Goal: Task Accomplishment & Management: Manage account settings

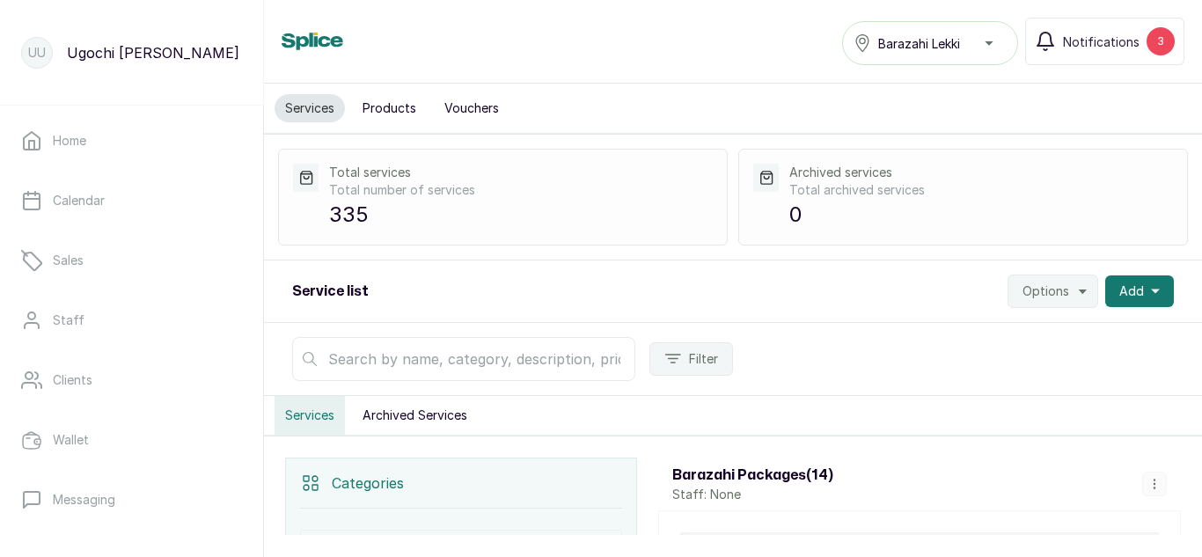
click at [387, 109] on button "Products" at bounding box center [389, 108] width 75 height 28
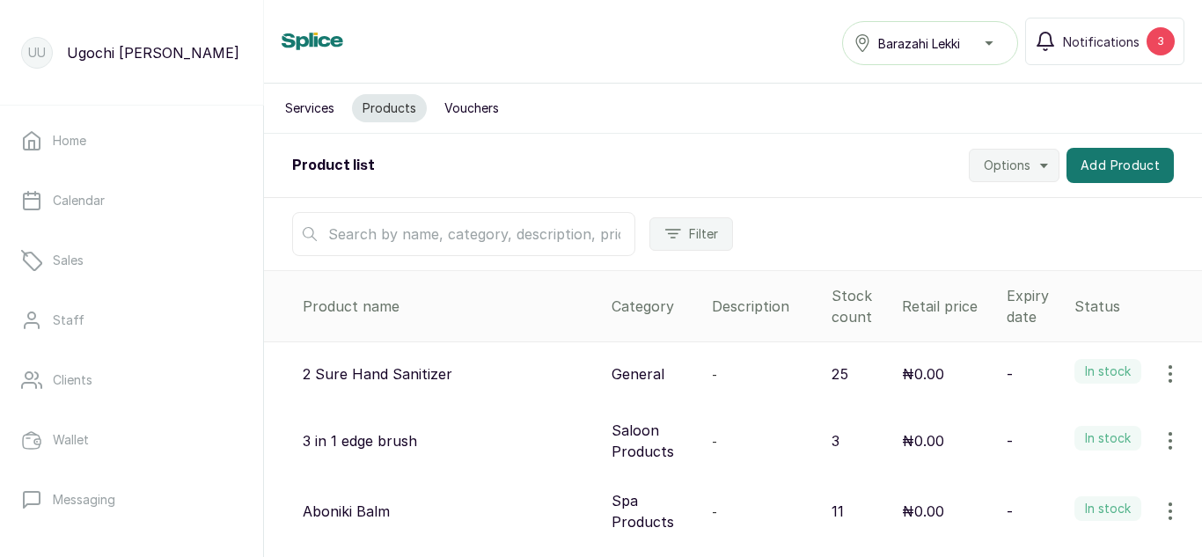
click at [996, 166] on span "Options" at bounding box center [1007, 166] width 47 height 18
click at [1098, 165] on button "Add Product" at bounding box center [1119, 165] width 107 height 35
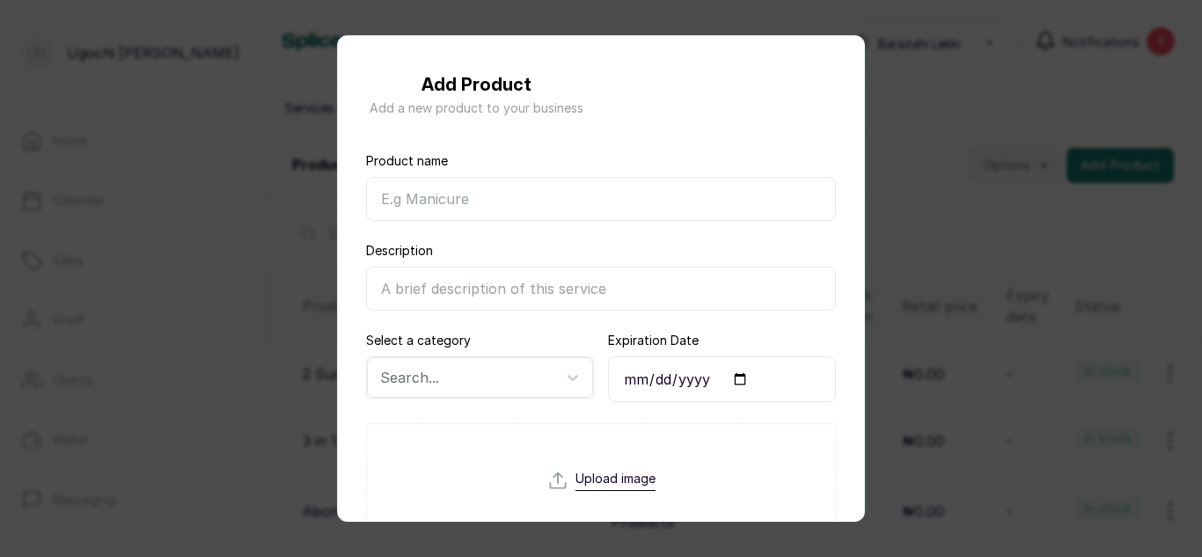
click at [420, 217] on input "Product name" at bounding box center [601, 199] width 470 height 44
click at [408, 194] on input "Nail Primer" at bounding box center [601, 199] width 470 height 44
type input "Nail Scope Primer"
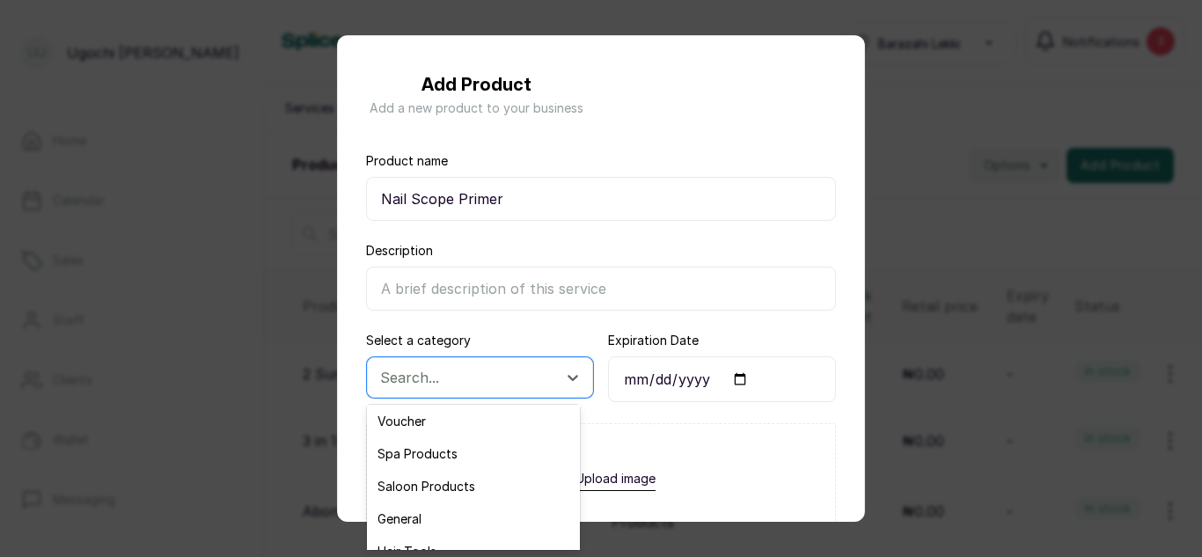
scroll to position [81, 0]
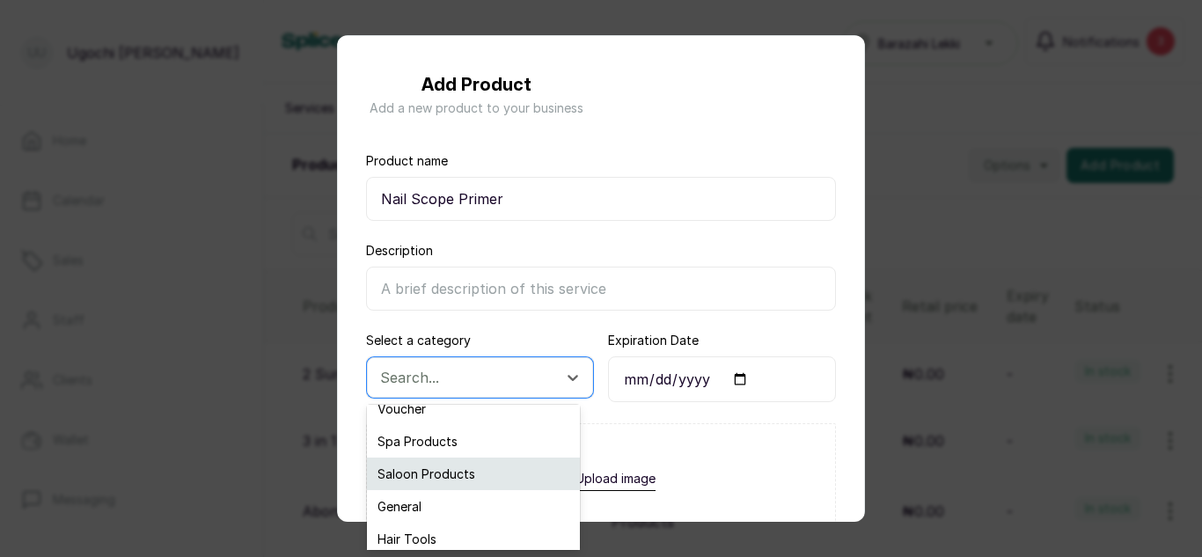
click at [437, 477] on div "Saloon Products" at bounding box center [473, 474] width 213 height 33
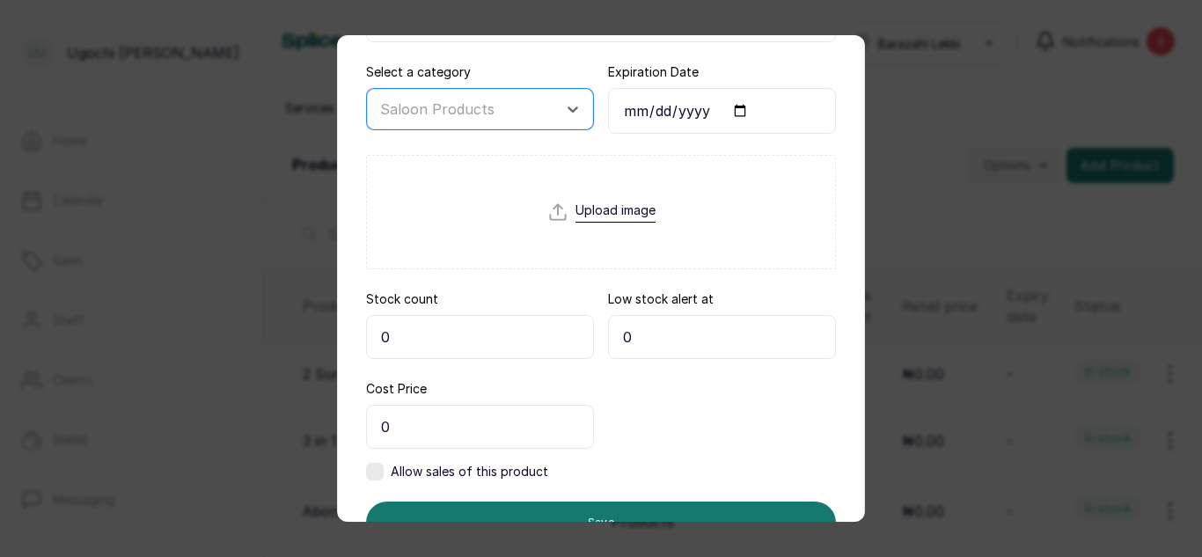
scroll to position [282, 0]
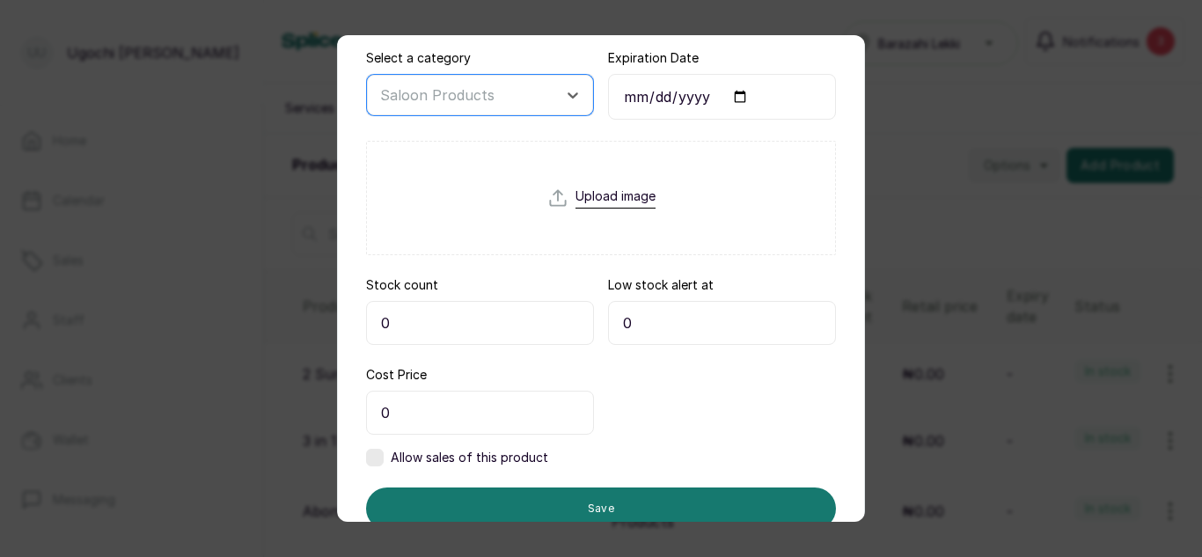
click at [407, 327] on input "0" at bounding box center [480, 323] width 228 height 44
type input "10"
click at [639, 316] on input "0" at bounding box center [722, 323] width 228 height 44
click at [355, 463] on div "Product name Nail Scope Primer Description Select a category Saloon Products Ex…" at bounding box center [601, 207] width 526 height 716
click at [384, 458] on div "Allow sales of this product" at bounding box center [457, 458] width 182 height 18
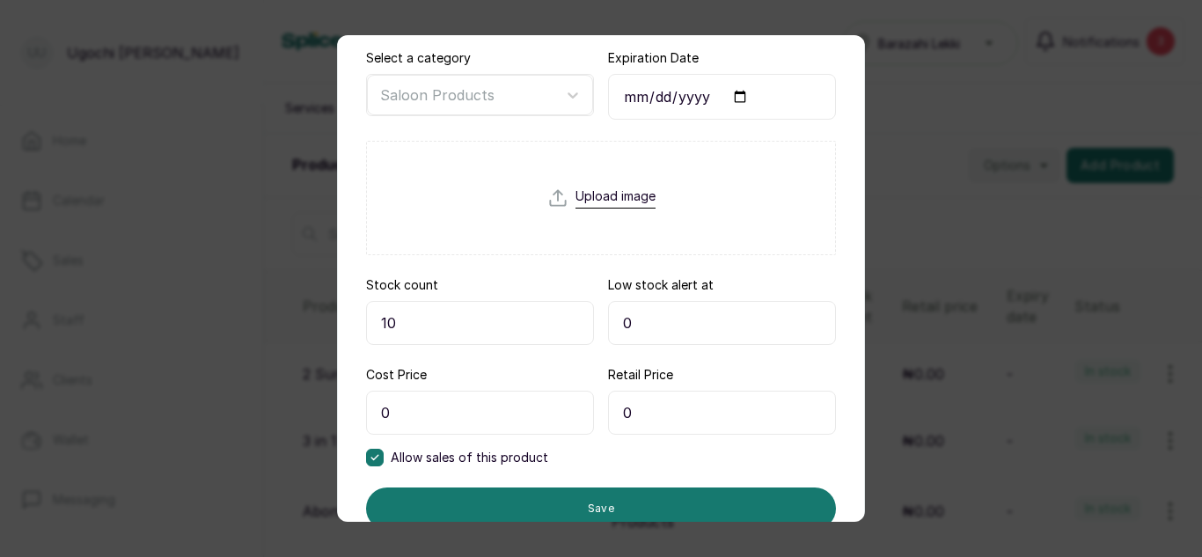
click at [608, 414] on input "0" at bounding box center [722, 413] width 228 height 44
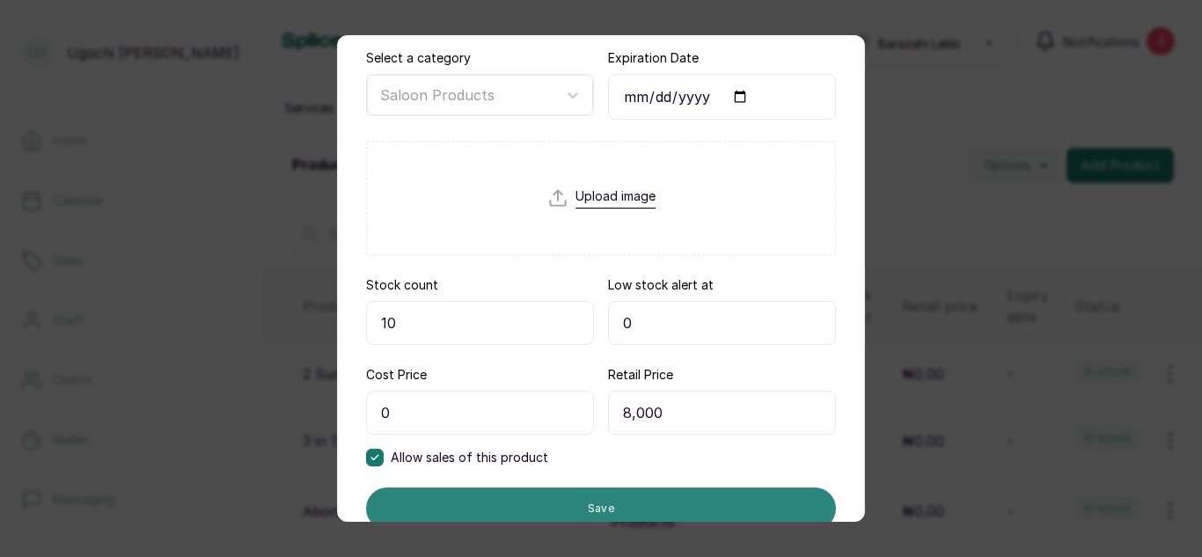
type input "8,000"
click at [619, 499] on button "Save" at bounding box center [601, 508] width 470 height 42
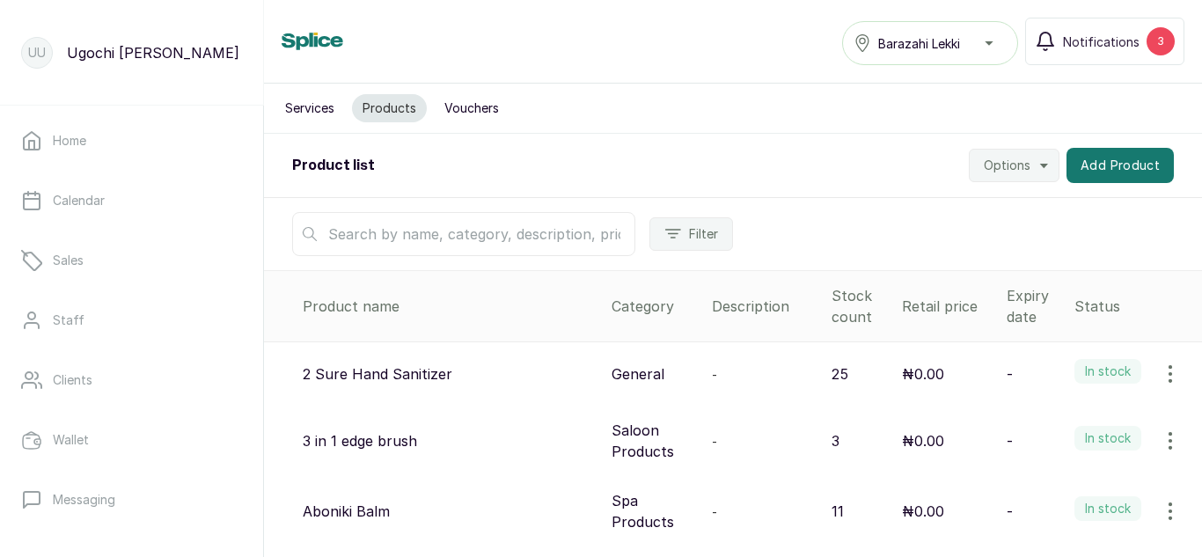
click at [416, 245] on input "text" at bounding box center [463, 234] width 343 height 44
click at [303, 111] on button "Services" at bounding box center [310, 108] width 70 height 28
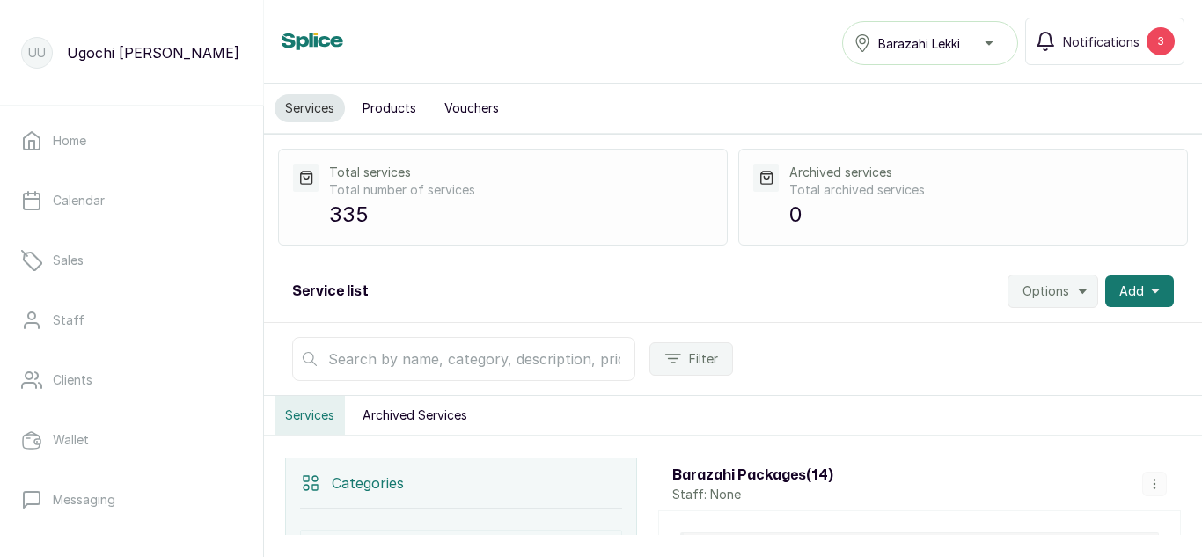
click at [380, 363] on input "text" at bounding box center [463, 359] width 343 height 44
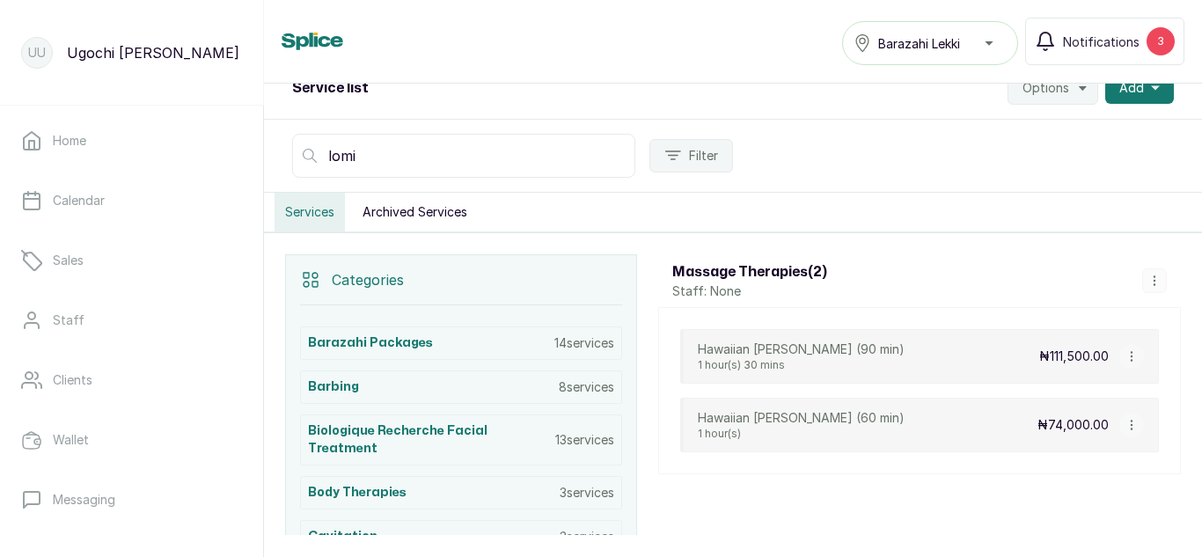
scroll to position [204, 0]
type input "lomi"
click at [1125, 354] on icon "button" at bounding box center [1131, 355] width 12 height 12
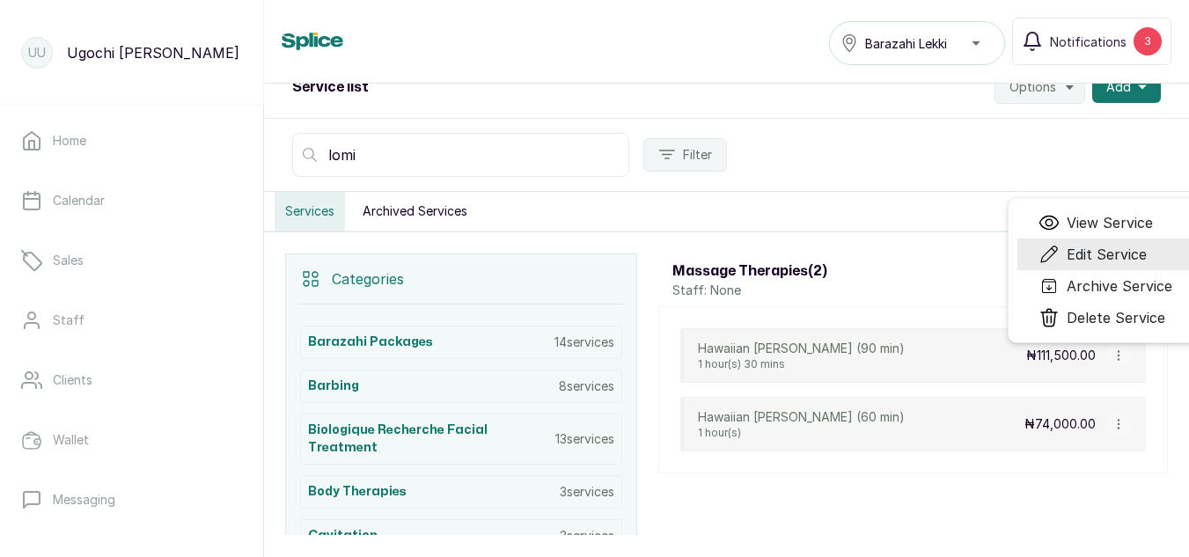
click at [1101, 260] on span "Edit Service" at bounding box center [1106, 254] width 80 height 21
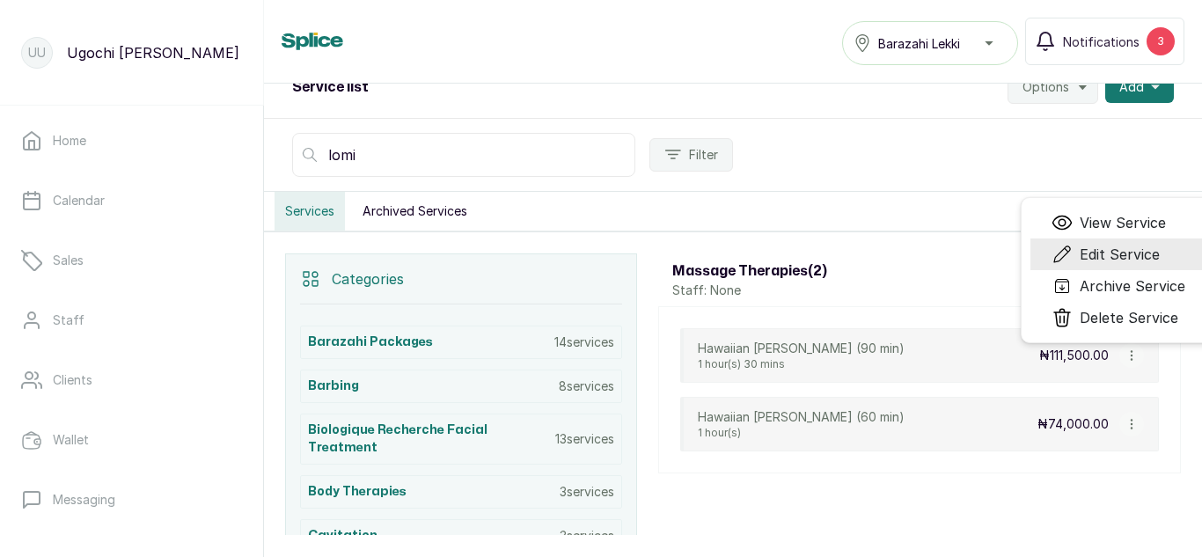
select select "fixed"
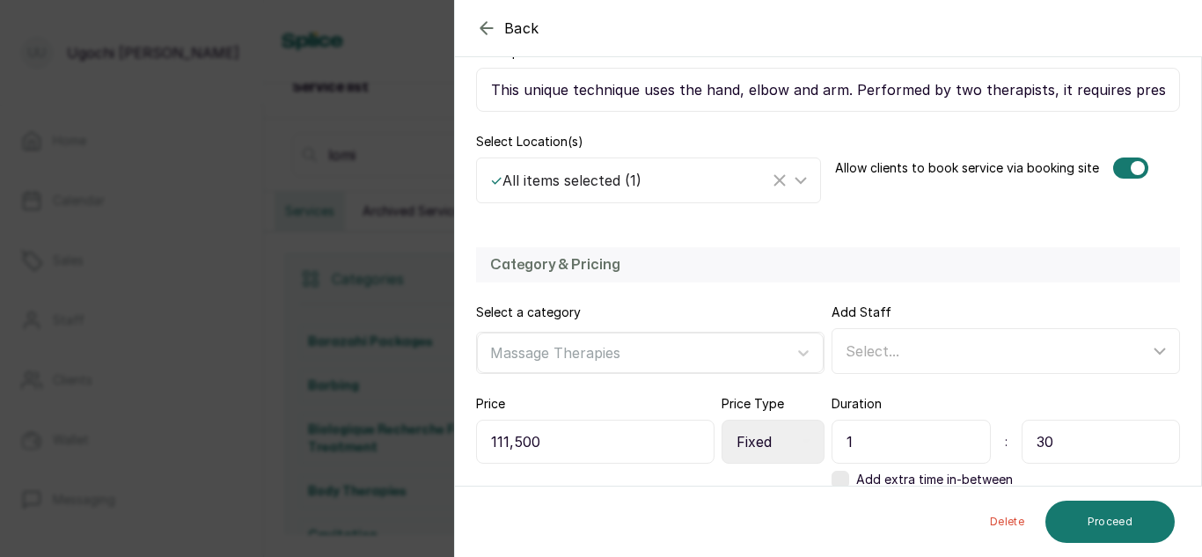
scroll to position [384, 0]
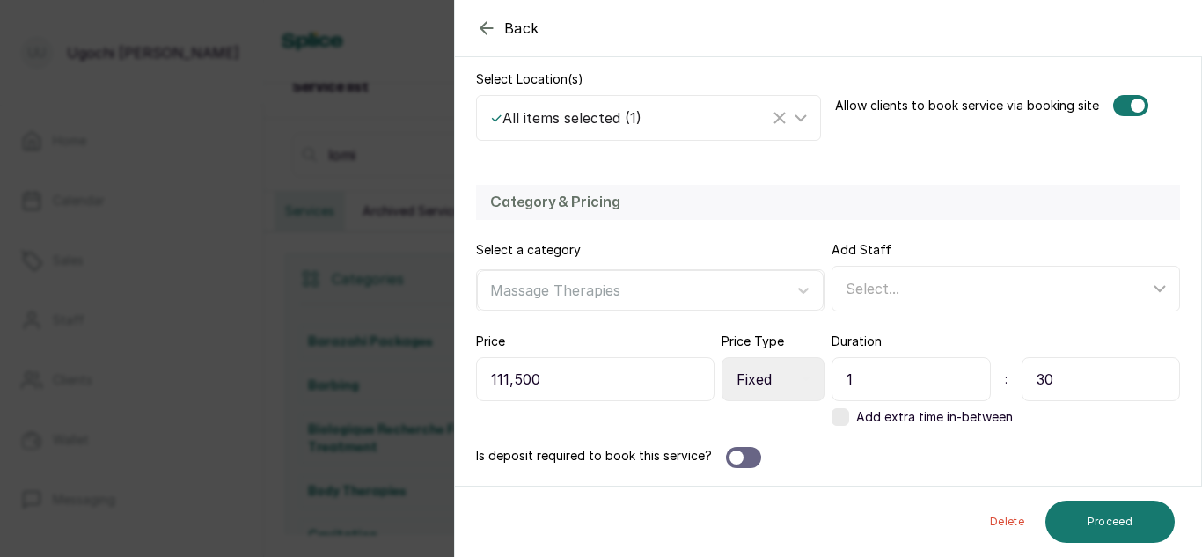
click at [523, 370] on input "111,500" at bounding box center [595, 379] width 238 height 44
type input "111,000"
click at [1110, 523] on button "Proceed" at bounding box center [1109, 522] width 129 height 42
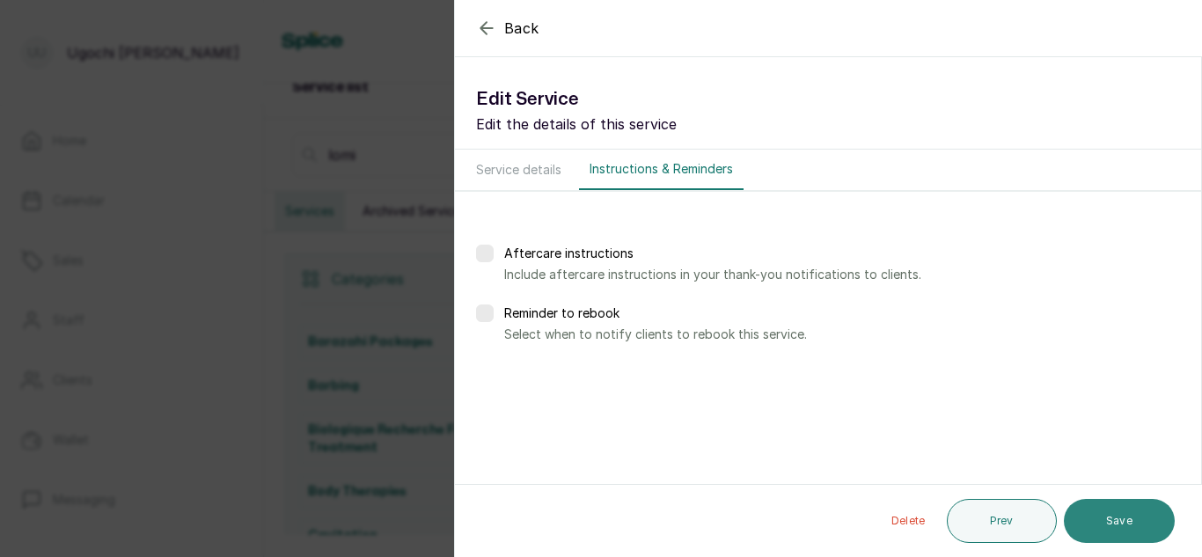
click at [1115, 520] on button "Save" at bounding box center [1119, 521] width 111 height 44
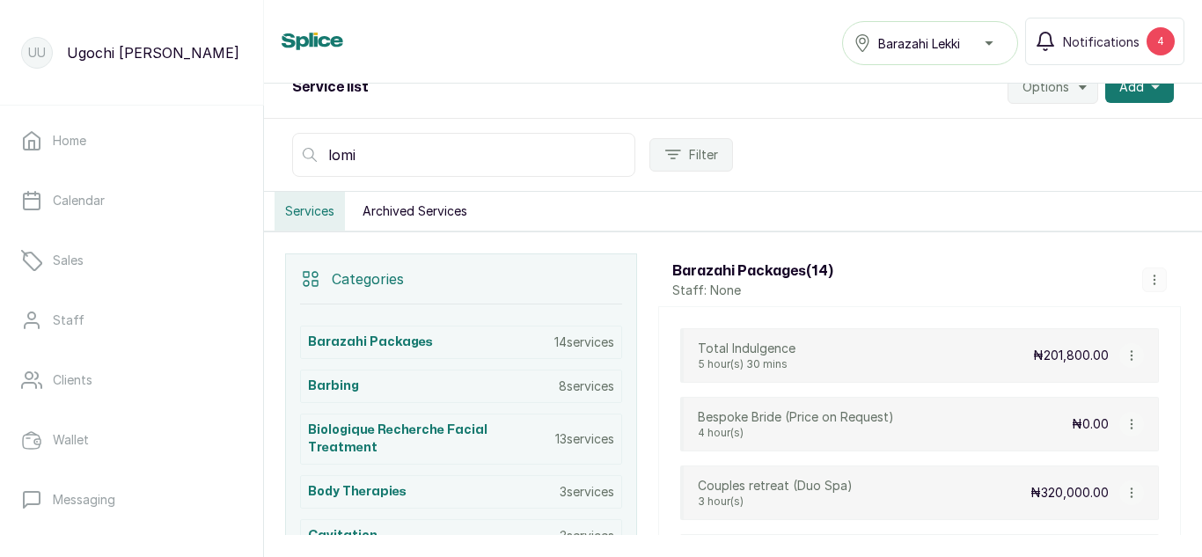
drag, startPoint x: 1115, startPoint y: 520, endPoint x: 380, endPoint y: 363, distance: 751.4
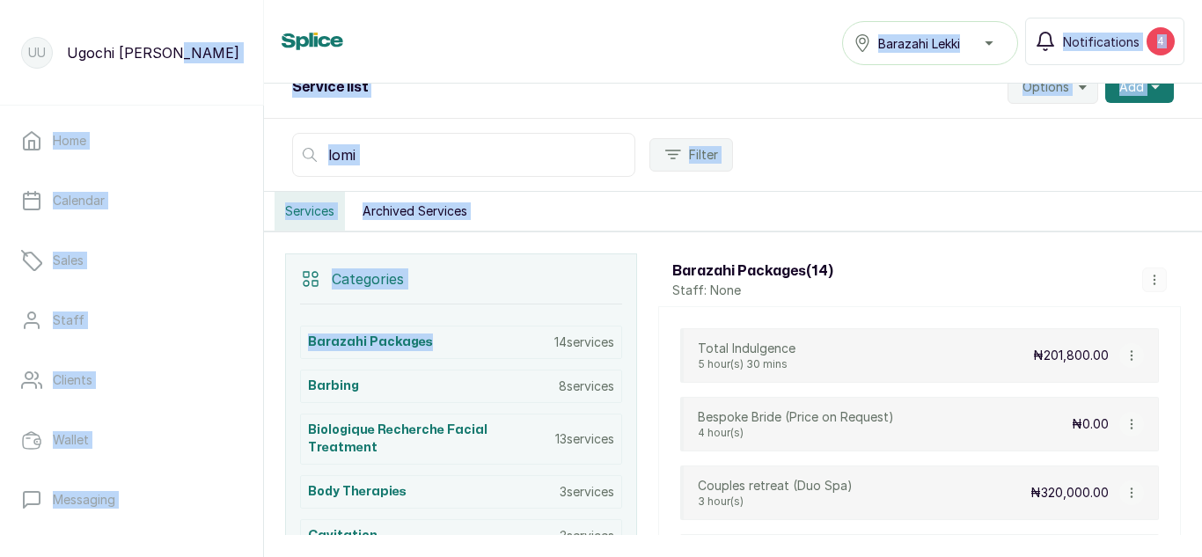
drag, startPoint x: 380, startPoint y: 363, endPoint x: 232, endPoint y: 43, distance: 351.9
click at [232, 43] on main "UU [PERSON_NAME] Home Calendar Sales Staff Clients Wallet Messaging Rewards Cat…" at bounding box center [601, 278] width 1202 height 557
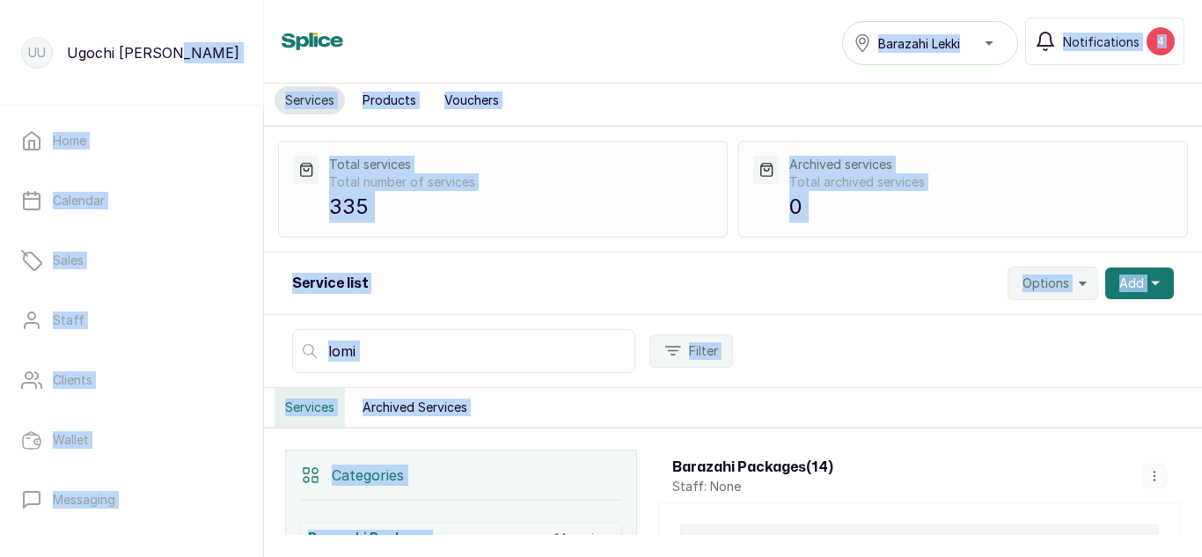
click at [604, 228] on div "Total services Total number of services 335" at bounding box center [503, 189] width 450 height 97
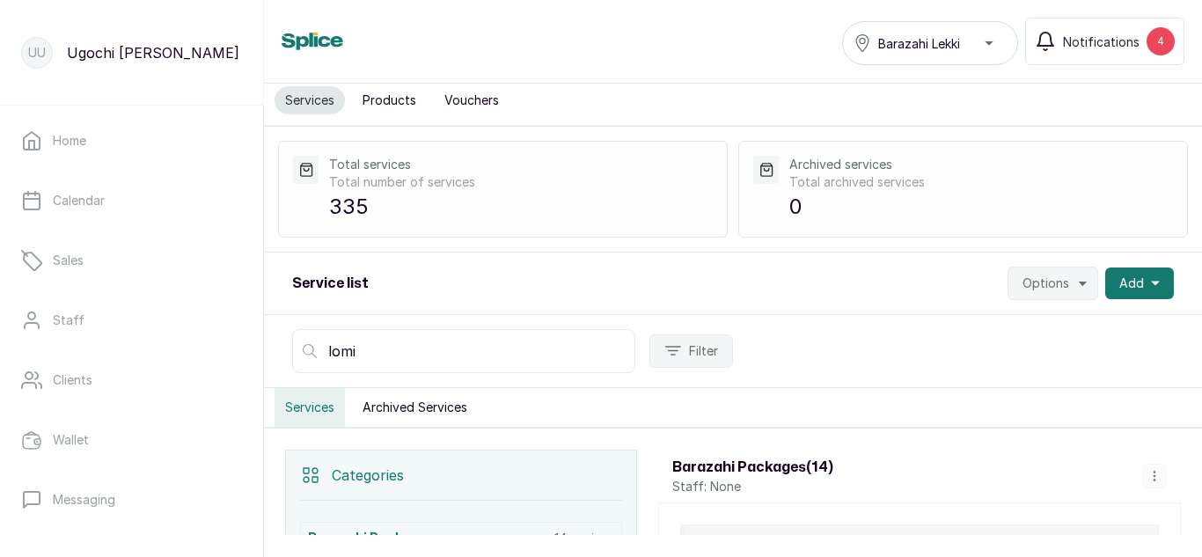
click at [468, 341] on input "lomi" at bounding box center [463, 351] width 343 height 44
type input "l"
click at [374, 92] on button "Products" at bounding box center [389, 100] width 75 height 28
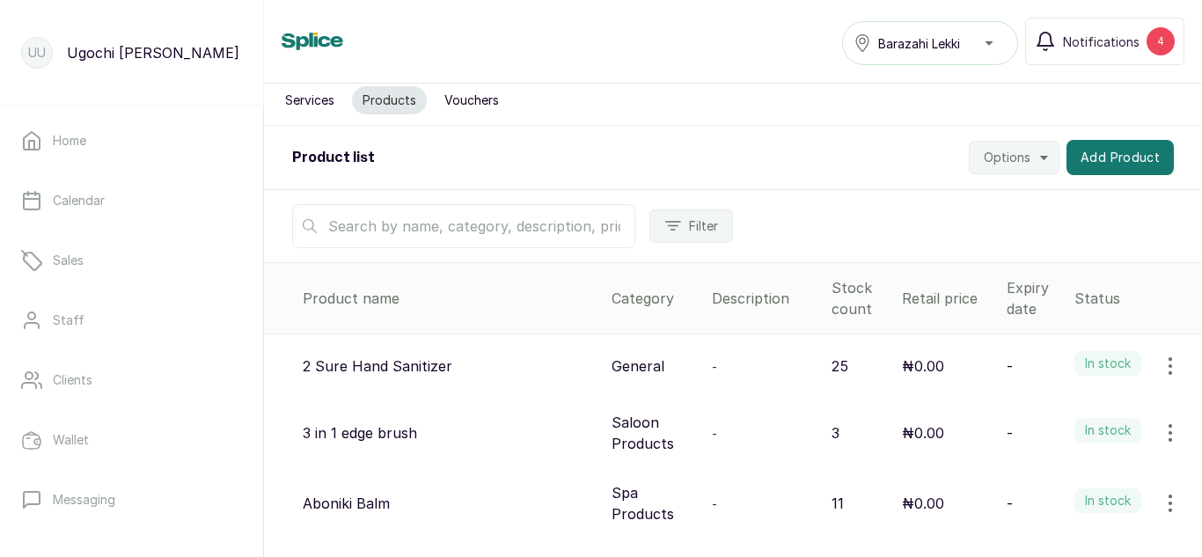
click at [436, 207] on input "text" at bounding box center [463, 226] width 343 height 44
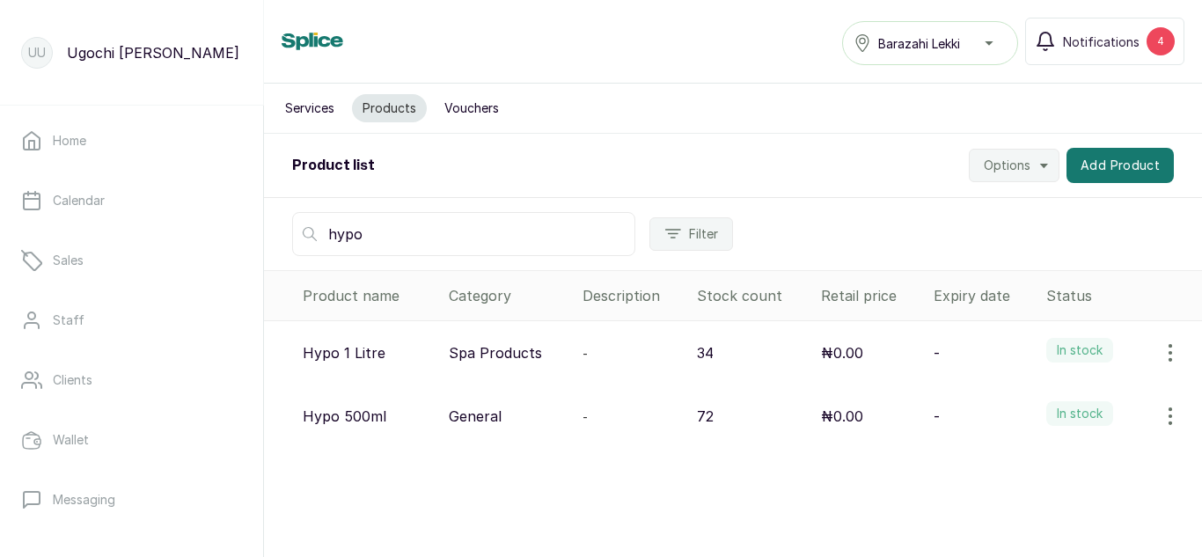
type input "hypo"
click at [1160, 420] on icon "button" at bounding box center [1170, 416] width 21 height 21
click at [1024, 469] on span "View" at bounding box center [1096, 465] width 169 height 21
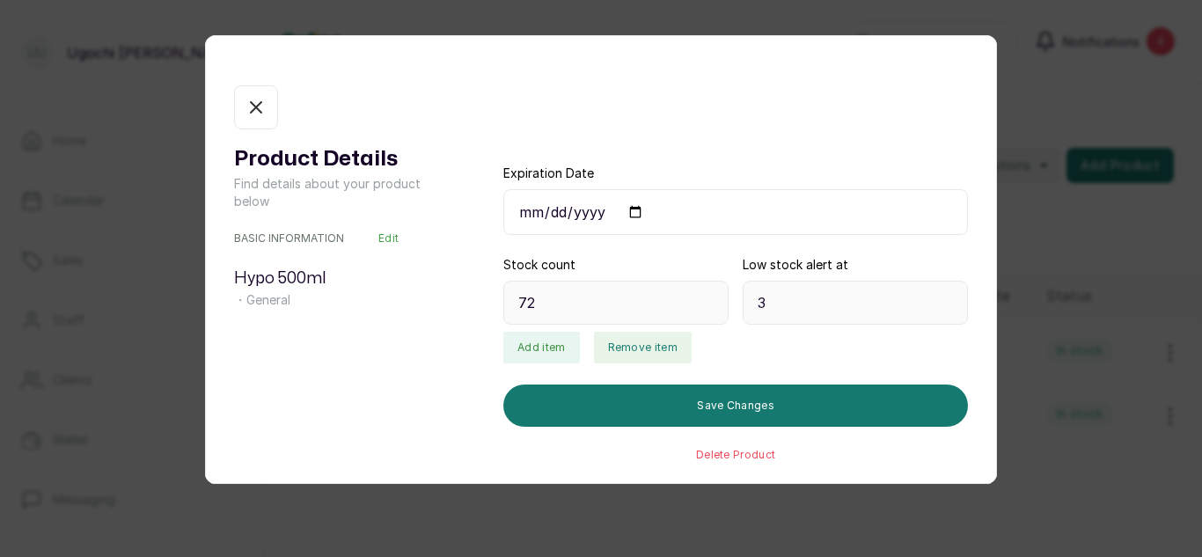
click at [653, 348] on button "Remove item" at bounding box center [643, 348] width 98 height 32
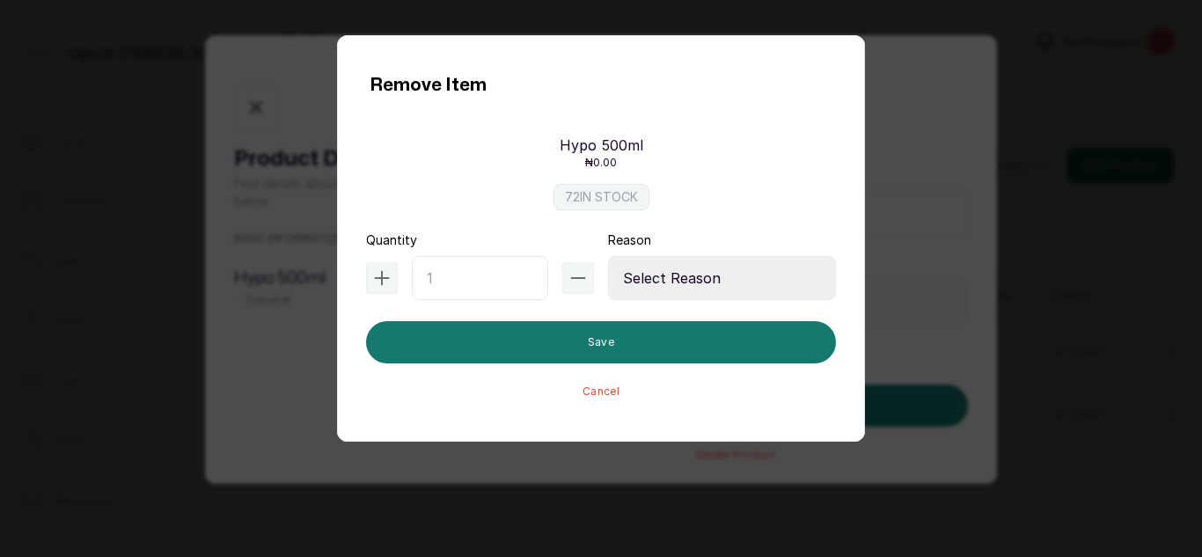
click at [469, 279] on input "text" at bounding box center [480, 278] width 136 height 44
type input "4"
click at [619, 281] on select "Select Reason Internal Use New Stock Damaged Adjustment Transfer Return Other" at bounding box center [722, 278] width 228 height 44
select select "internal_use"
click at [608, 256] on select "Select Reason Internal Use New Stock Damaged Adjustment Transfer Return Other" at bounding box center [722, 278] width 228 height 44
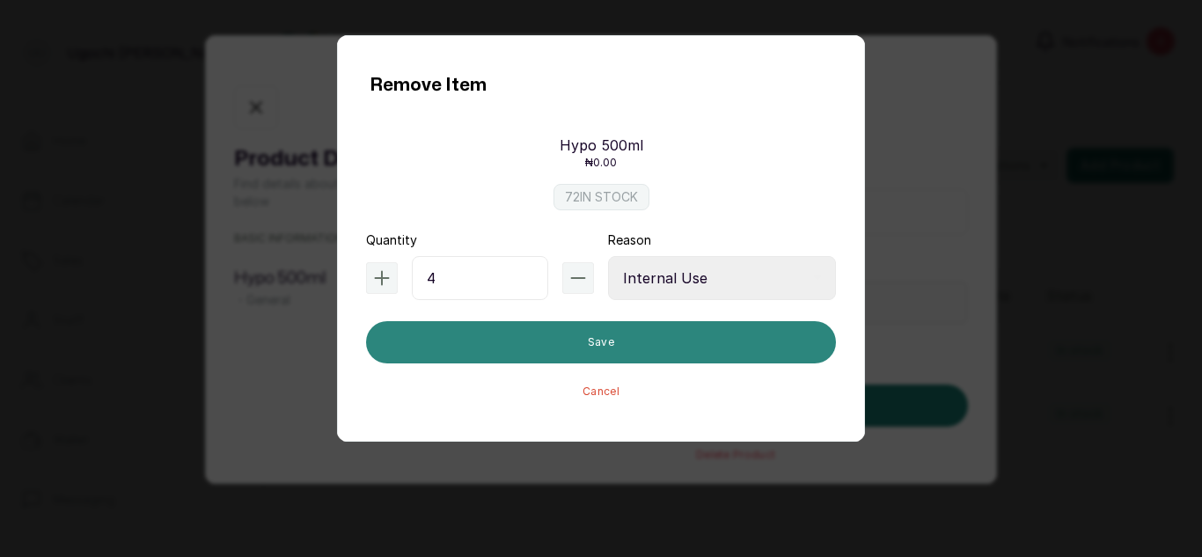
click at [599, 338] on button "Save" at bounding box center [601, 342] width 470 height 42
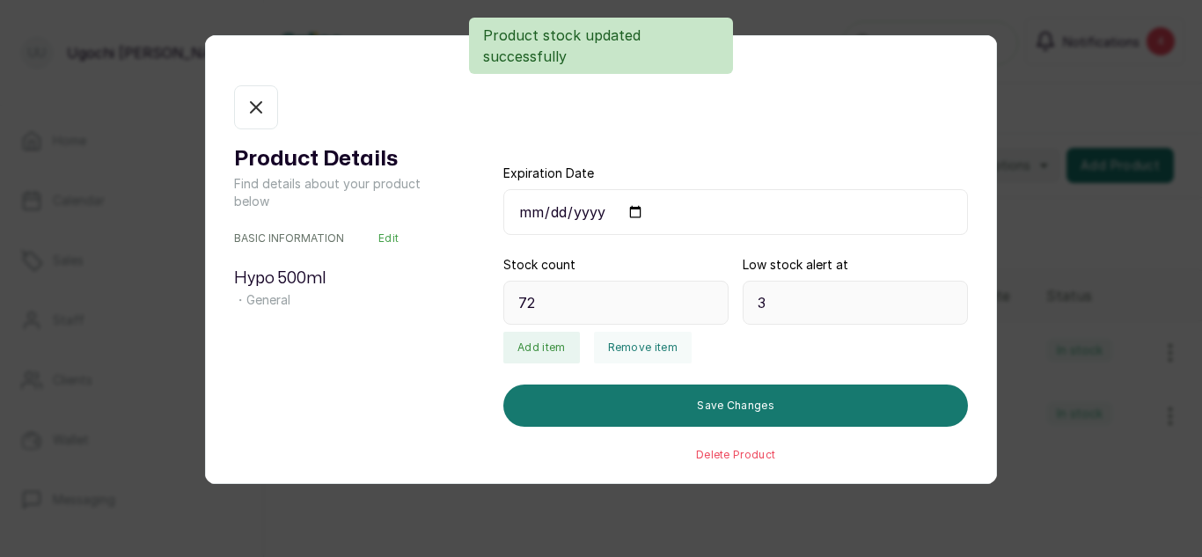
type input "68"
click at [260, 112] on icon "button" at bounding box center [256, 107] width 11 height 11
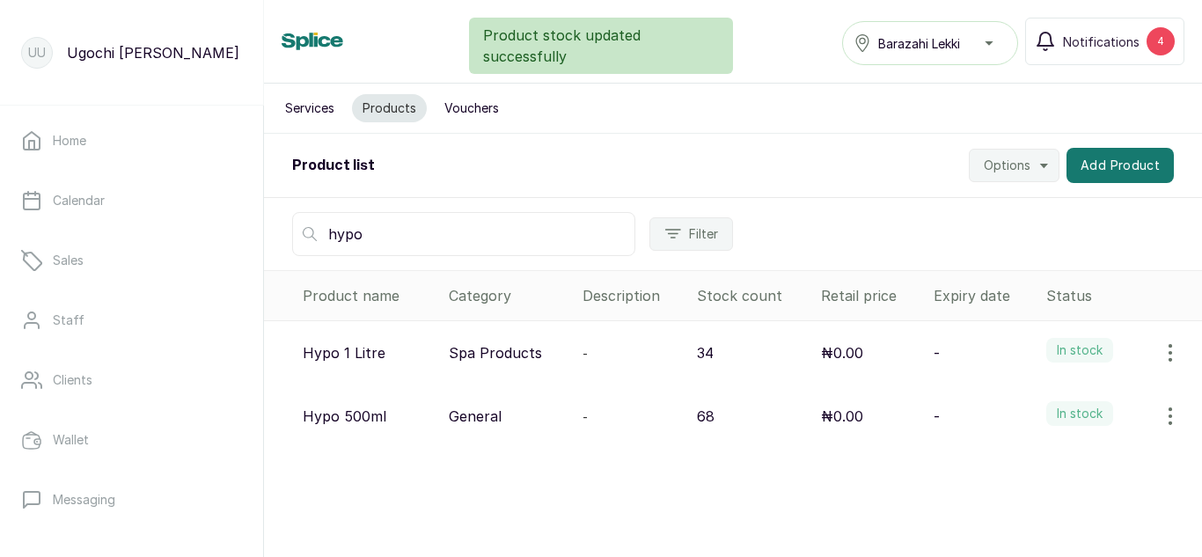
click at [371, 232] on input "hypo" at bounding box center [463, 234] width 343 height 44
type input "h"
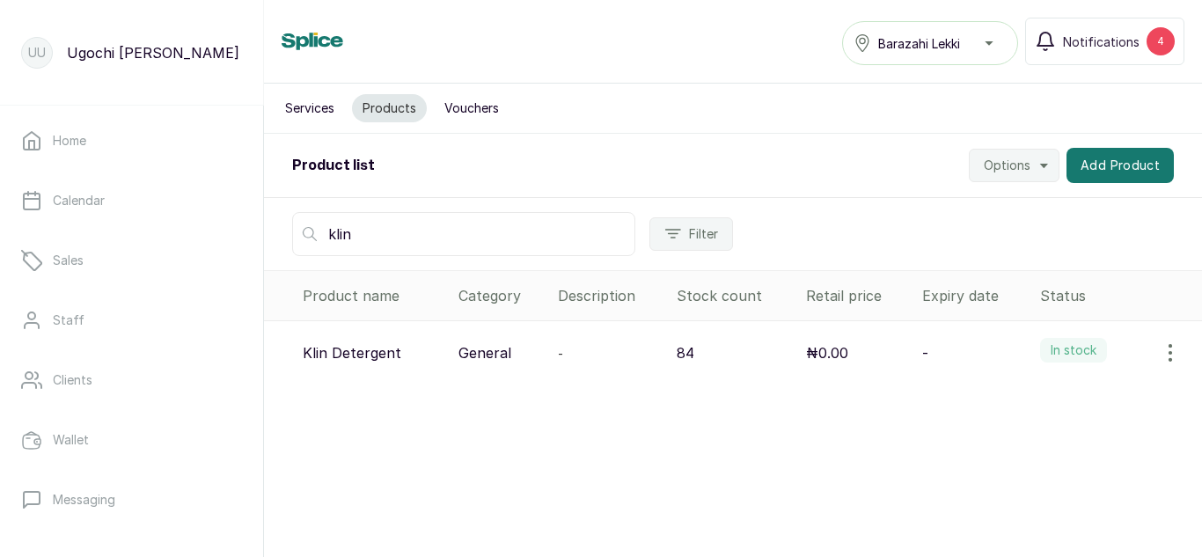
type input "klin"
click at [1160, 356] on icon "button" at bounding box center [1170, 352] width 21 height 21
click at [1022, 395] on span "View" at bounding box center [1096, 402] width 169 height 21
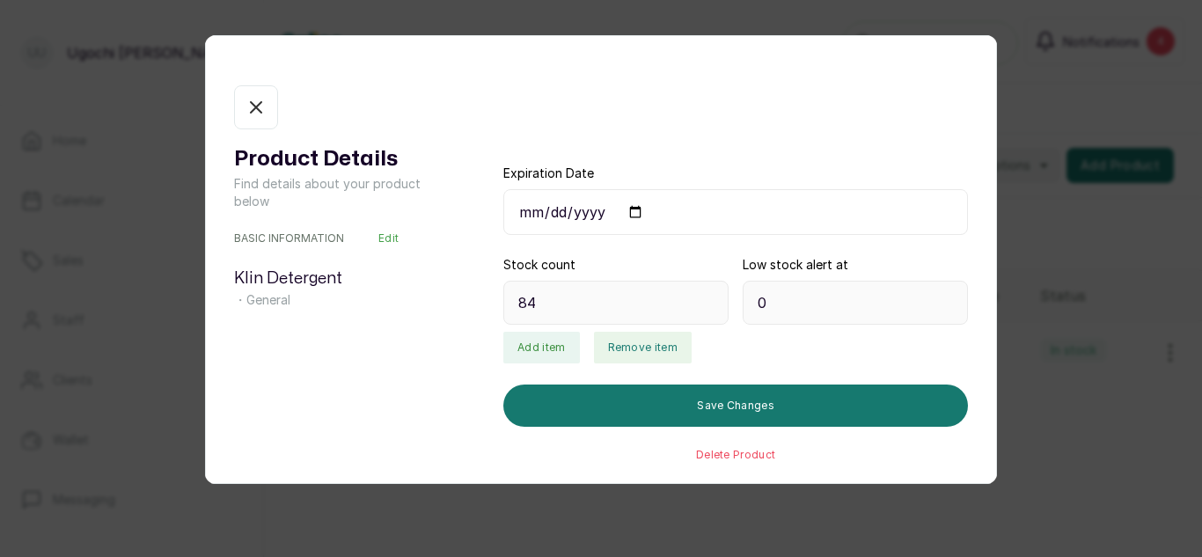
click at [603, 348] on button "Remove item" at bounding box center [643, 348] width 98 height 32
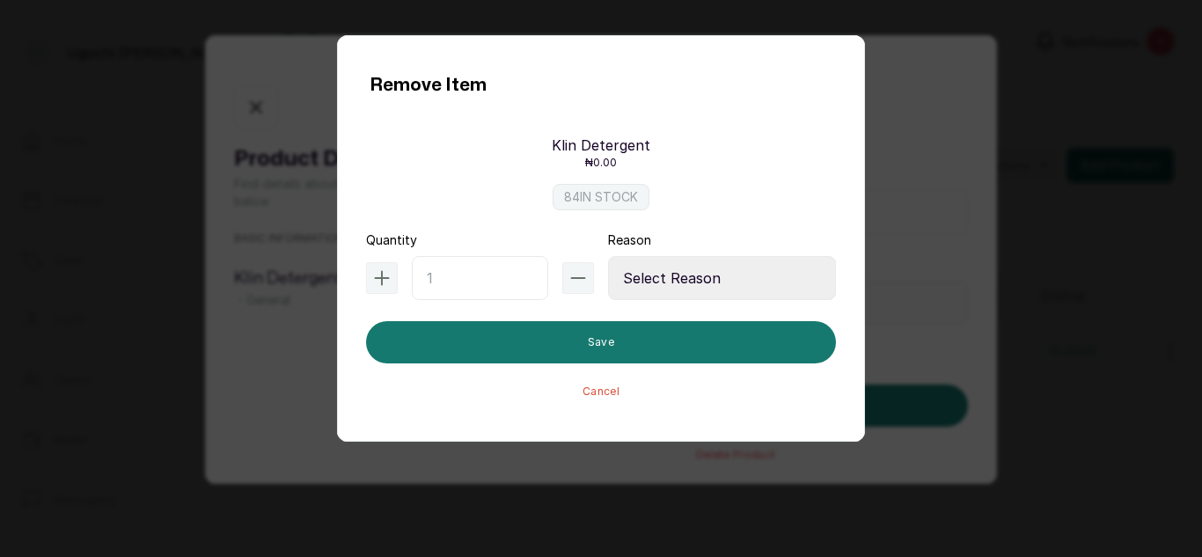
click at [429, 281] on input "text" at bounding box center [480, 278] width 136 height 44
type input "1"
click at [710, 279] on select "Select Reason Internal Use New Stock Damaged Adjustment Transfer Return Other" at bounding box center [722, 278] width 228 height 44
select select "internal_use"
click at [608, 256] on select "Select Reason Internal Use New Stock Damaged Adjustment Transfer Return Other" at bounding box center [722, 278] width 228 height 44
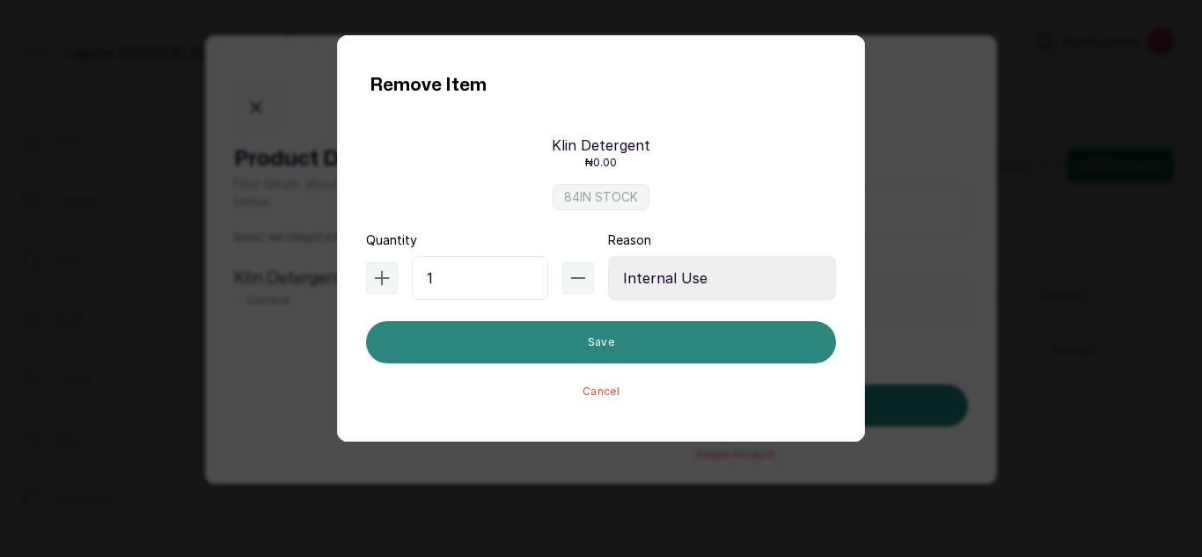
click at [596, 340] on button "Save" at bounding box center [601, 342] width 470 height 42
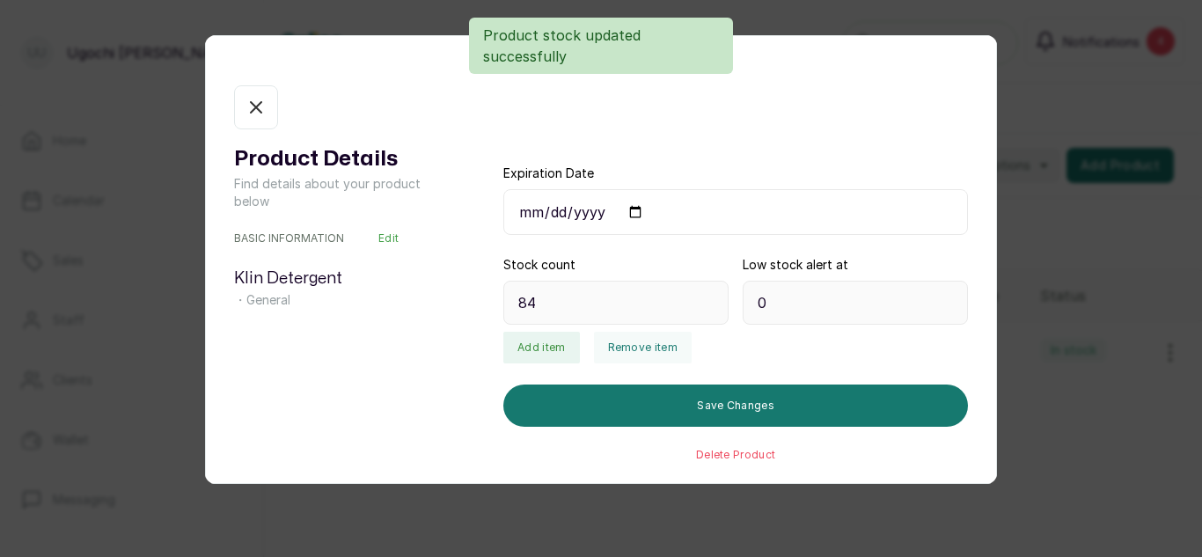
type input "83"
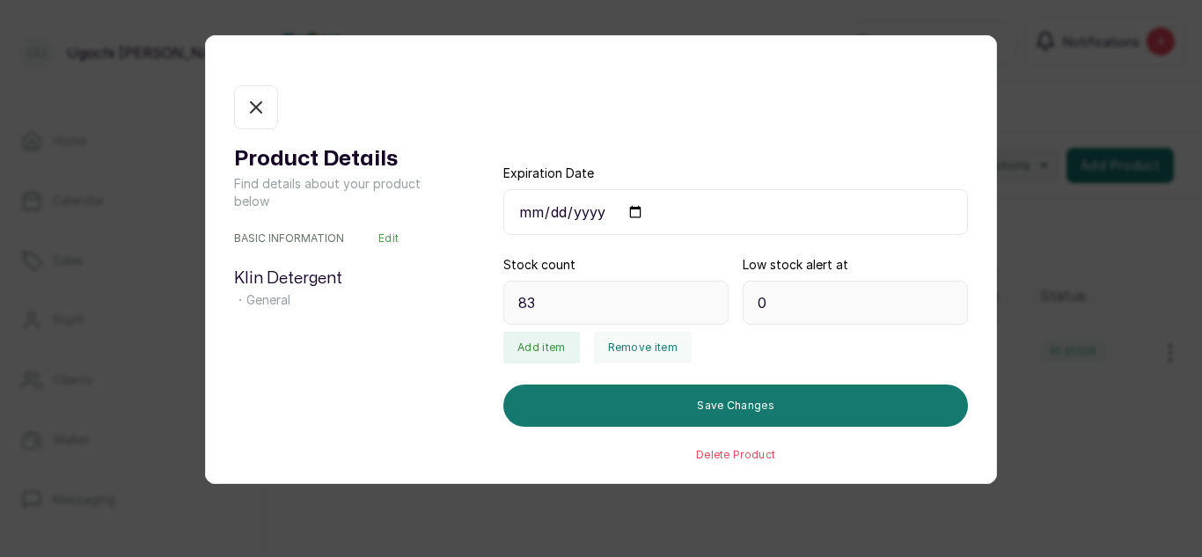
click at [242, 89] on button "In stock" at bounding box center [256, 107] width 44 height 44
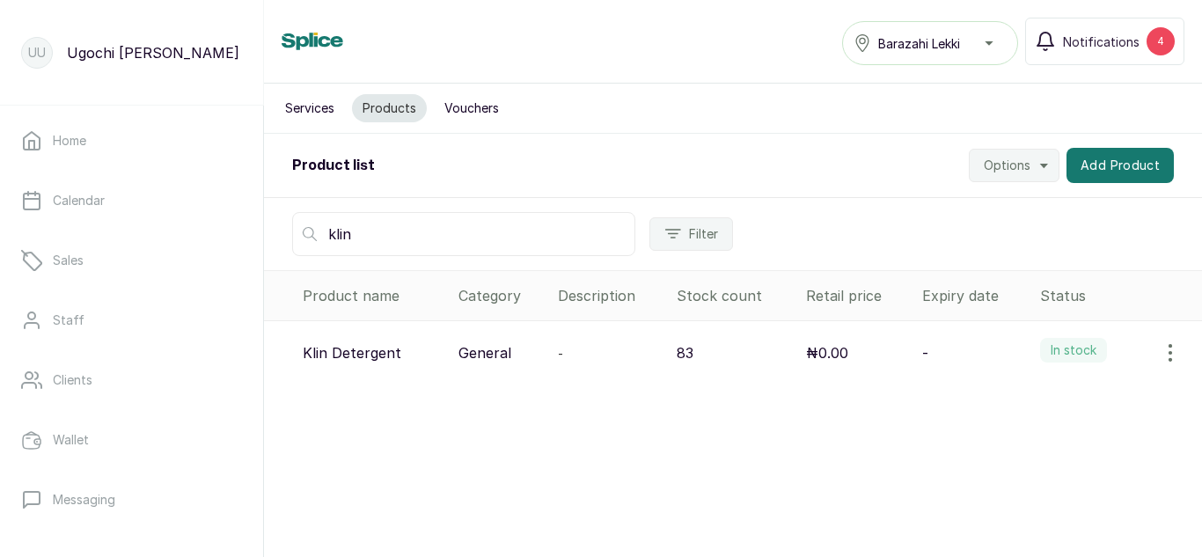
click at [385, 225] on input "klin" at bounding box center [463, 234] width 343 height 44
type input "k"
type input "rose"
click at [1160, 349] on icon "button" at bounding box center [1170, 352] width 21 height 21
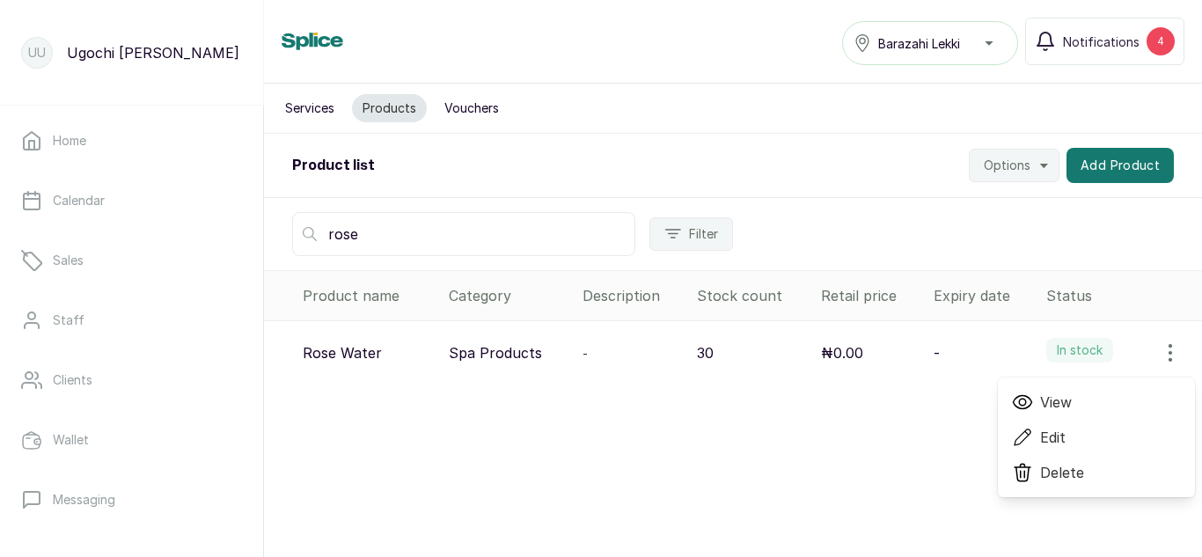
click at [1012, 410] on icon at bounding box center [1022, 402] width 21 height 21
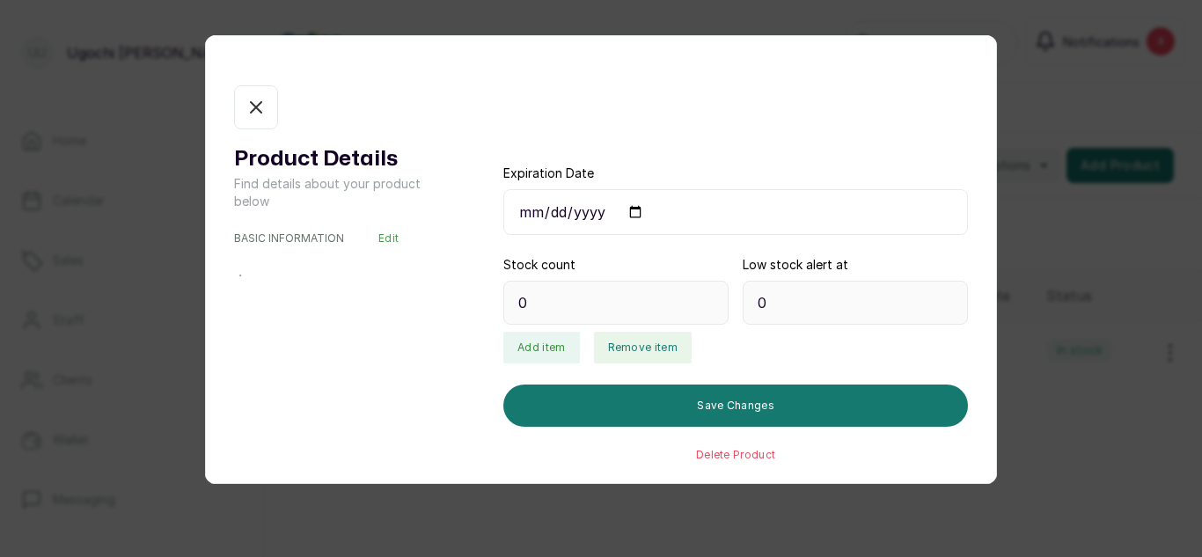
type input "30"
type input "2"
click at [649, 344] on button "Remove item" at bounding box center [643, 348] width 98 height 32
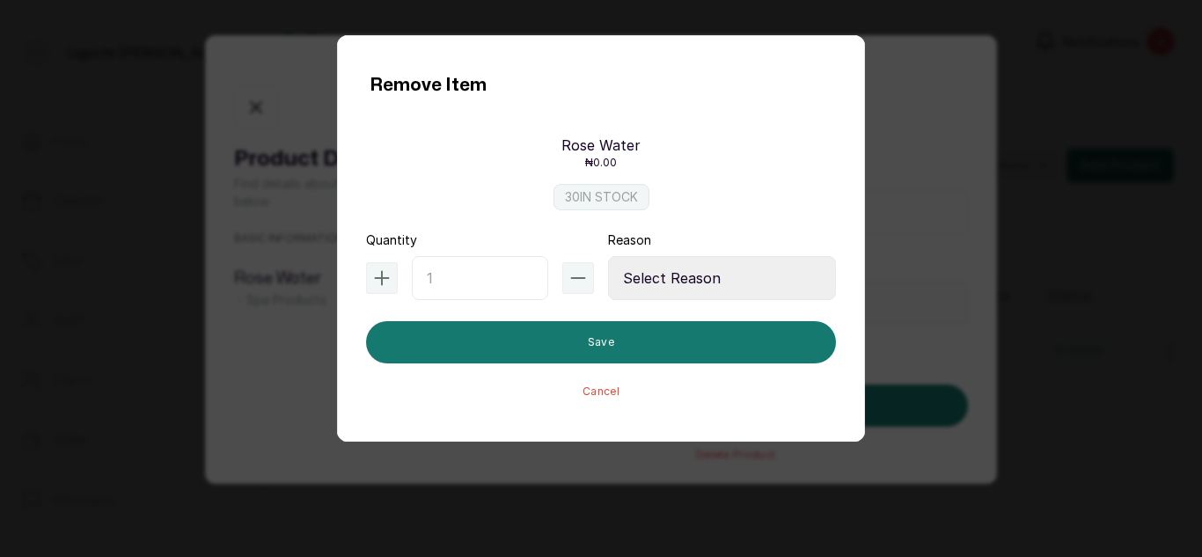
click at [473, 270] on input "text" at bounding box center [480, 278] width 136 height 44
type input "2"
click at [712, 268] on select "Select Reason Internal Use New Stock Damaged Adjustment Transfer Return Other" at bounding box center [722, 278] width 228 height 44
select select "internal_use"
click at [608, 256] on select "Select Reason Internal Use New Stock Damaged Adjustment Transfer Return Other" at bounding box center [722, 278] width 228 height 44
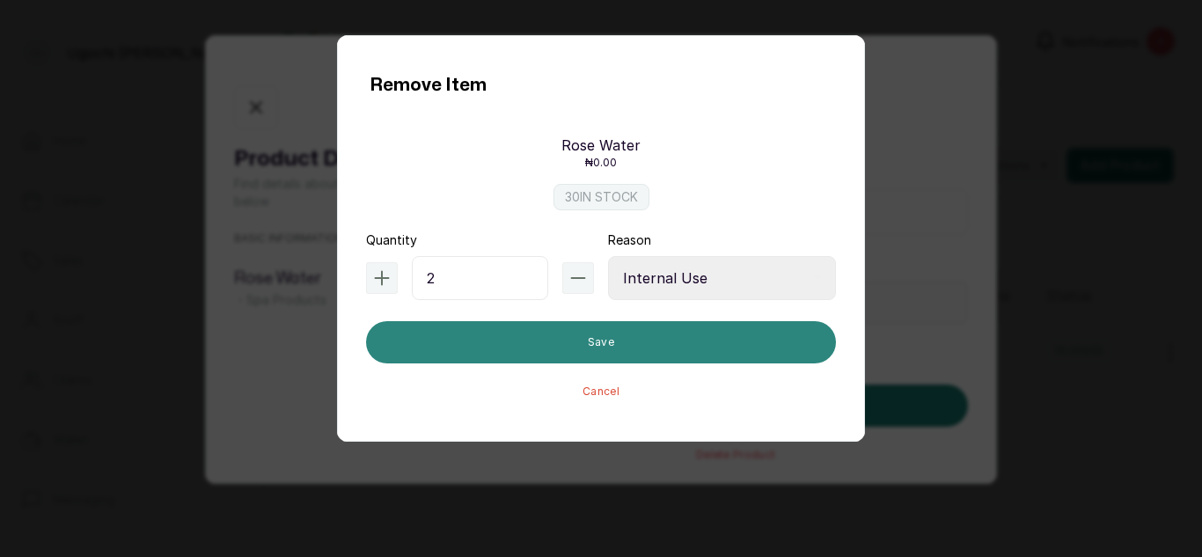
click at [618, 339] on button "Save" at bounding box center [601, 342] width 470 height 42
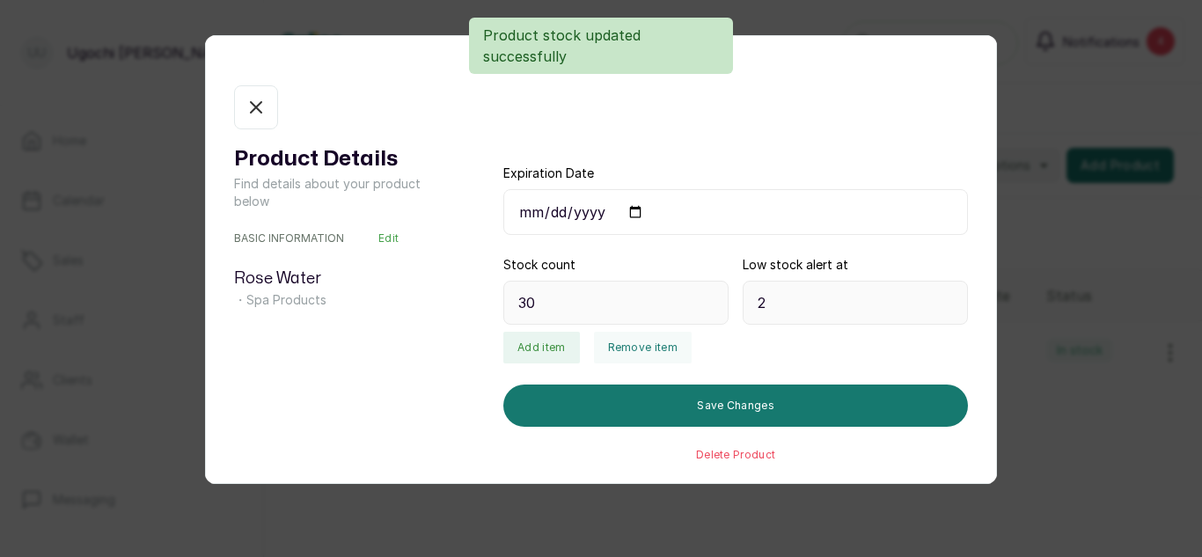
type input "28"
click at [250, 104] on icon "button" at bounding box center [255, 107] width 21 height 21
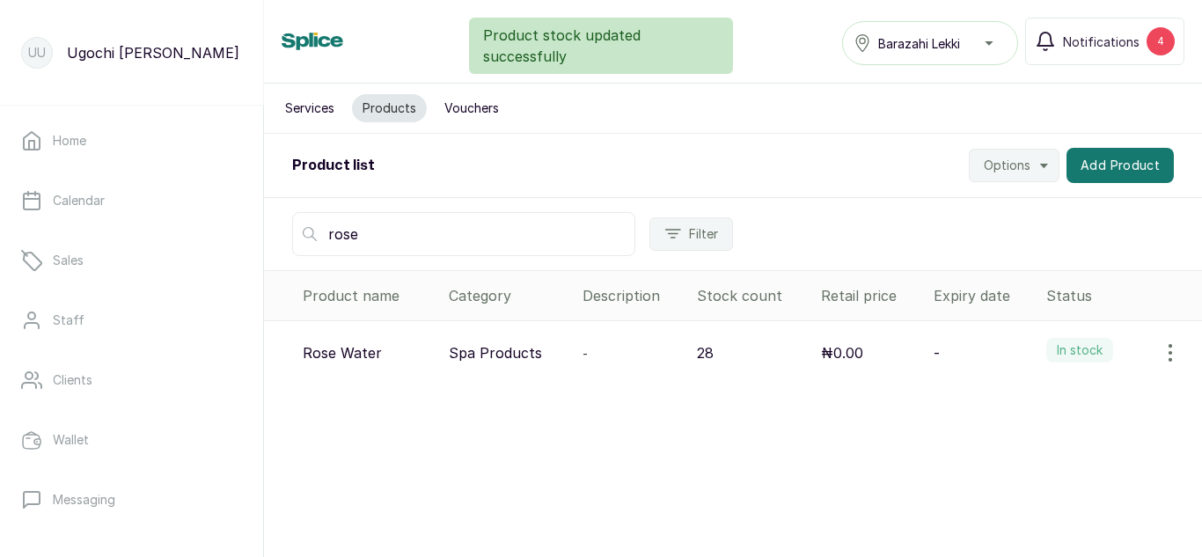
click at [379, 237] on input "rose" at bounding box center [463, 234] width 343 height 44
type input "r"
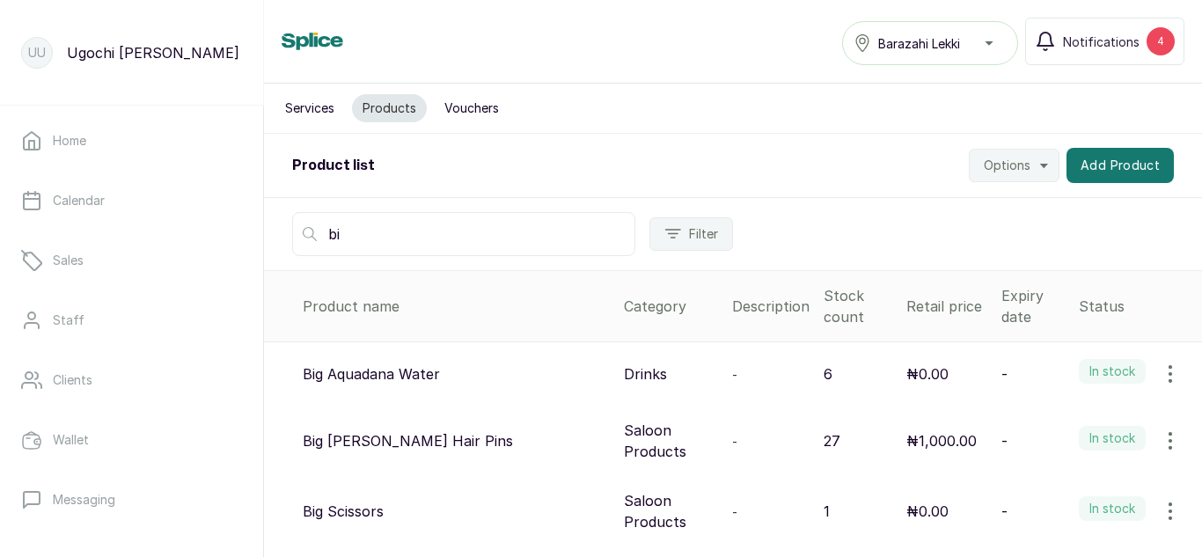
type input "b"
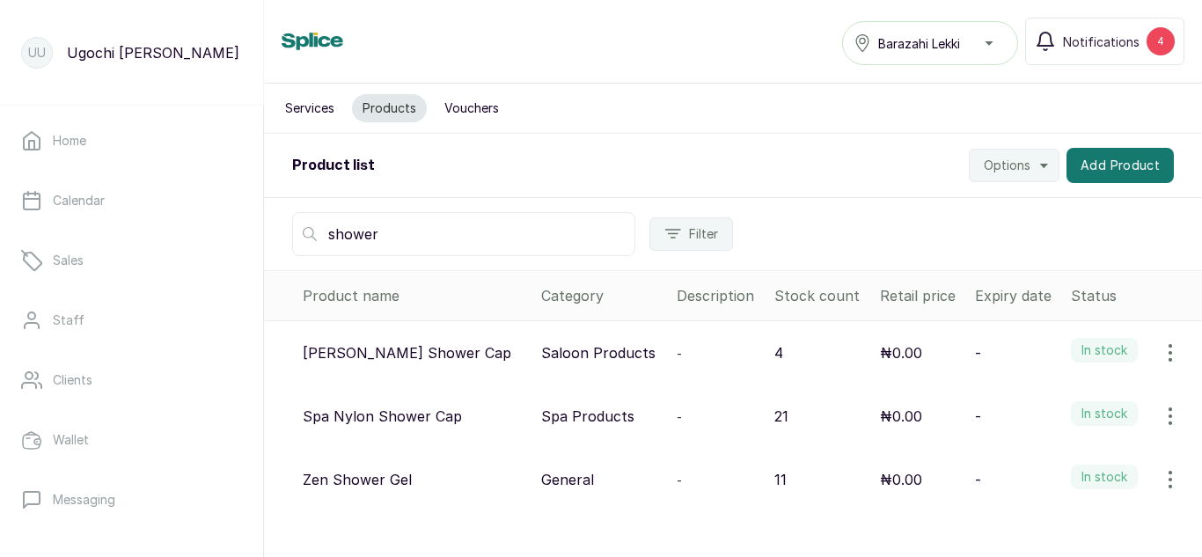
type input "shower"
click at [1168, 416] on button "button" at bounding box center [1170, 416] width 49 height 35
click at [1015, 490] on icon at bounding box center [1022, 500] width 21 height 21
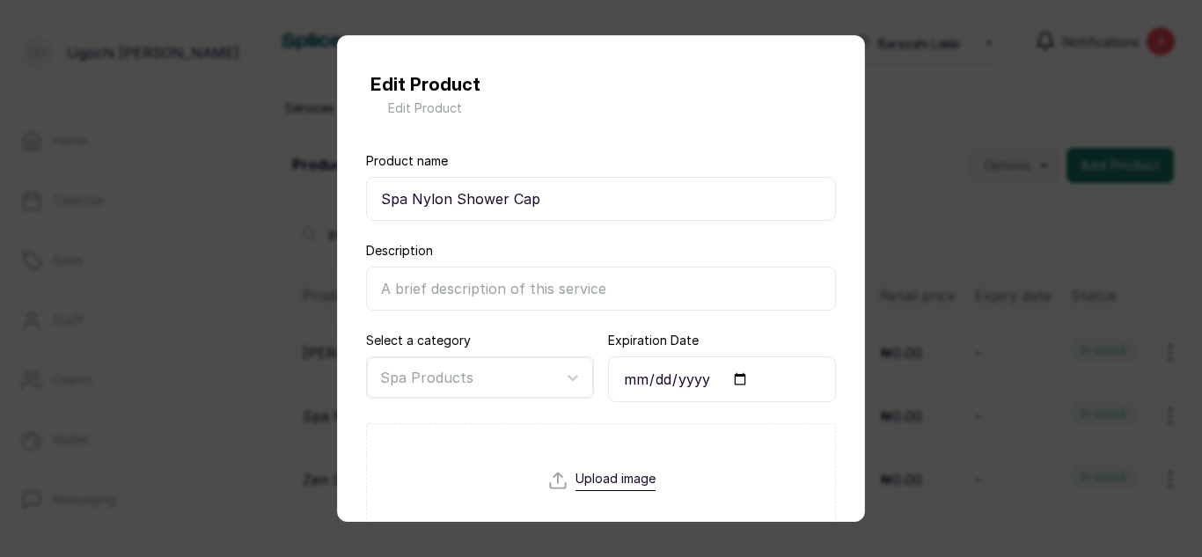
click at [405, 198] on input "Spa Nylon Shower Cap" at bounding box center [601, 199] width 470 height 44
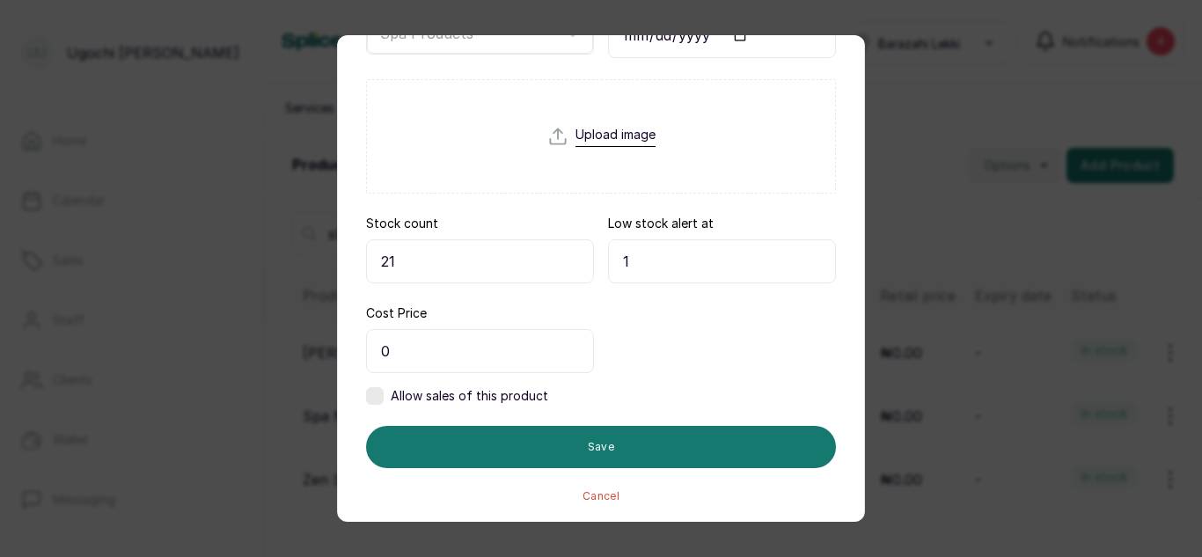
scroll to position [348, 0]
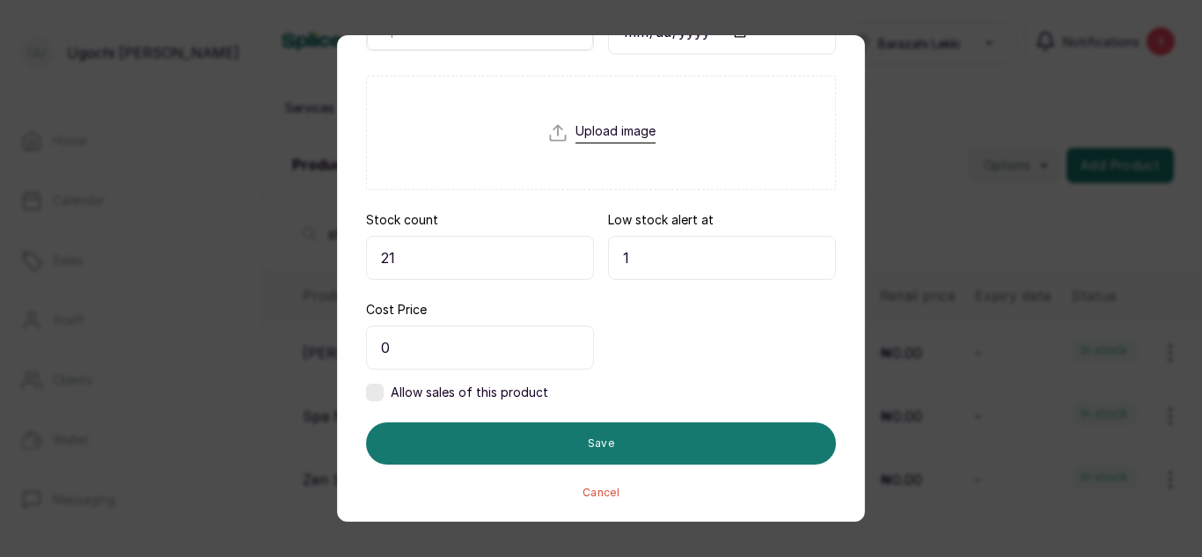
type input "Big Nylon Shower Cap"
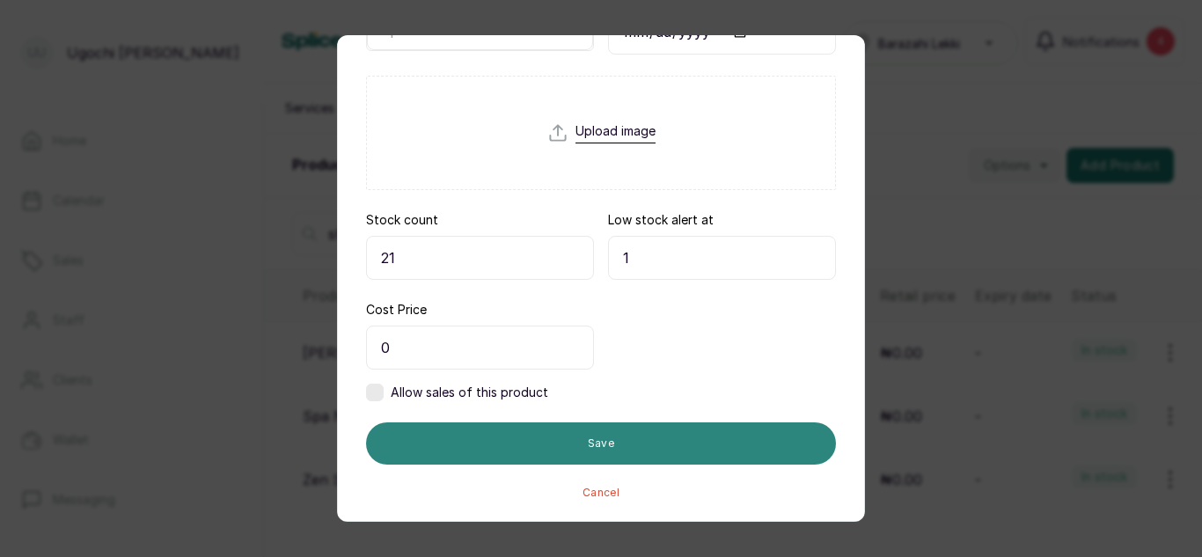
click at [676, 430] on button "Save" at bounding box center [601, 443] width 470 height 42
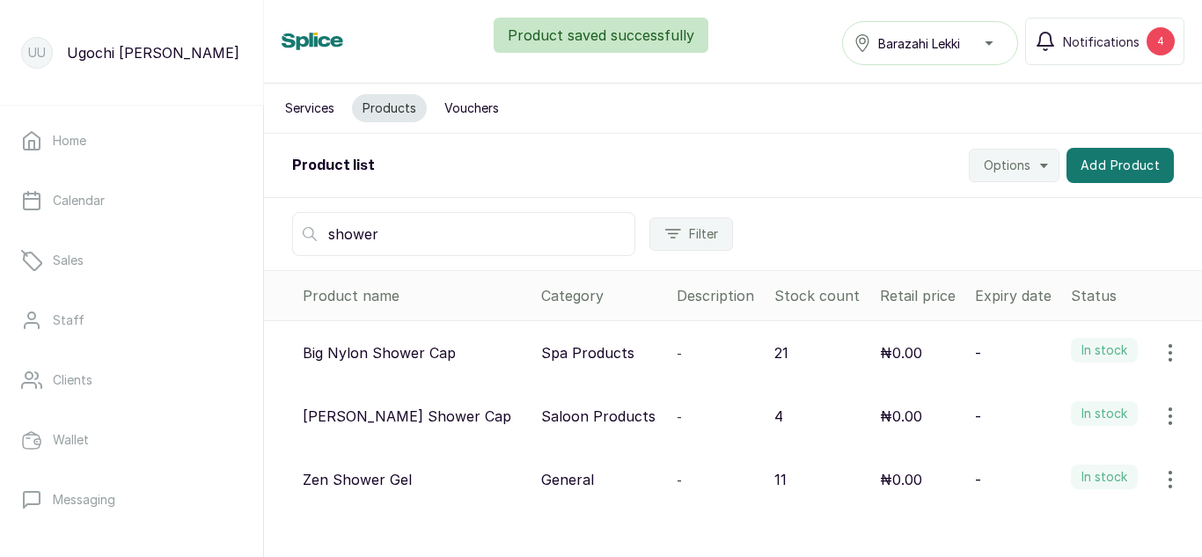
click at [1169, 353] on icon "button" at bounding box center [1170, 353] width 2 height 16
click at [1020, 399] on span "View" at bounding box center [1096, 402] width 169 height 21
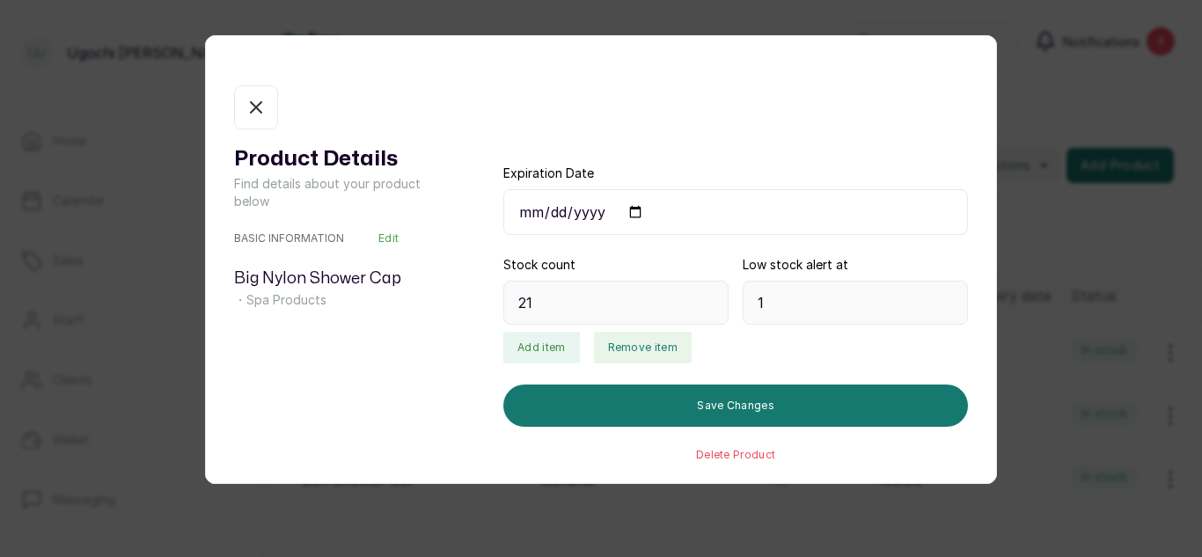
click at [636, 348] on button "Remove item" at bounding box center [643, 348] width 98 height 32
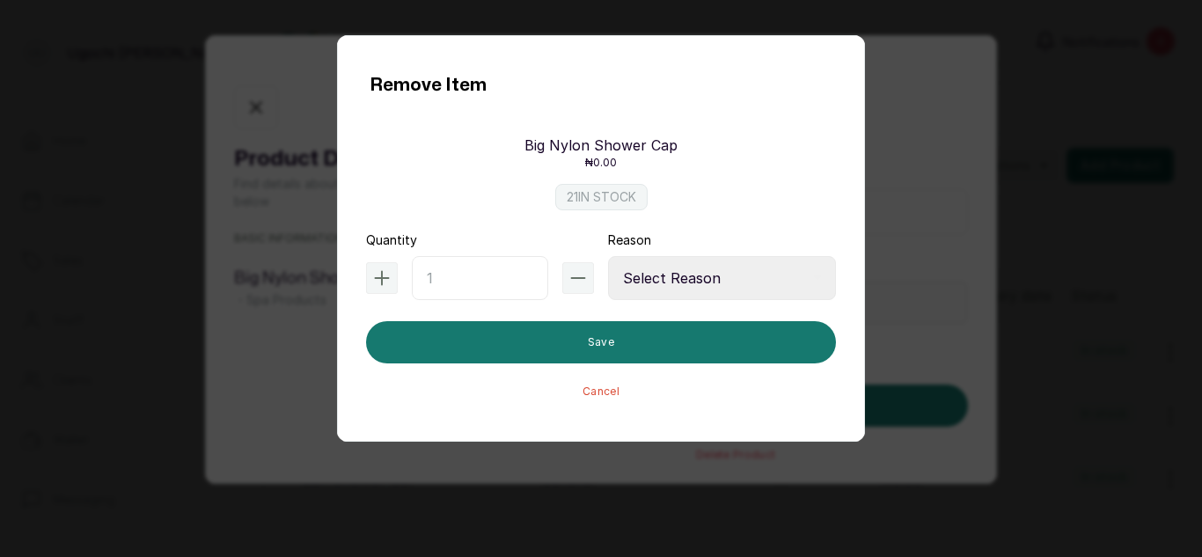
click at [465, 289] on input "text" at bounding box center [480, 278] width 136 height 44
type input "1"
click at [662, 287] on select "Select Reason Internal Use New Stock Damaged Adjustment Transfer Return Other" at bounding box center [722, 278] width 228 height 44
select select "internal_use"
click at [608, 256] on select "Select Reason Internal Use New Stock Damaged Adjustment Transfer Return Other" at bounding box center [722, 278] width 228 height 44
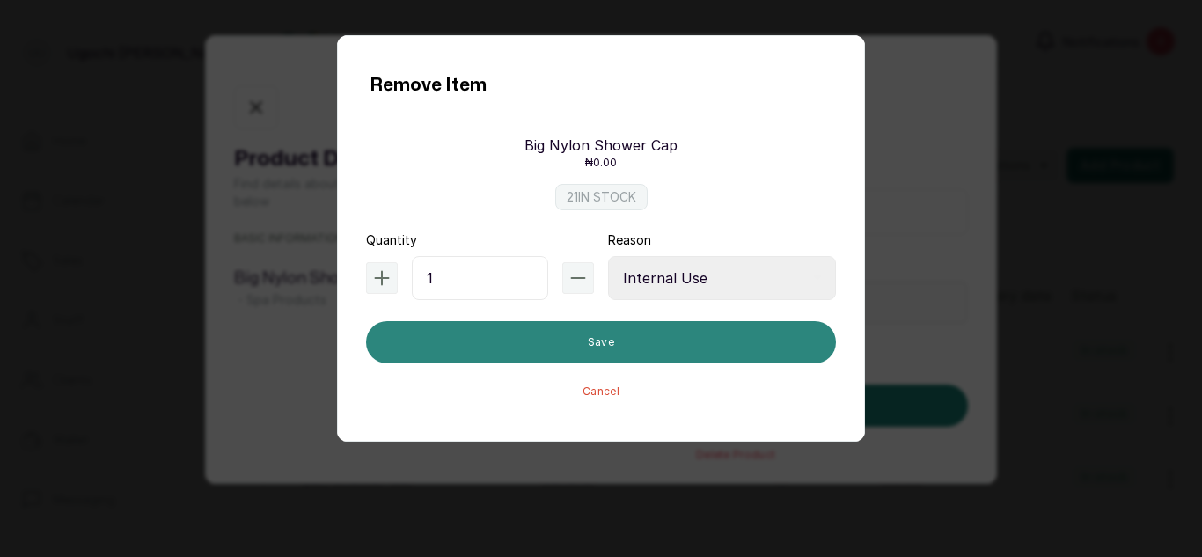
click at [615, 334] on button "Save" at bounding box center [601, 342] width 470 height 42
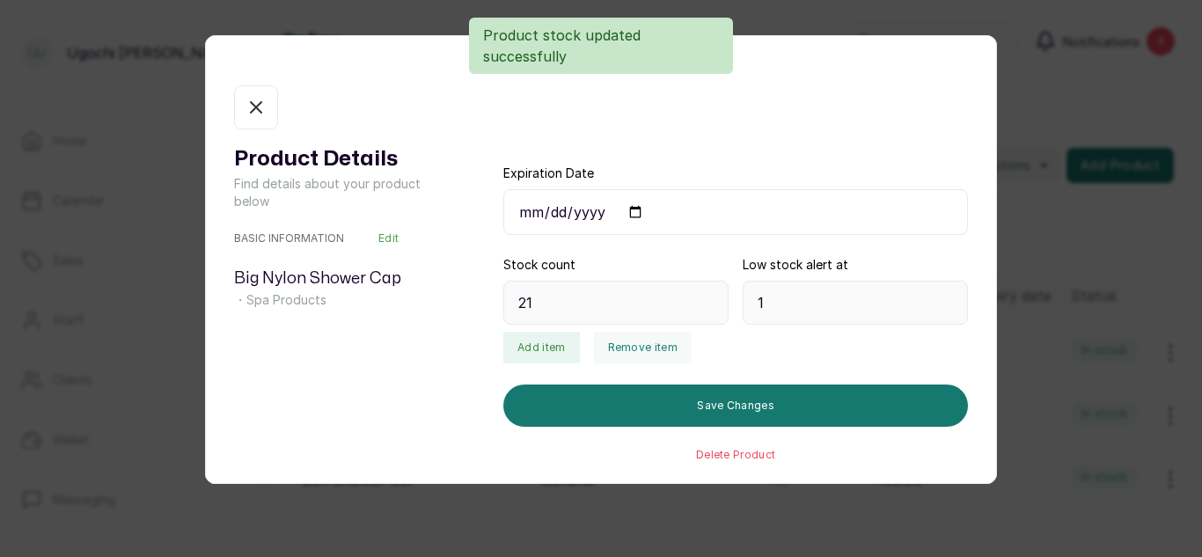
type input "20"
click at [253, 126] on button "In stock" at bounding box center [256, 107] width 44 height 44
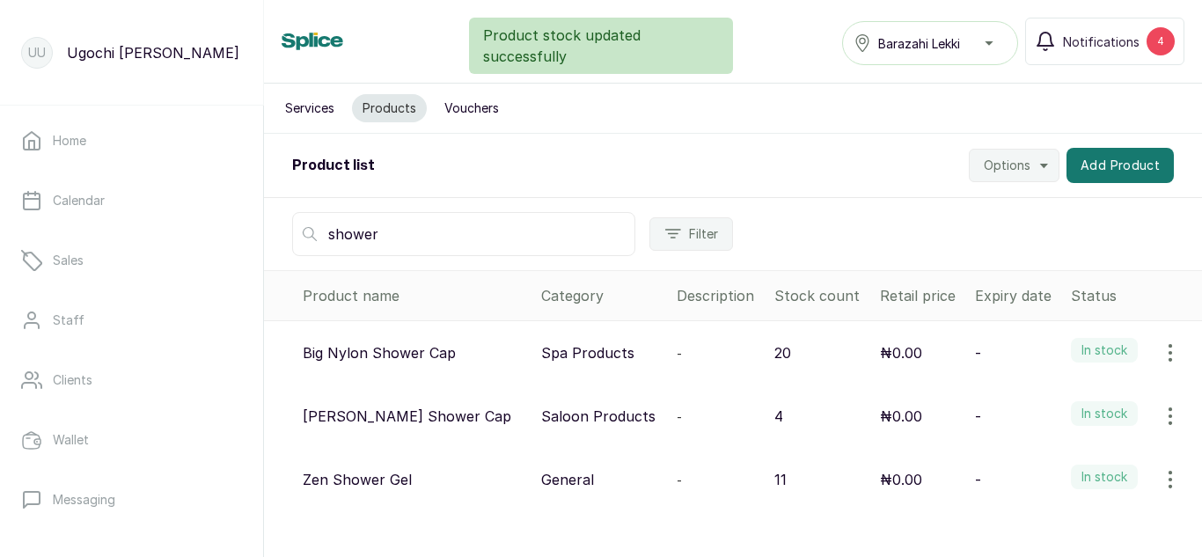
click at [1160, 415] on icon "button" at bounding box center [1170, 416] width 21 height 21
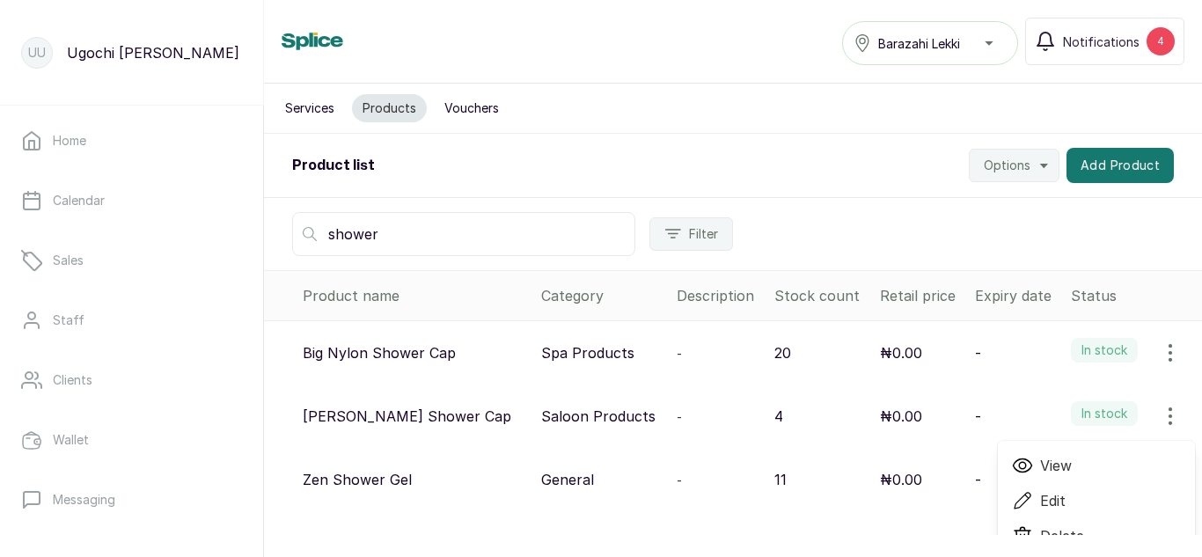
click at [1020, 499] on span "Edit" at bounding box center [1096, 500] width 169 height 21
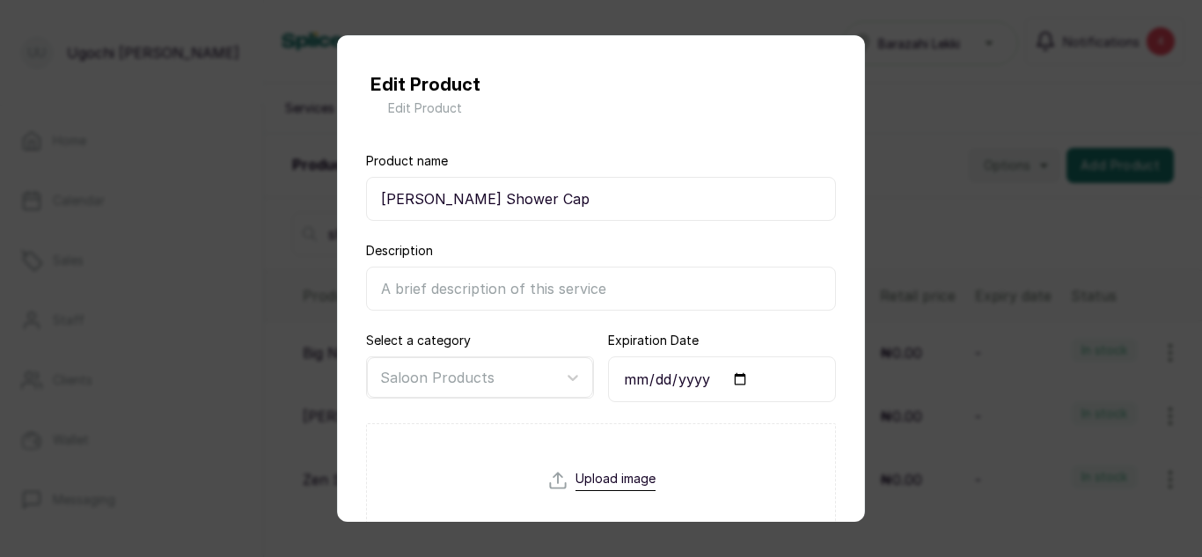
click at [421, 196] on input "[PERSON_NAME] Shower Cap" at bounding box center [601, 199] width 470 height 44
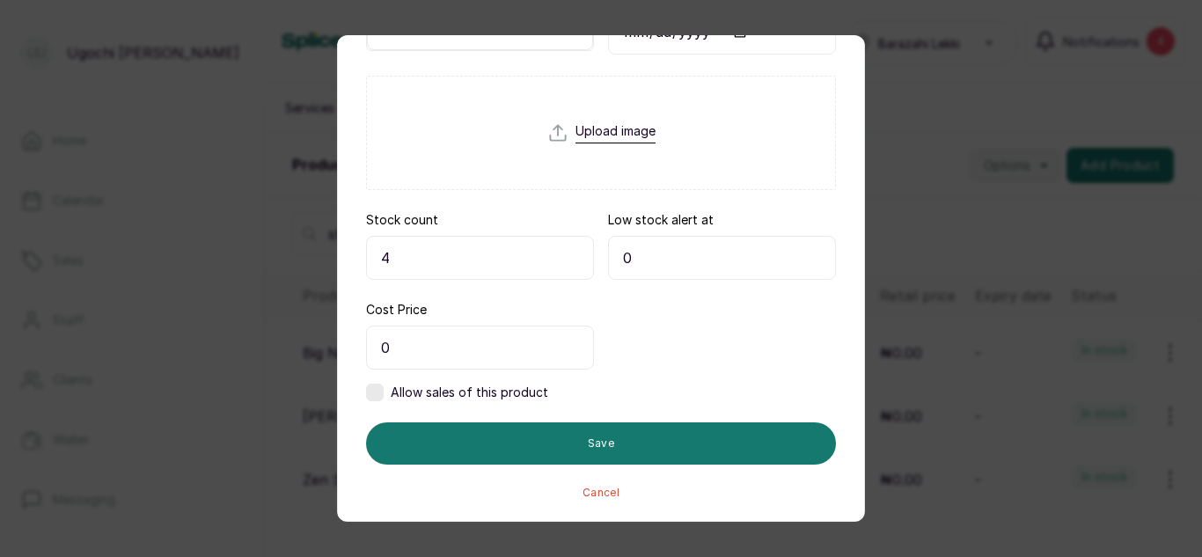
type input "Small Nylon Shower Cap"
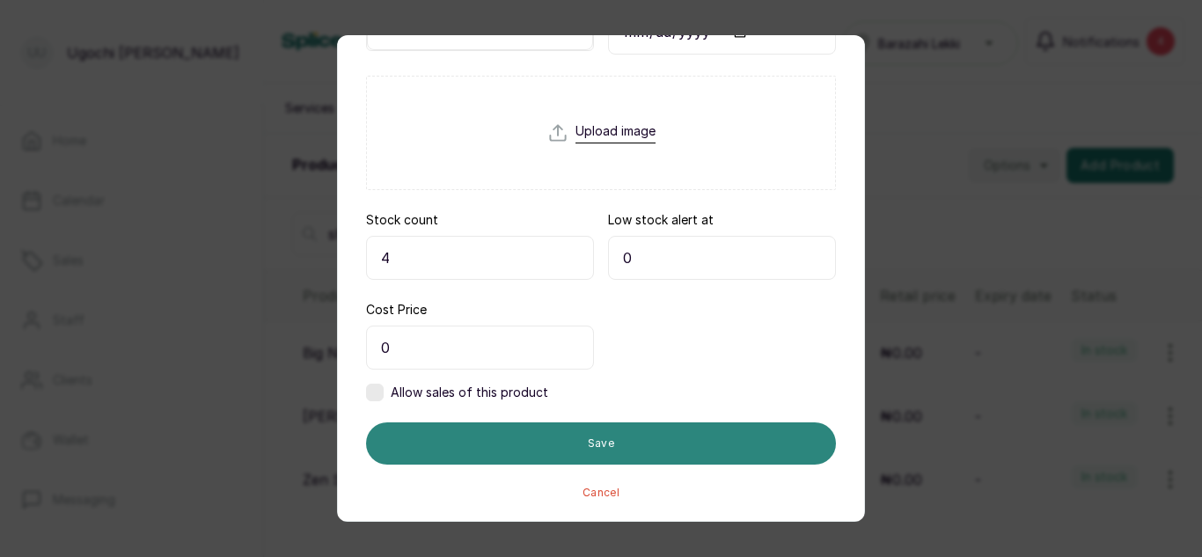
click at [708, 439] on button "Save" at bounding box center [601, 443] width 470 height 42
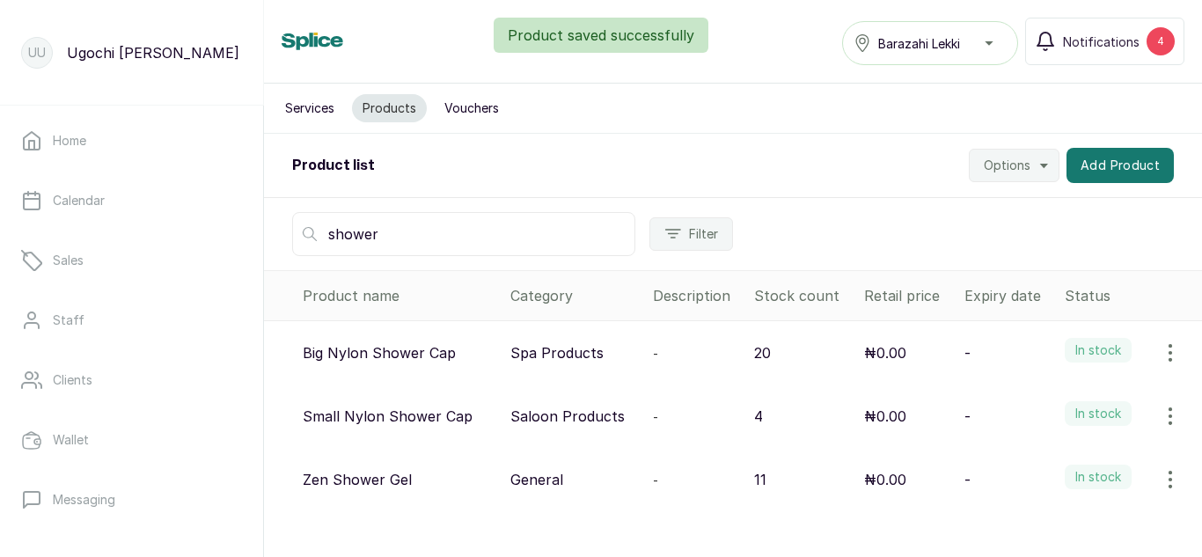
click at [1160, 411] on icon "button" at bounding box center [1170, 416] width 21 height 21
click at [1026, 458] on span "View" at bounding box center [1096, 465] width 169 height 21
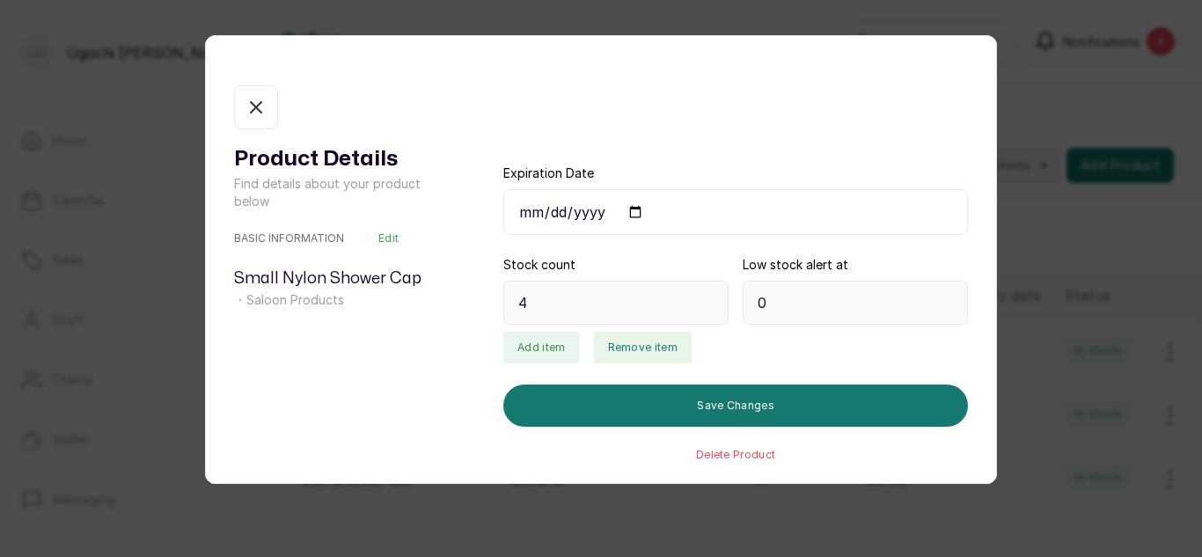
click at [637, 339] on button "Remove item" at bounding box center [643, 348] width 98 height 32
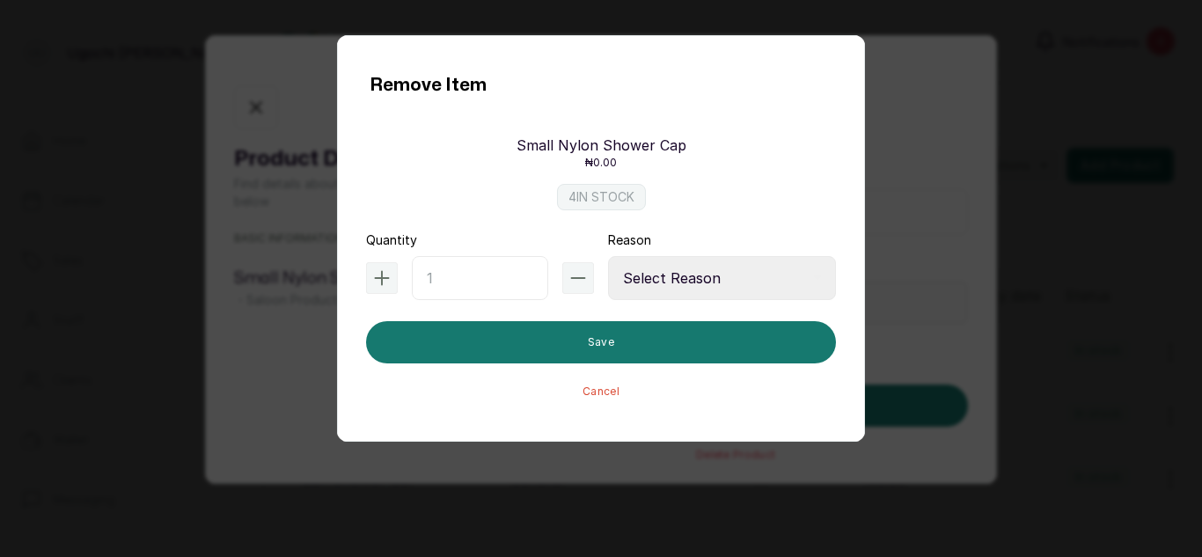
click at [451, 270] on input "text" at bounding box center [480, 278] width 136 height 44
type input "1"
click at [716, 274] on select "Select Reason Internal Use New Stock Damaged Adjustment Transfer Return Other" at bounding box center [722, 278] width 228 height 44
click at [608, 256] on select "Select Reason Internal Use New Stock Damaged Adjustment Transfer Return Other" at bounding box center [722, 278] width 228 height 44
click at [684, 279] on select "Select Reason Internal Use New Stock Damaged Adjustment Transfer Return Other" at bounding box center [722, 278] width 228 height 44
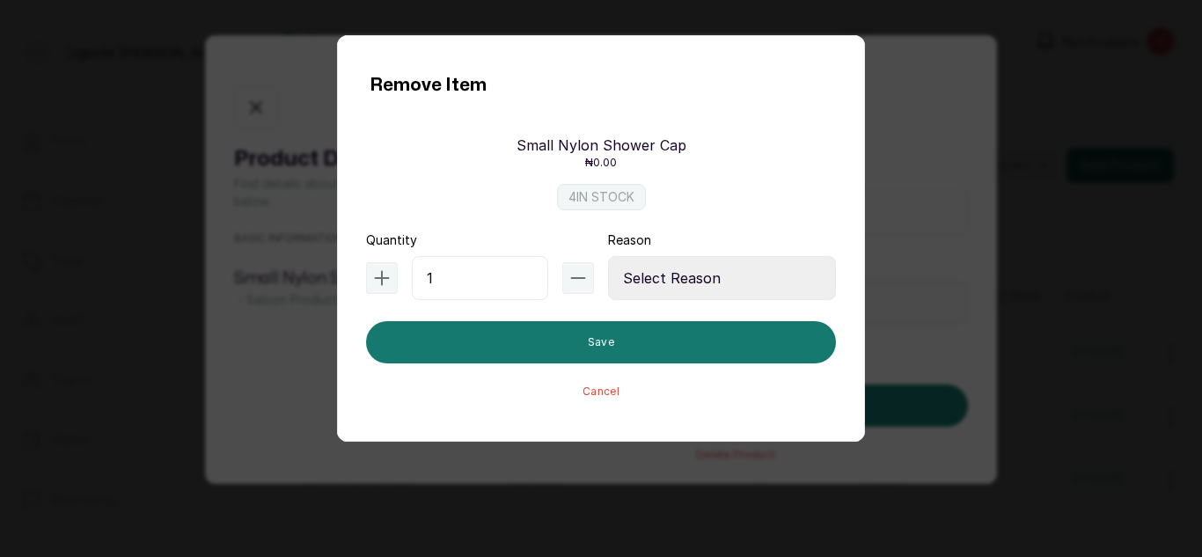
select select "internal_use"
click at [608, 256] on select "Select Reason Internal Use New Stock Damaged Adjustment Transfer Return Other" at bounding box center [722, 278] width 228 height 44
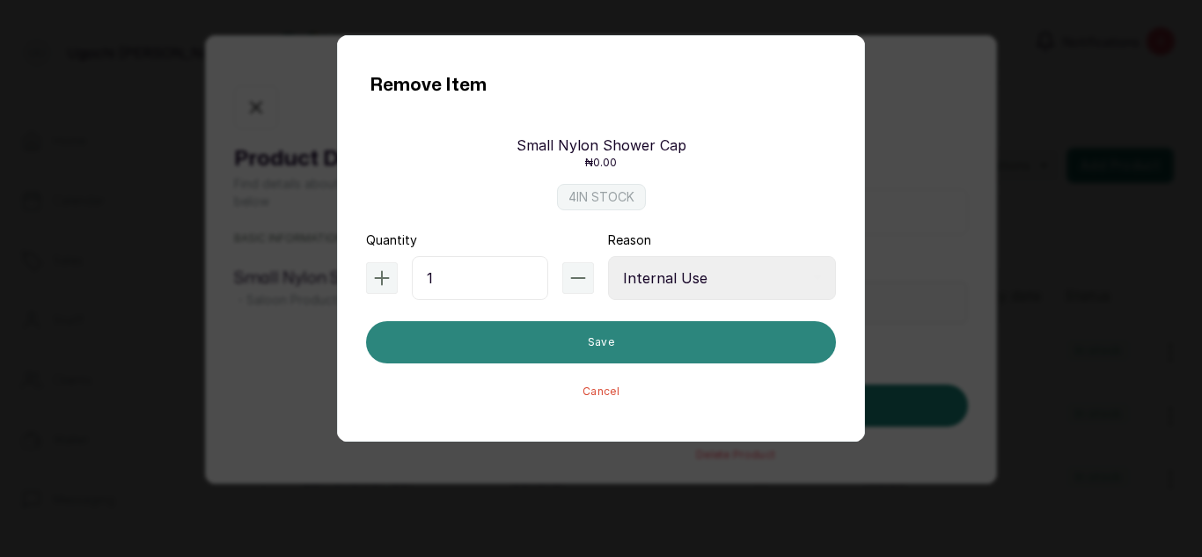
click at [690, 331] on button "Save" at bounding box center [601, 342] width 470 height 42
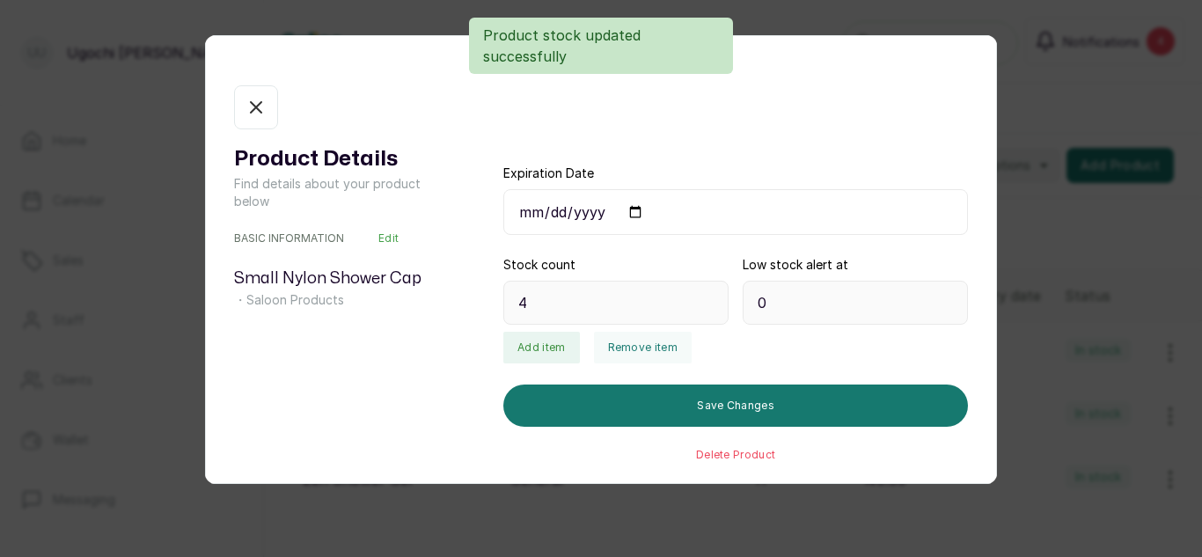
type input "3"
click at [247, 97] on icon "button" at bounding box center [255, 107] width 21 height 21
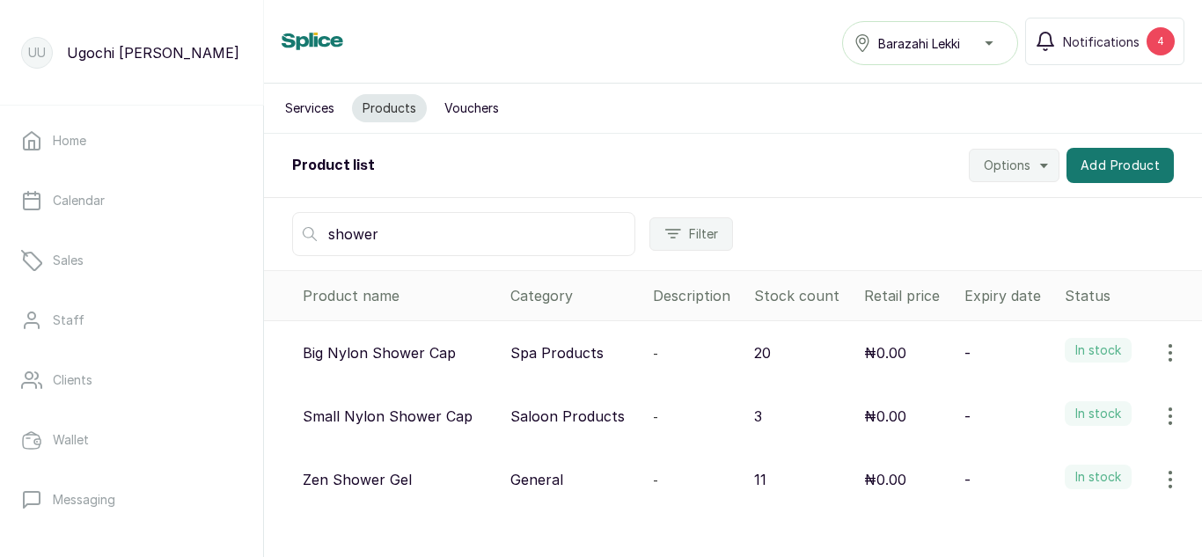
click at [407, 227] on input "shower" at bounding box center [463, 234] width 343 height 44
type input "s"
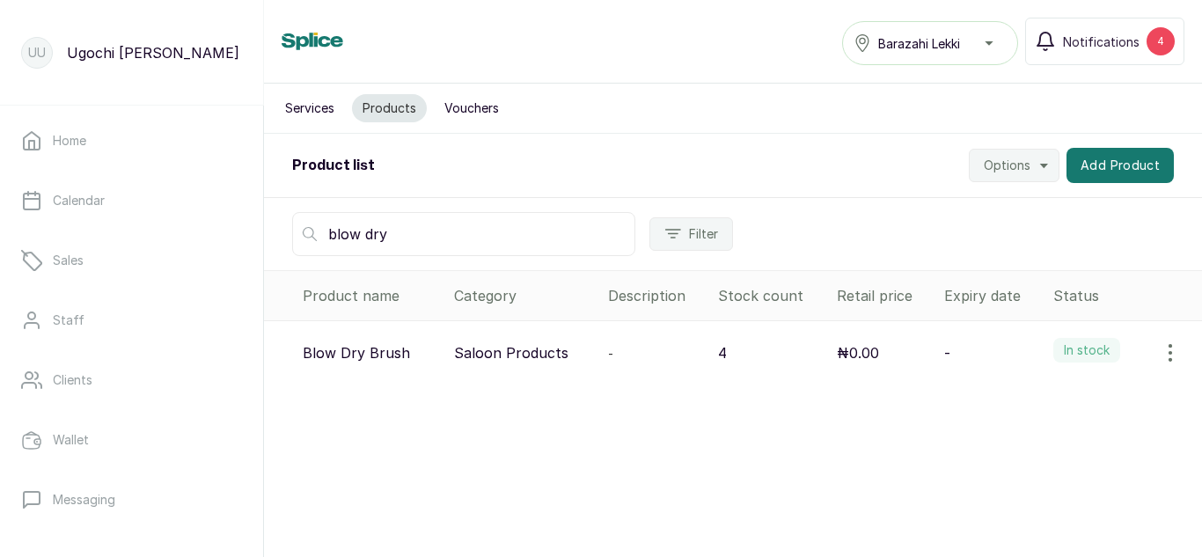
type input "blow dry"
click at [1160, 355] on icon "button" at bounding box center [1170, 352] width 21 height 21
click at [1024, 395] on span "View" at bounding box center [1096, 402] width 169 height 21
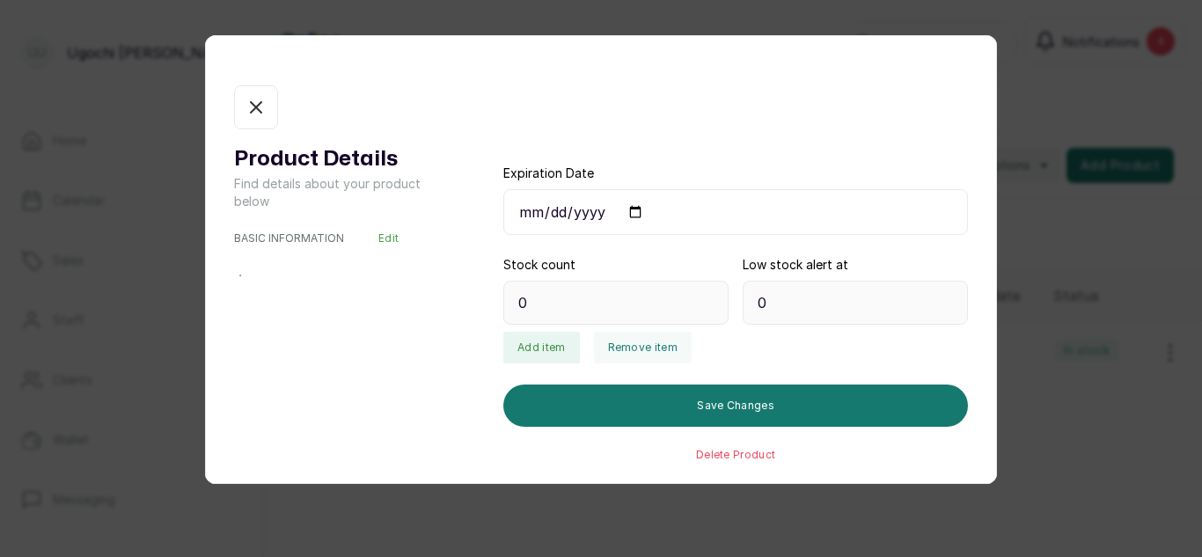
type input "4"
click at [668, 344] on button "Remove item" at bounding box center [643, 348] width 98 height 32
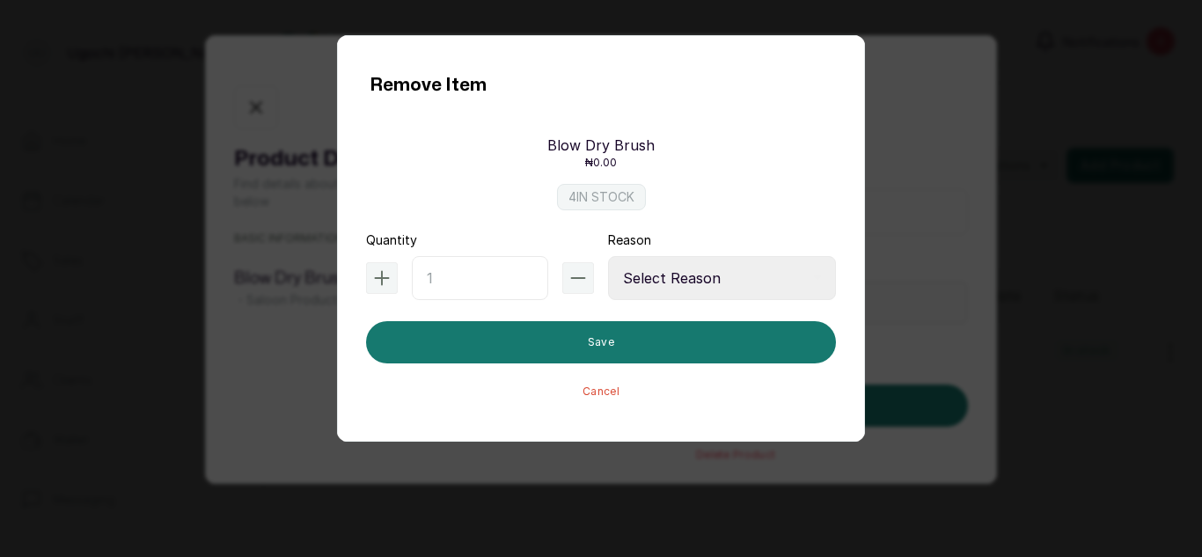
click at [455, 276] on input "text" at bounding box center [480, 278] width 136 height 44
type input "1"
click at [670, 282] on select "Select Reason Internal Use New Stock Damaged Adjustment Transfer Return Other" at bounding box center [722, 278] width 228 height 44
select select "internal_use"
click at [608, 256] on select "Select Reason Internal Use New Stock Damaged Adjustment Transfer Return Other" at bounding box center [722, 278] width 228 height 44
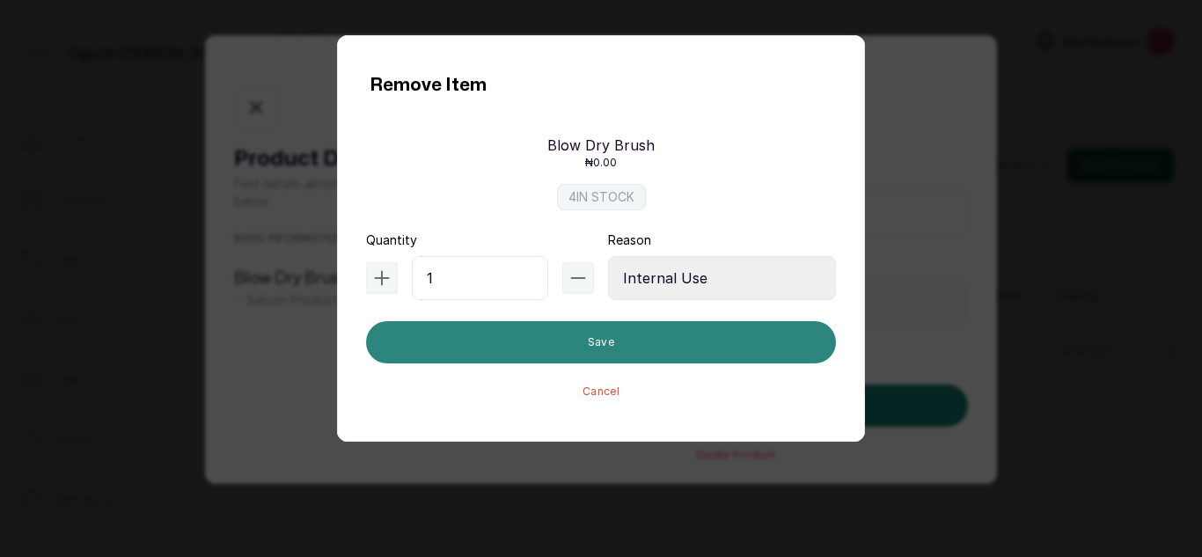
click at [644, 340] on button "Save" at bounding box center [601, 342] width 470 height 42
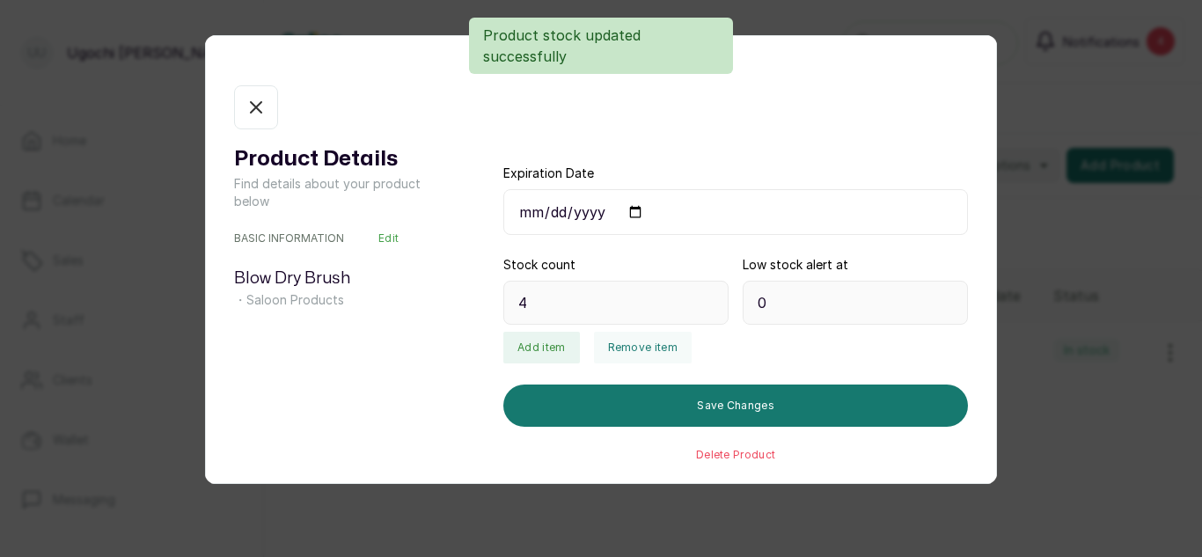
type input "3"
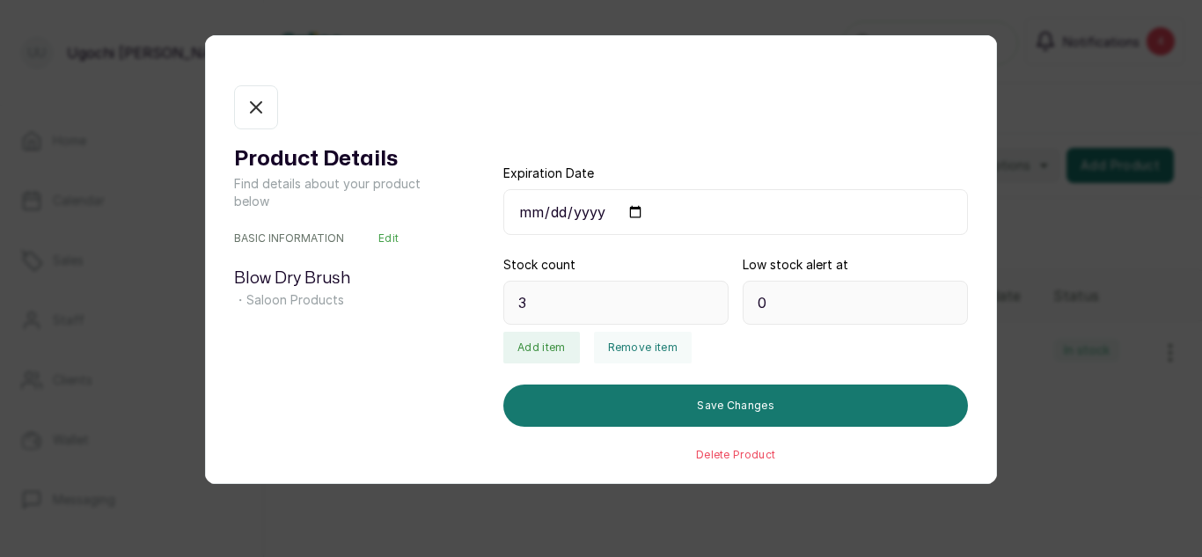
click at [255, 96] on button "In stock" at bounding box center [256, 107] width 44 height 44
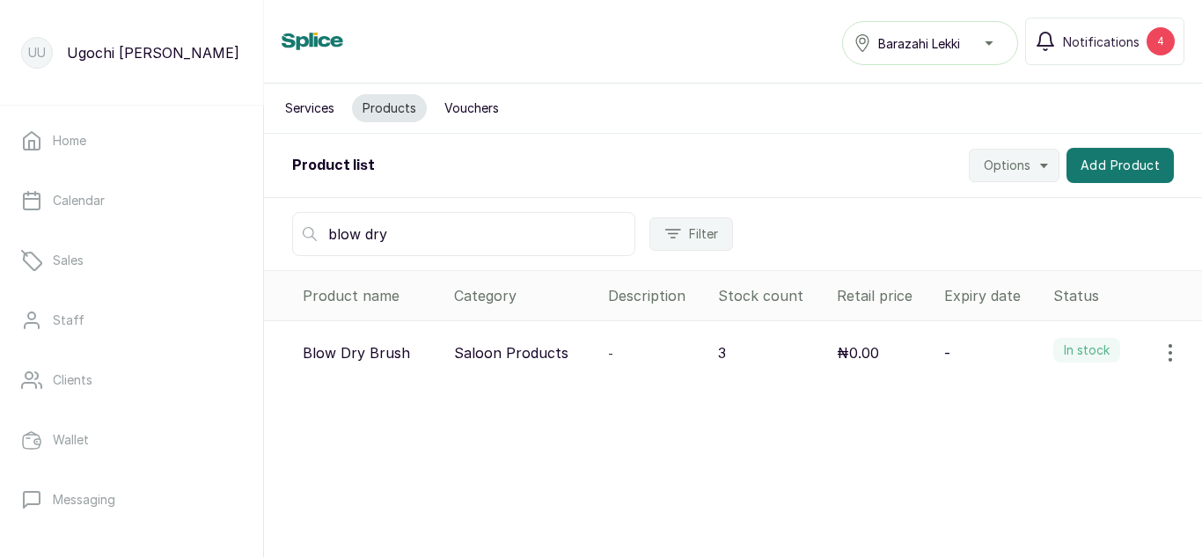
click at [427, 230] on input "blow dry" at bounding box center [463, 234] width 343 height 44
type input "b"
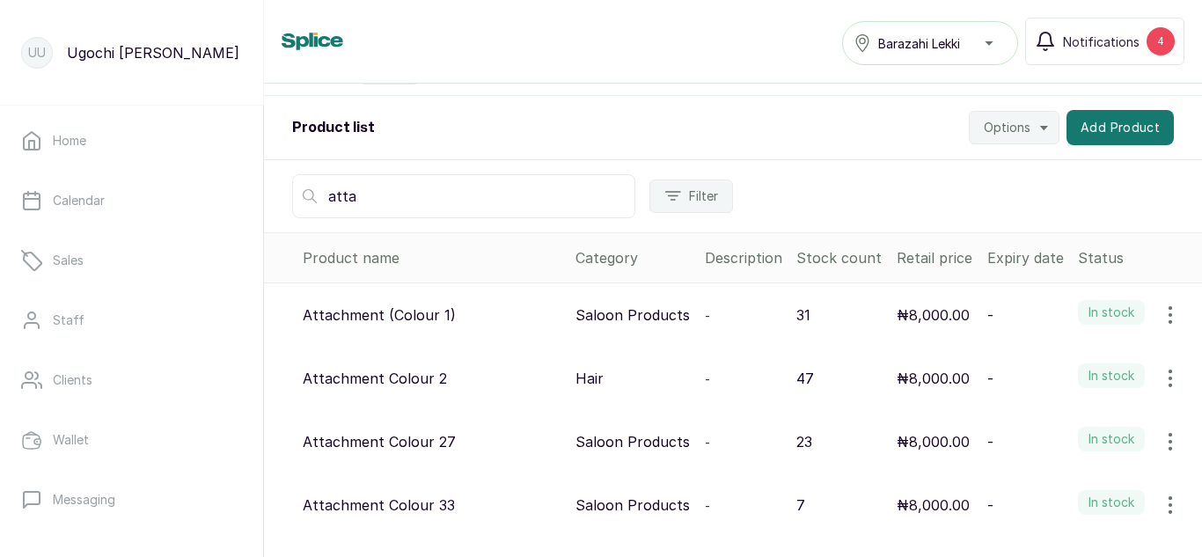
scroll to position [0, 0]
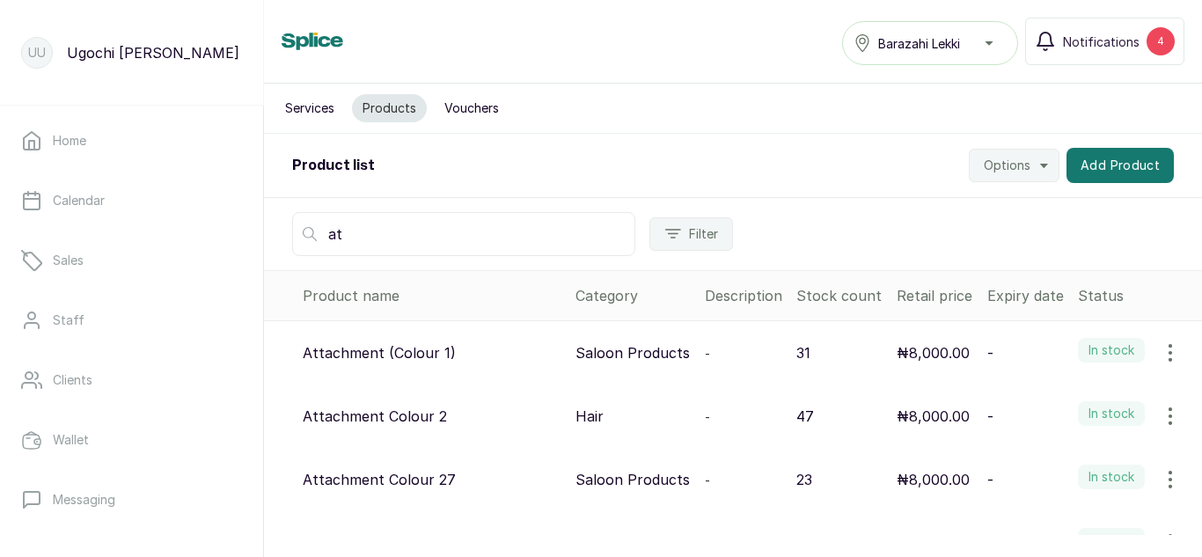
type input "a"
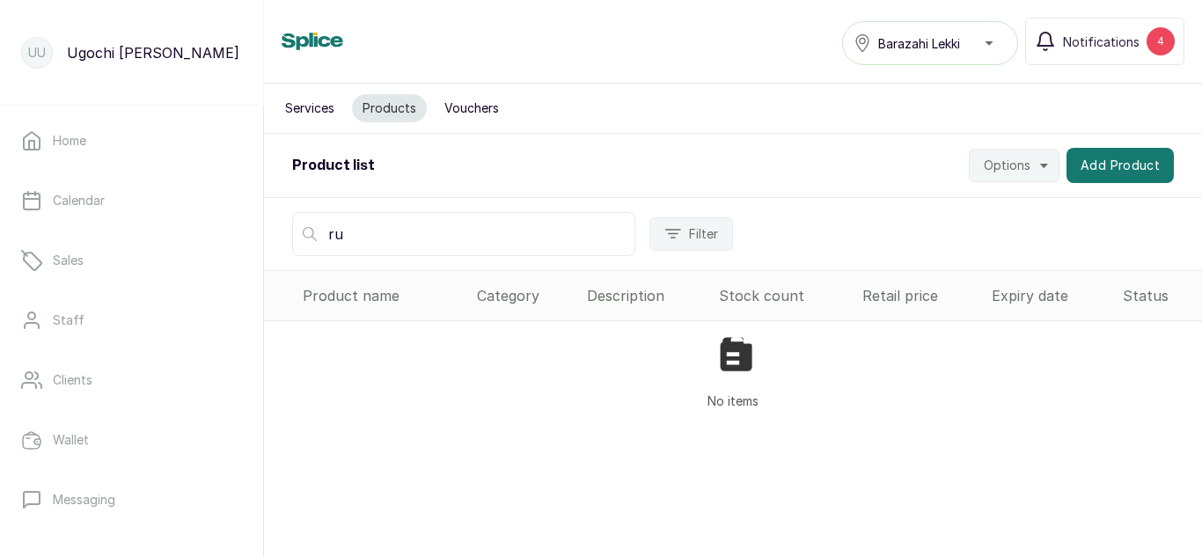
type input "r"
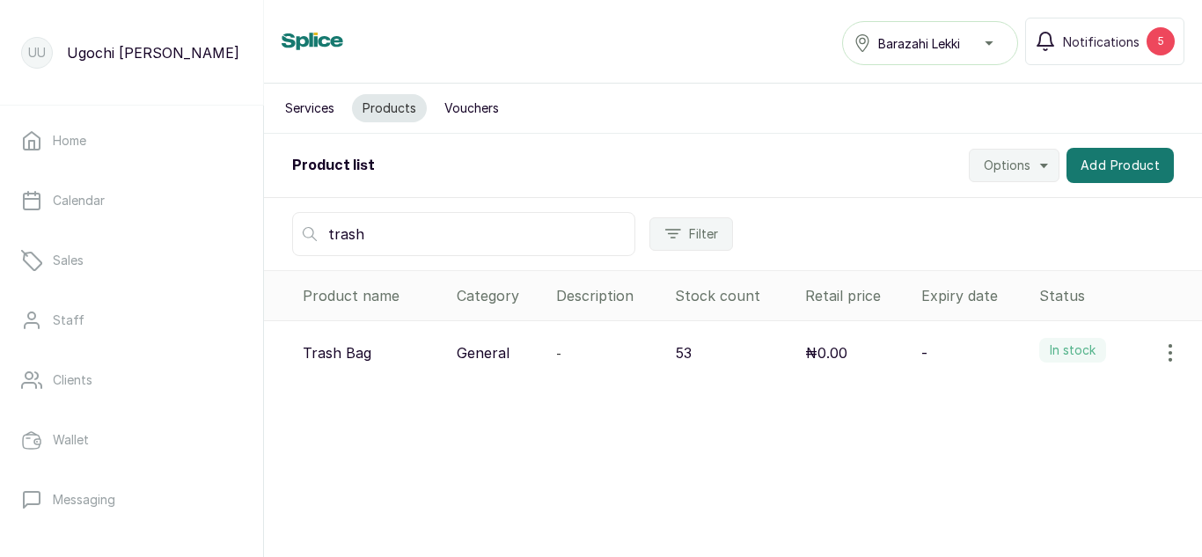
type input "trash"
click at [1160, 362] on icon "button" at bounding box center [1170, 352] width 21 height 21
click at [1040, 399] on span "View" at bounding box center [1056, 402] width 32 height 21
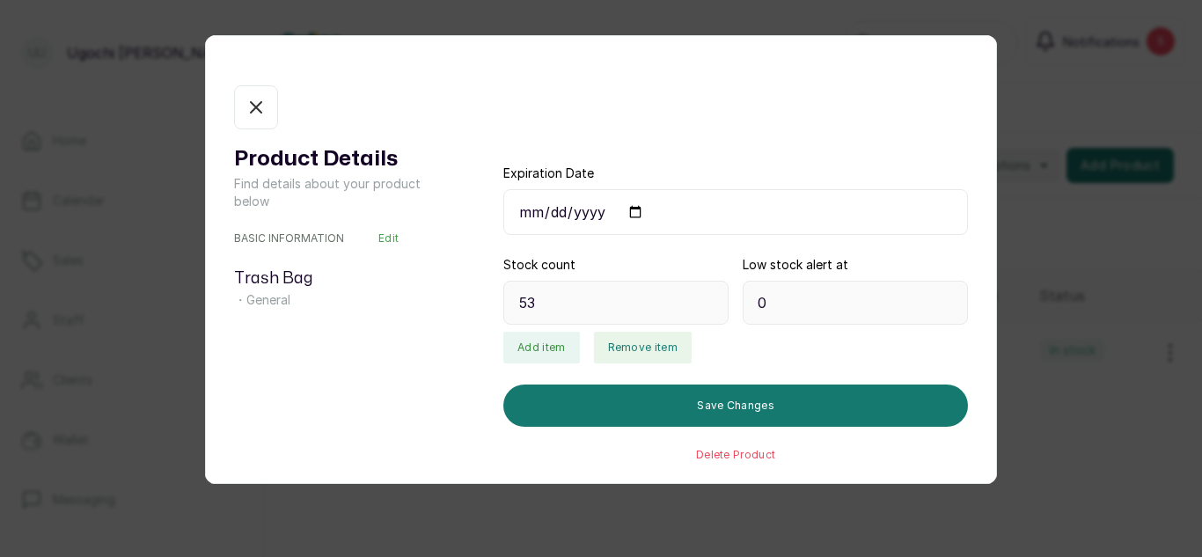
click at [666, 354] on button "Remove item" at bounding box center [643, 348] width 98 height 32
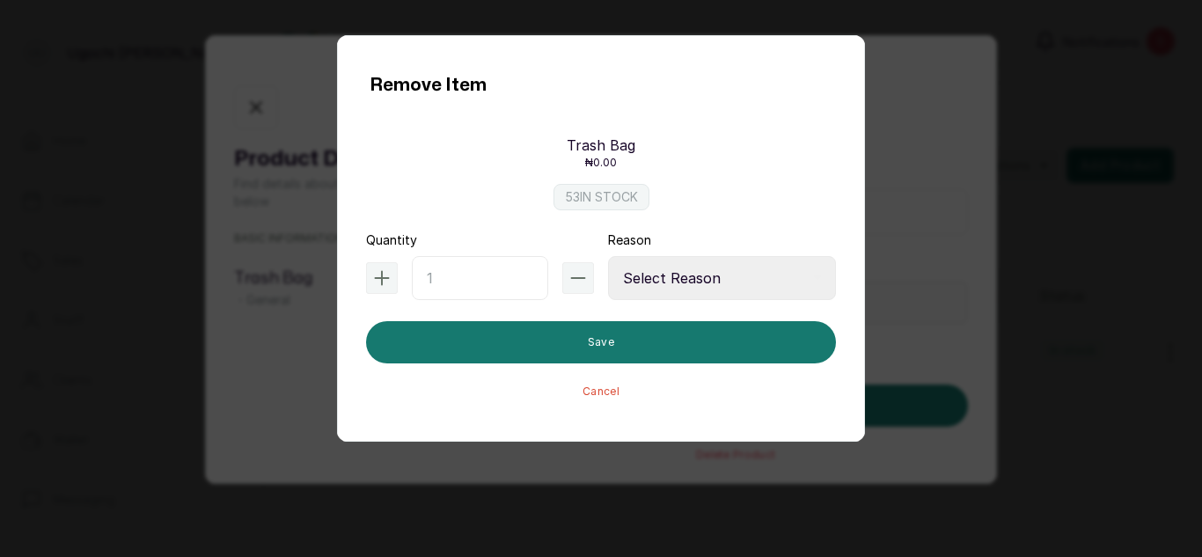
click at [465, 278] on input "text" at bounding box center [480, 278] width 136 height 44
type input "6"
click at [670, 274] on select "Select Reason Internal Use New Stock Damaged Adjustment Transfer Return Other" at bounding box center [722, 278] width 228 height 44
select select "internal_use"
click at [608, 256] on select "Select Reason Internal Use New Stock Damaged Adjustment Transfer Return Other" at bounding box center [722, 278] width 228 height 44
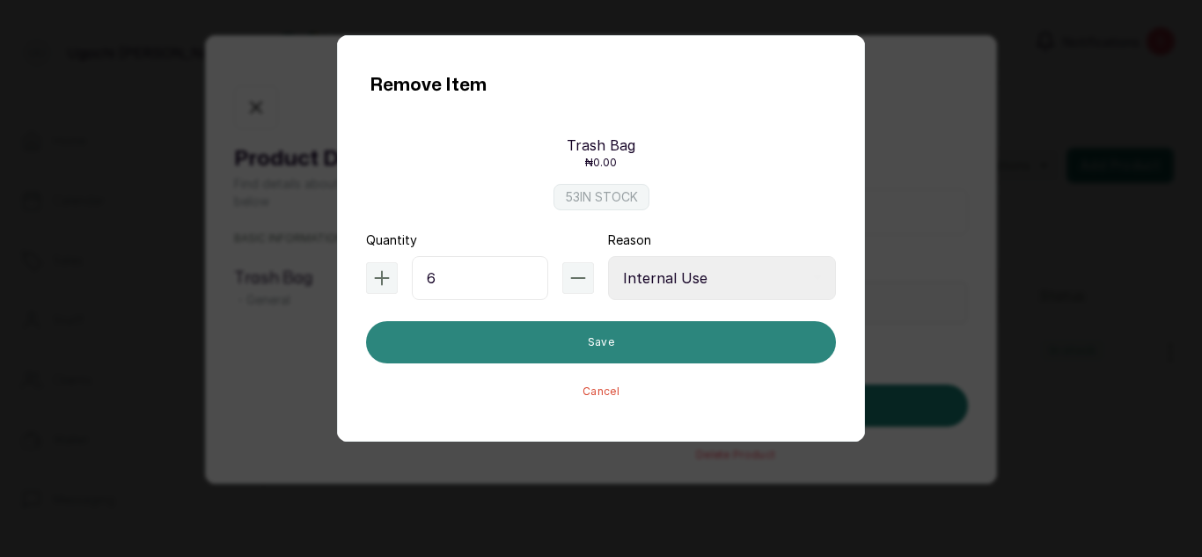
click at [590, 337] on button "Save" at bounding box center [601, 342] width 470 height 42
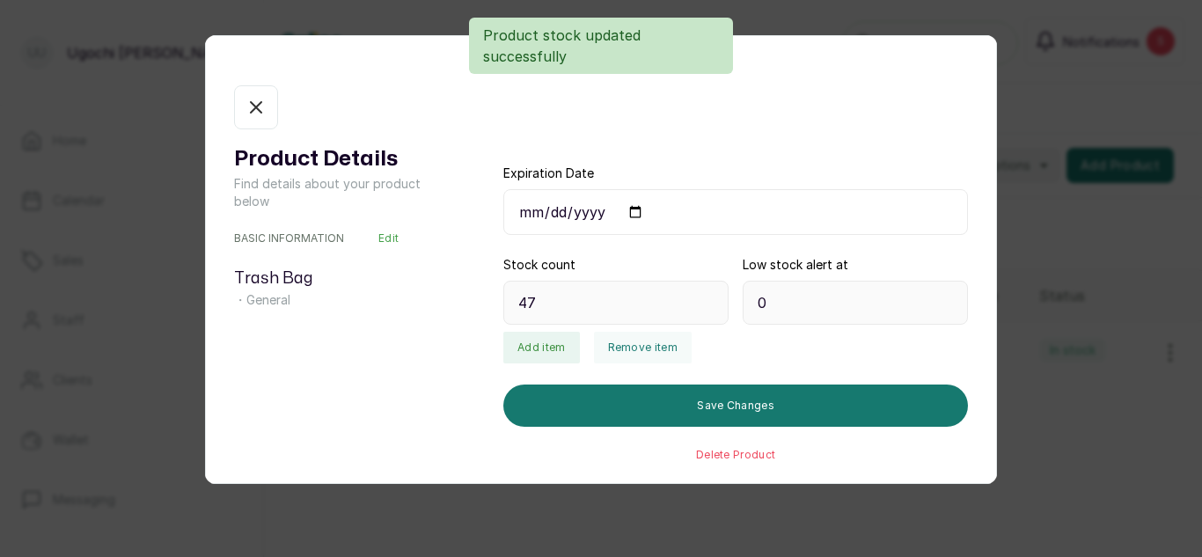
type input "47"
click at [260, 100] on icon "button" at bounding box center [255, 107] width 21 height 21
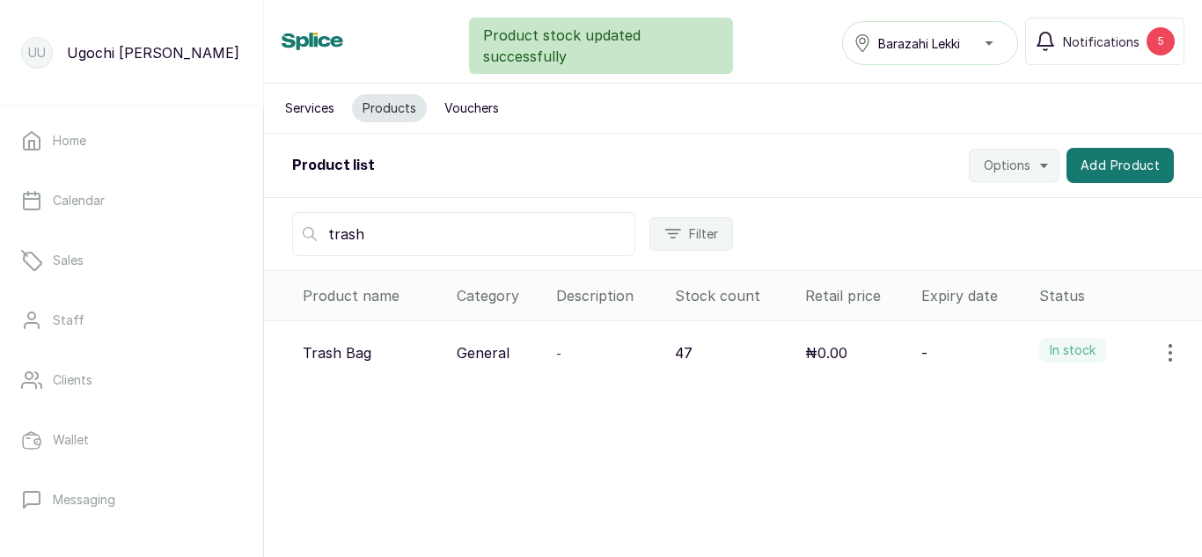
click at [380, 245] on input "trash" at bounding box center [463, 234] width 343 height 44
type input "t"
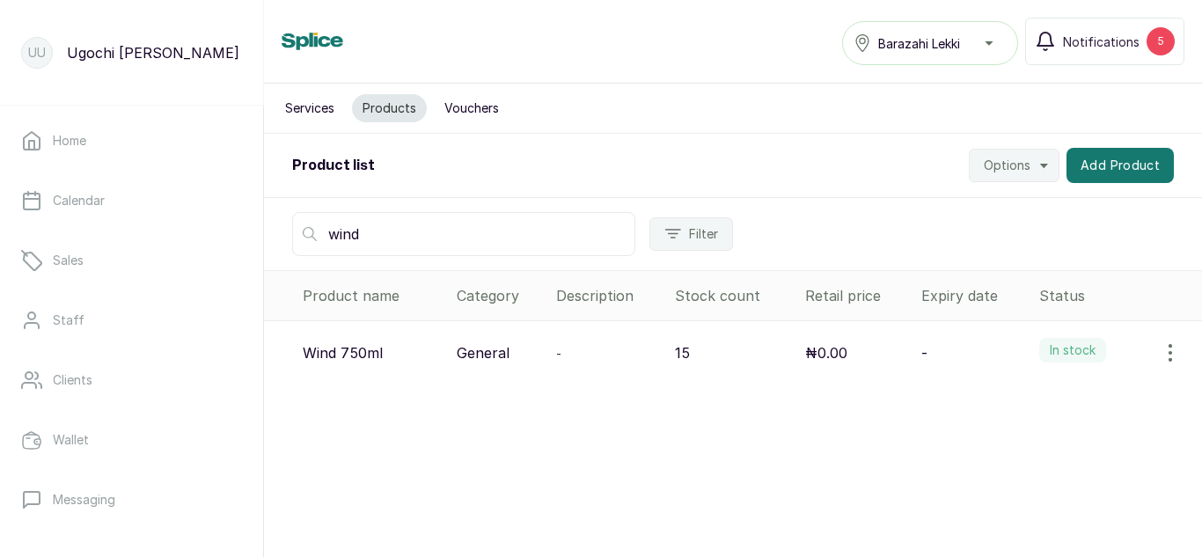
type input "wind"
click at [1161, 349] on icon "button" at bounding box center [1170, 352] width 21 height 21
click at [1049, 399] on span "View" at bounding box center [1056, 402] width 32 height 21
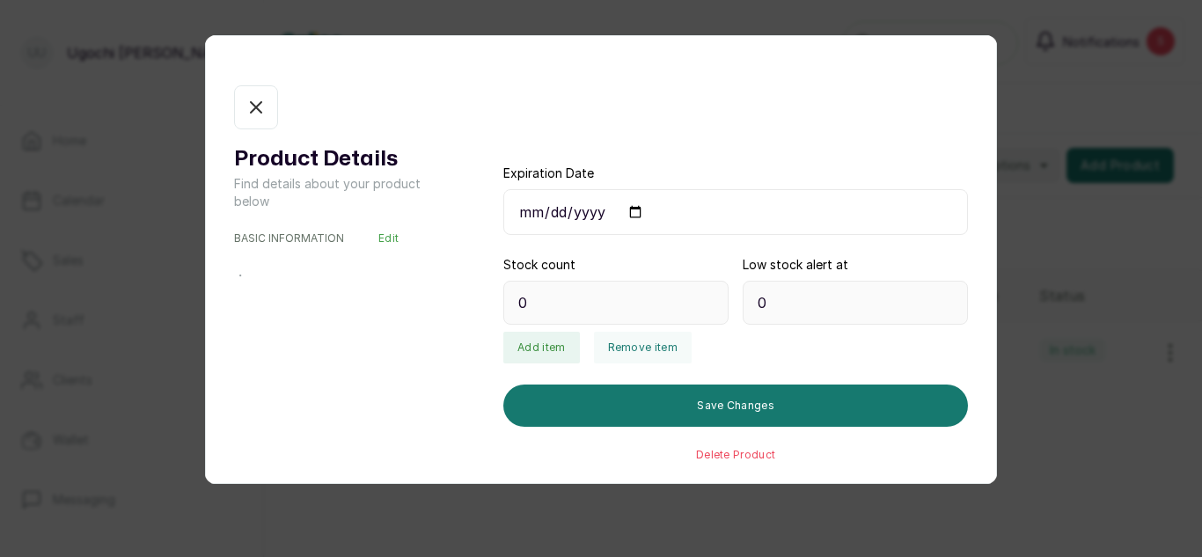
type input "15"
click at [654, 351] on button "Remove item" at bounding box center [643, 348] width 98 height 32
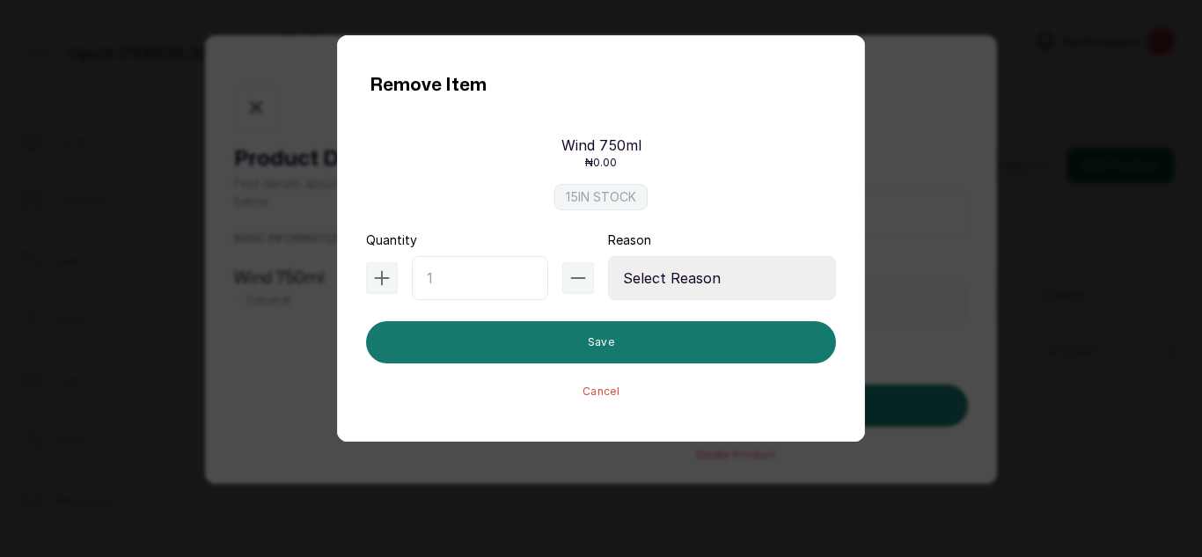
click at [449, 276] on input "text" at bounding box center [480, 278] width 136 height 44
type input "6"
click at [659, 259] on select "Select Reason Internal Use New Stock Damaged Adjustment Transfer Return Other" at bounding box center [722, 278] width 228 height 44
select select "internal_use"
click at [608, 256] on select "Select Reason Internal Use New Stock Damaged Adjustment Transfer Return Other" at bounding box center [722, 278] width 228 height 44
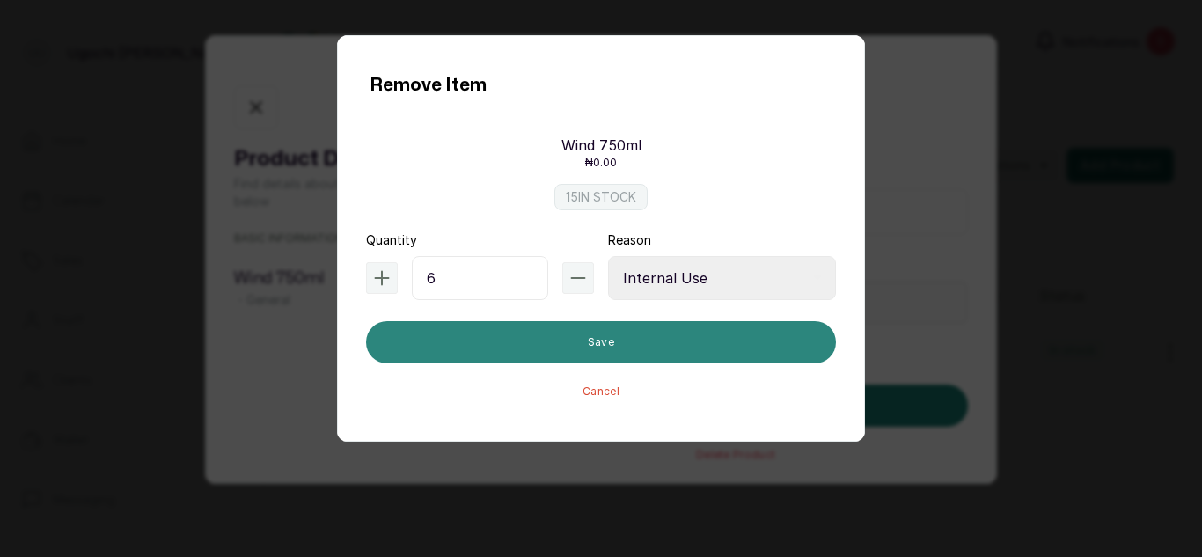
click at [604, 352] on button "Save" at bounding box center [601, 342] width 470 height 42
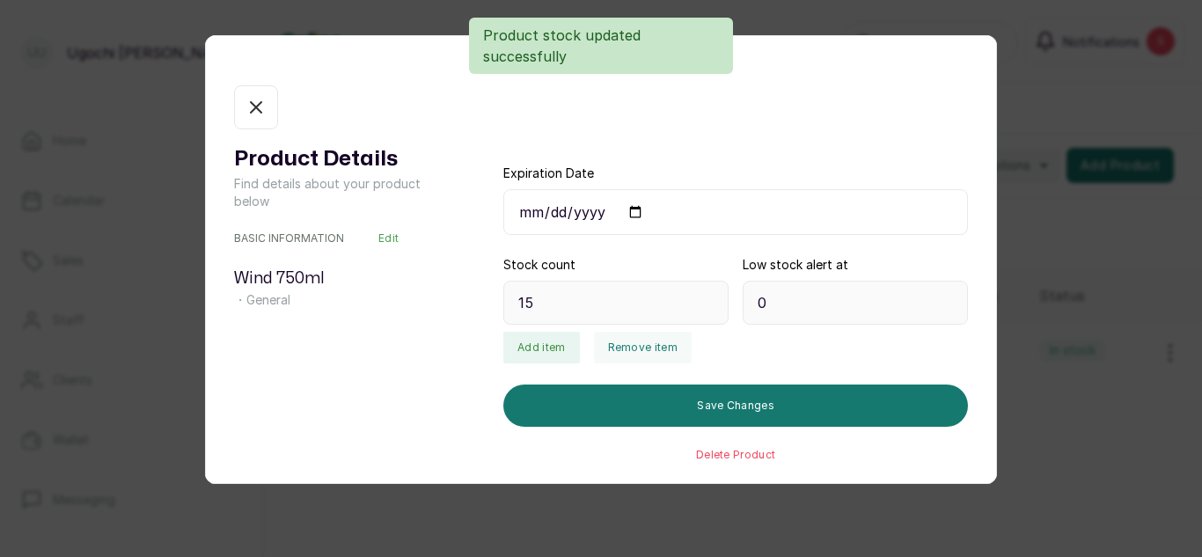
type input "9"
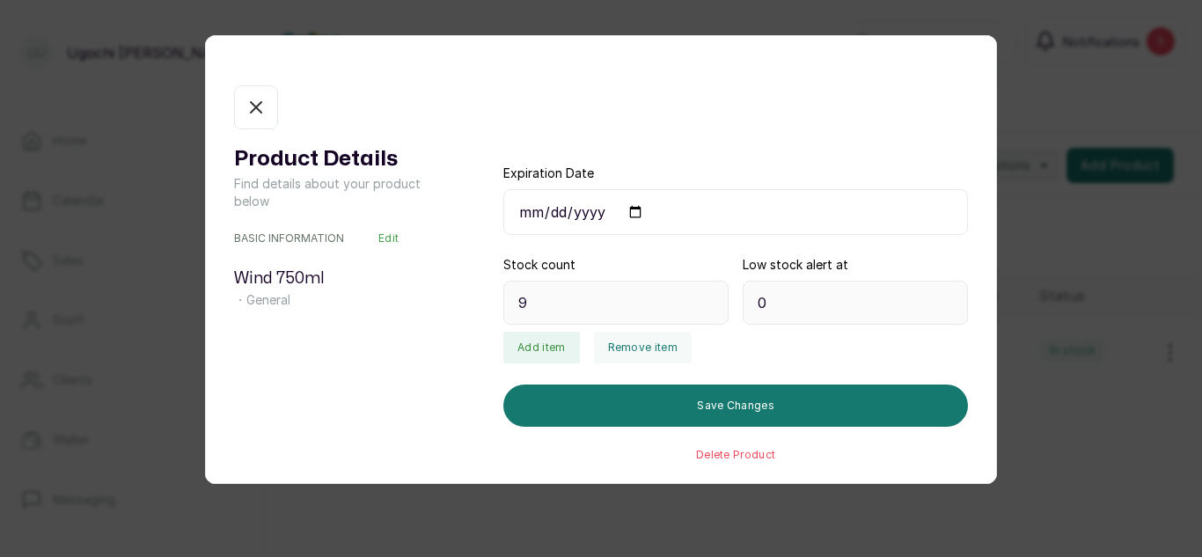
click at [281, 115] on div "Product Details Find details about your product below BASIC INFORMATION Edit Wi…" at bounding box center [601, 273] width 734 height 377
click at [270, 115] on button "In stock" at bounding box center [256, 107] width 44 height 44
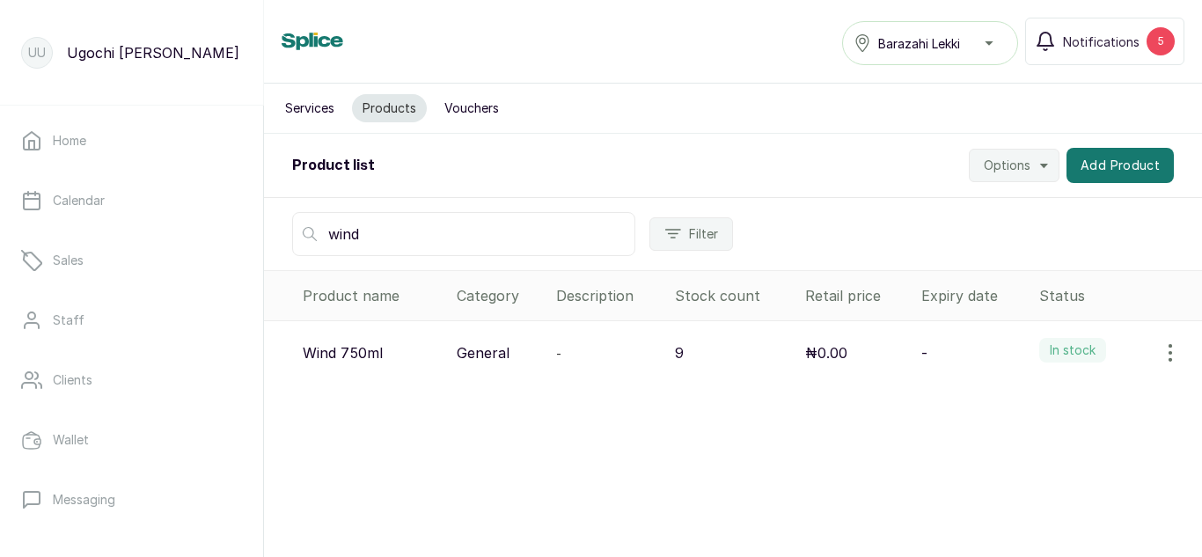
click at [270, 115] on div "Services Products Vouchers" at bounding box center [733, 109] width 938 height 50
click at [429, 223] on input "wind" at bounding box center [463, 234] width 343 height 44
type input "w"
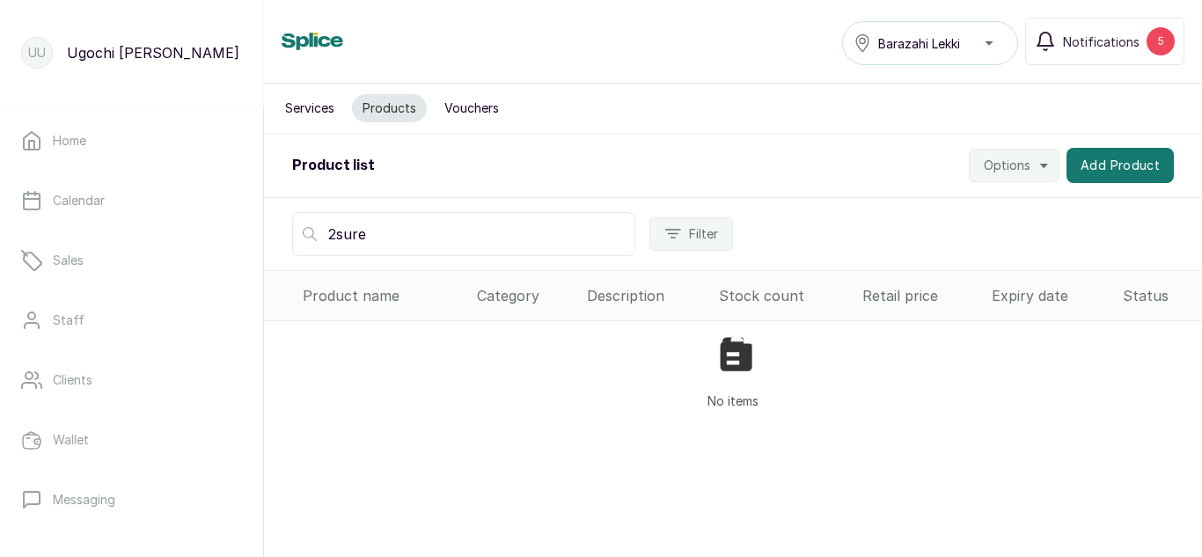
click at [338, 232] on input "2sure" at bounding box center [463, 234] width 343 height 44
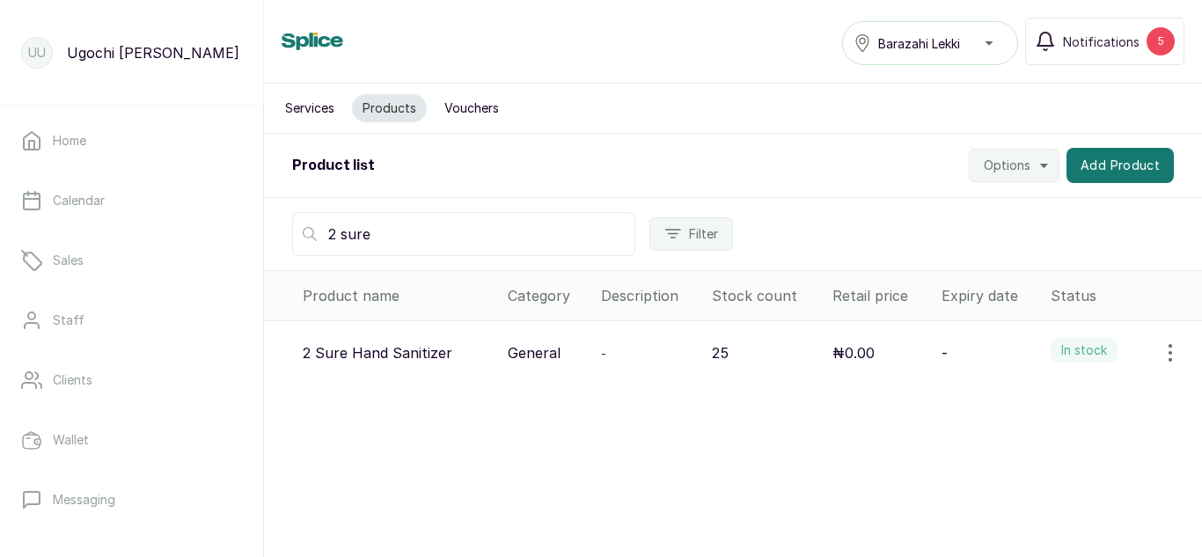
type input "2 sure"
click at [1162, 358] on icon "button" at bounding box center [1170, 352] width 21 height 21
click at [1040, 394] on span "View" at bounding box center [1056, 402] width 32 height 21
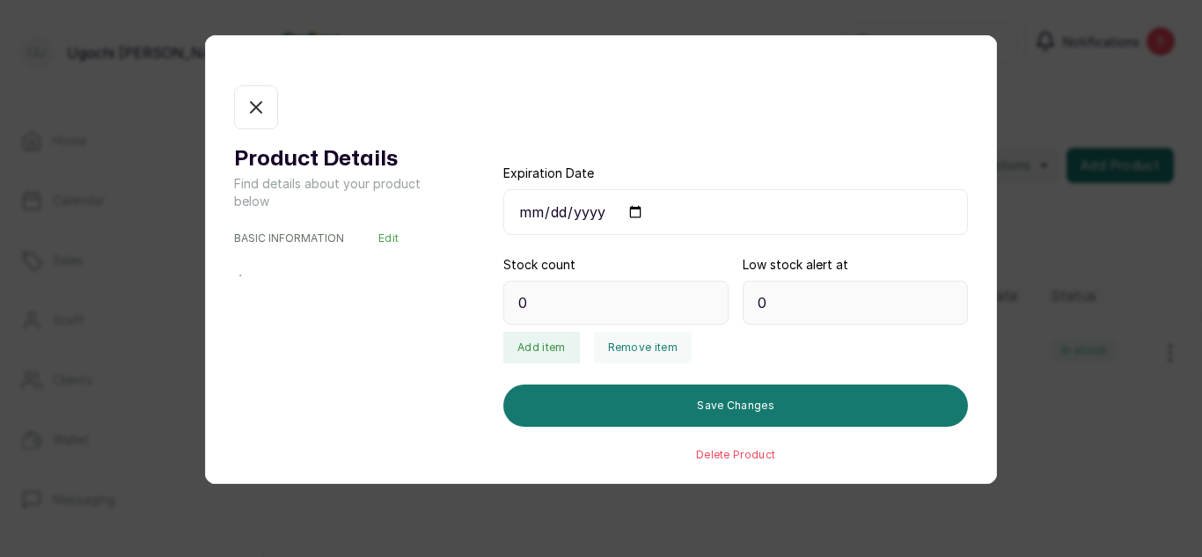
type input "25"
type input "6"
click at [639, 341] on button "Remove item" at bounding box center [643, 348] width 98 height 32
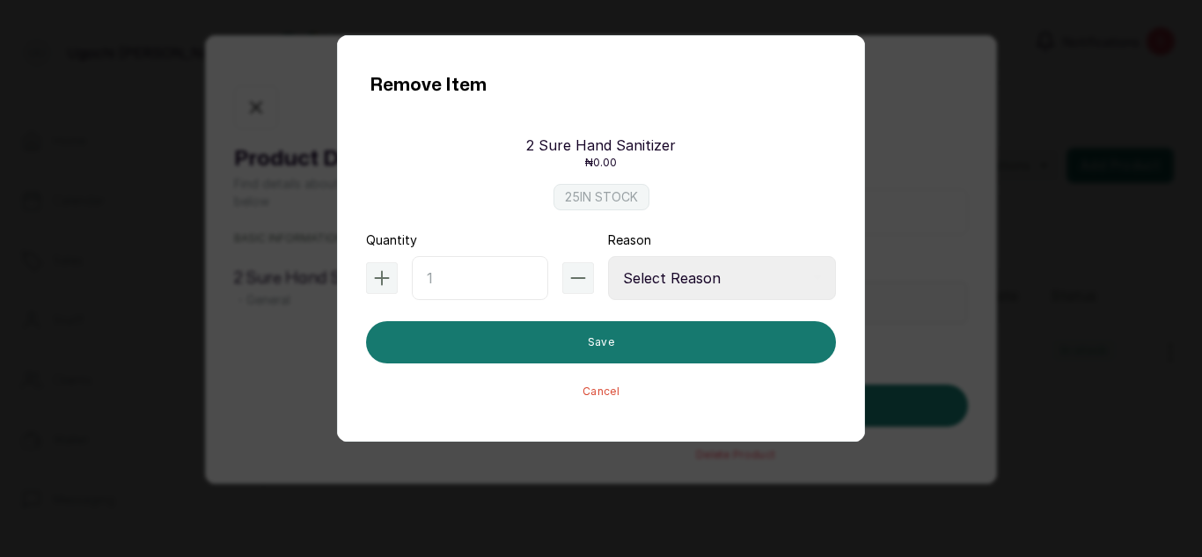
click at [480, 276] on input "text" at bounding box center [480, 278] width 136 height 44
type input "6"
click at [678, 274] on select "Select Reason Internal Use New Stock Damaged Adjustment Transfer Return Other" at bounding box center [722, 278] width 228 height 44
select select "internal_use"
click at [608, 256] on select "Select Reason Internal Use New Stock Damaged Adjustment Transfer Return Other" at bounding box center [722, 278] width 228 height 44
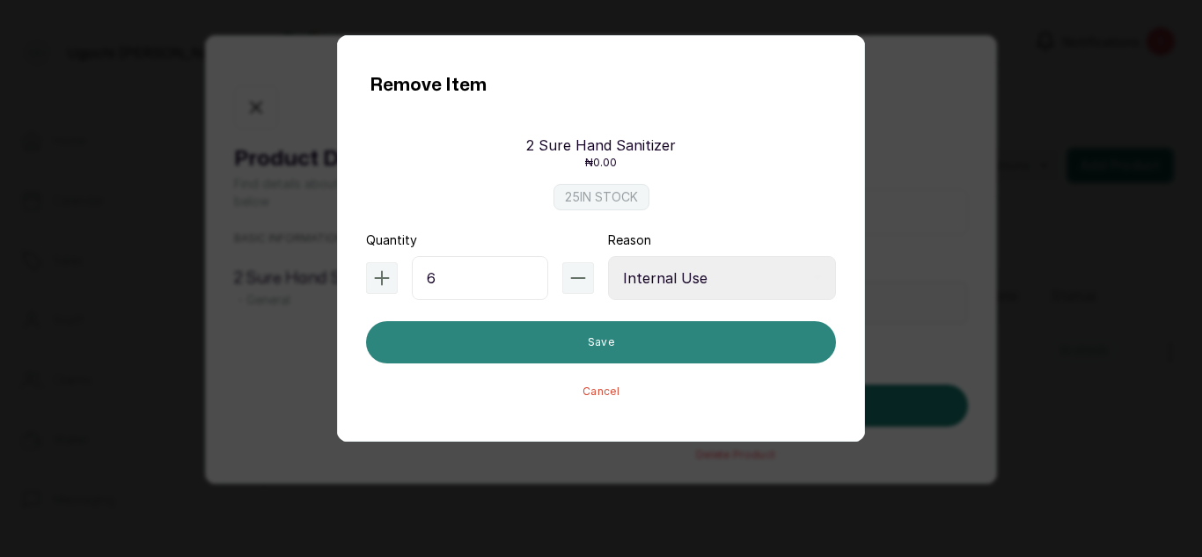
click at [645, 339] on button "Save" at bounding box center [601, 342] width 470 height 42
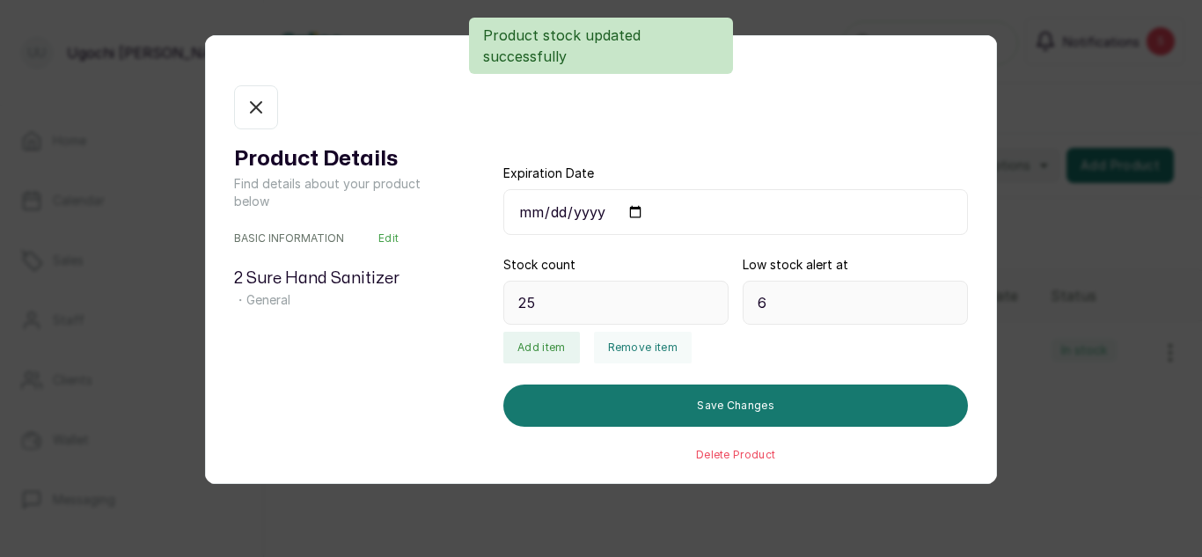
type input "19"
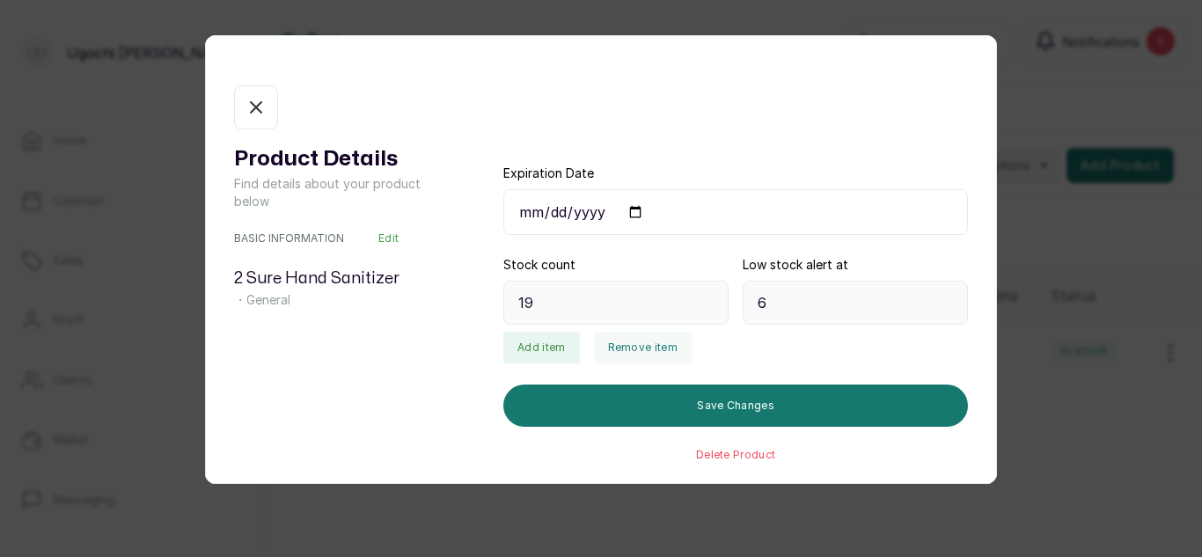
click at [271, 110] on button "In stock" at bounding box center [256, 107] width 44 height 44
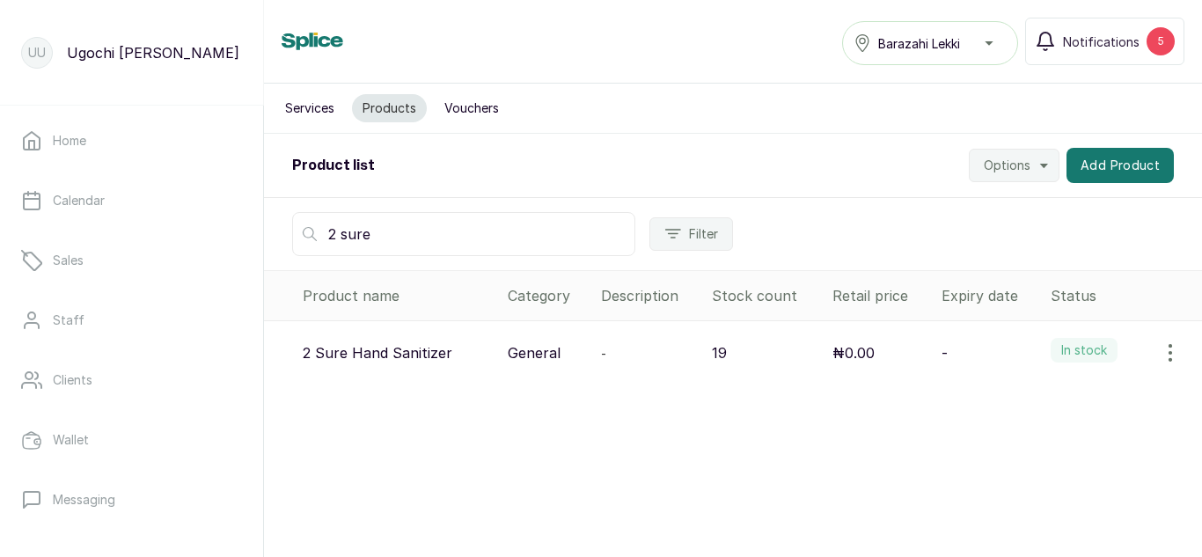
click at [424, 214] on input "2 sure" at bounding box center [463, 234] width 343 height 44
type input "2"
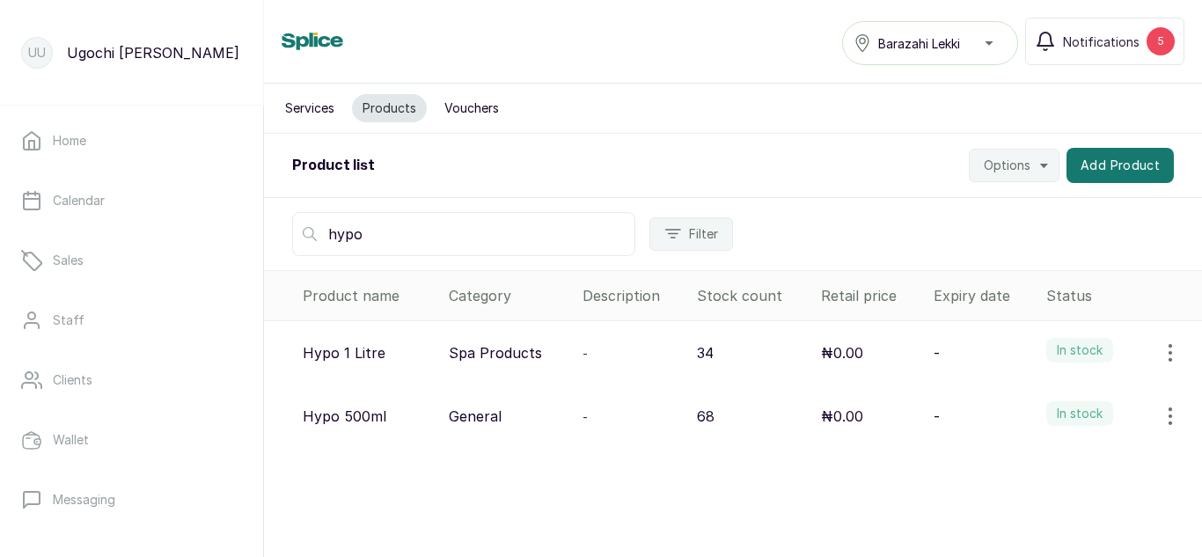
type input "hypo"
click at [1160, 343] on icon "button" at bounding box center [1170, 352] width 21 height 21
click at [1043, 407] on span "View" at bounding box center [1056, 402] width 32 height 21
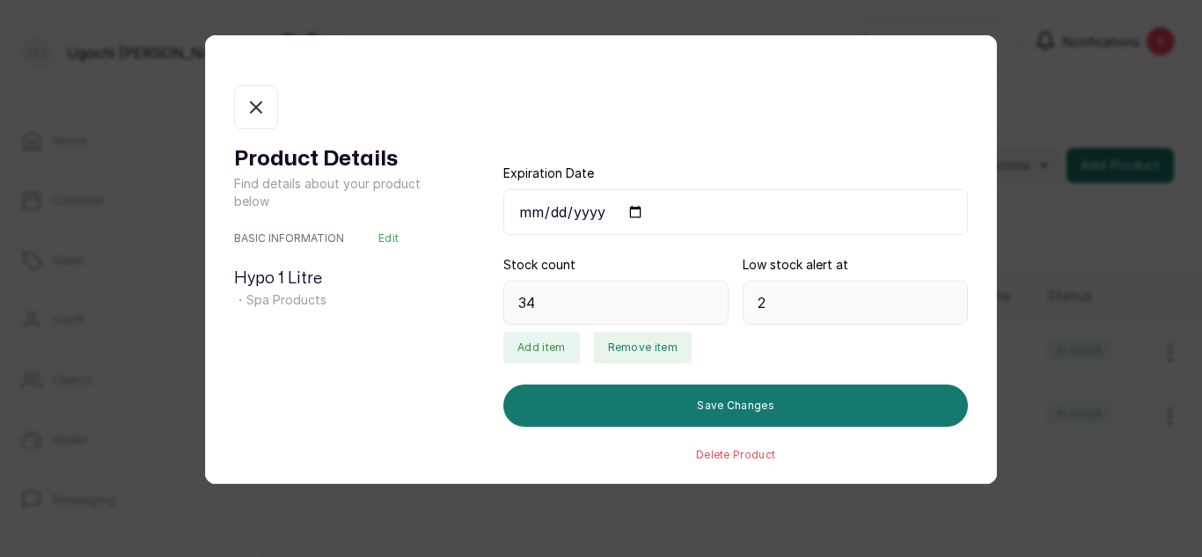
click at [612, 333] on button "Remove item" at bounding box center [643, 348] width 98 height 32
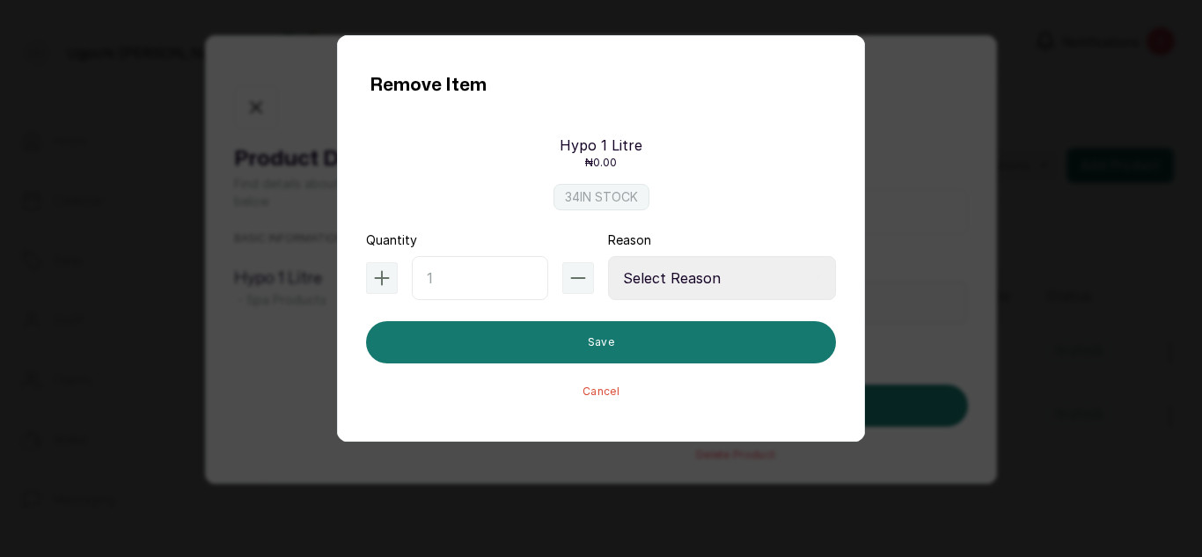
click at [475, 269] on input "text" at bounding box center [480, 278] width 136 height 44
type input "6"
click at [745, 285] on select "Select Reason Internal Use New Stock Damaged Adjustment Transfer Return Other" at bounding box center [722, 278] width 228 height 44
select select "internal_use"
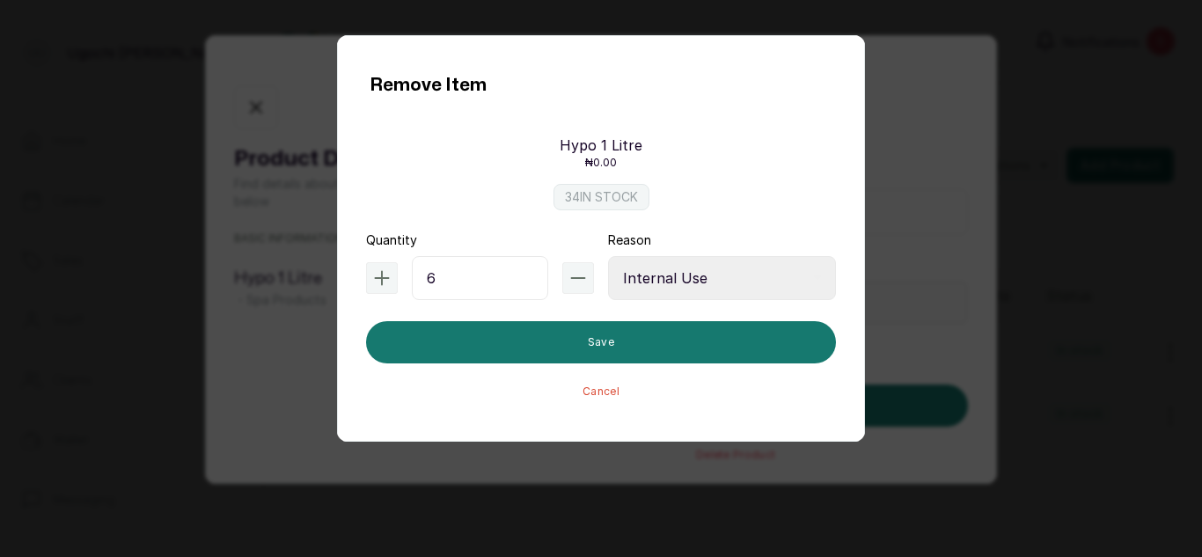
click at [608, 256] on select "Select Reason Internal Use New Stock Damaged Adjustment Transfer Return Other" at bounding box center [722, 278] width 228 height 44
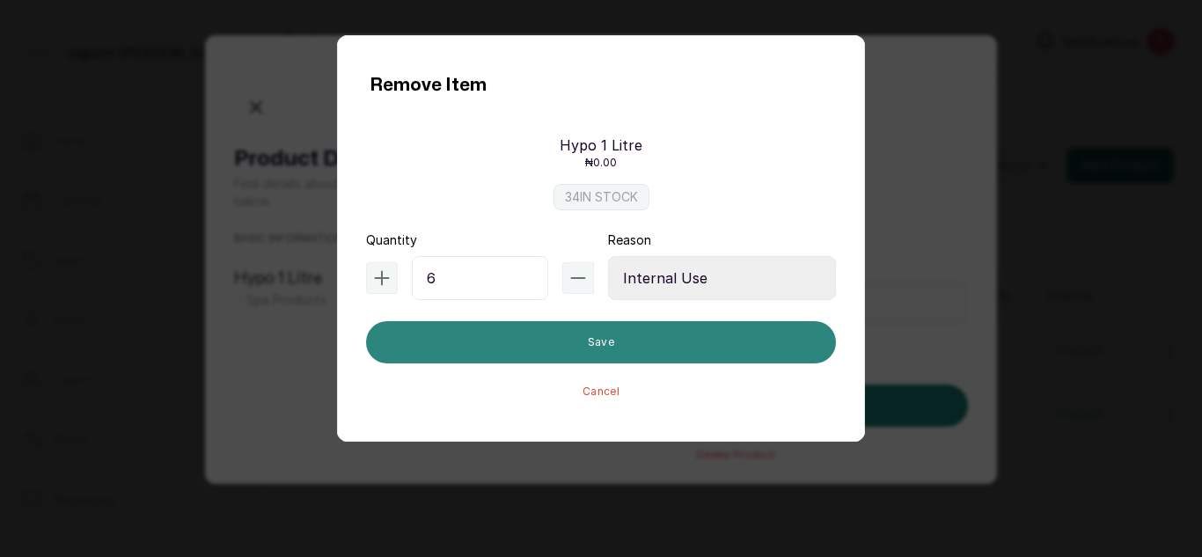
click at [688, 344] on button "Save" at bounding box center [601, 342] width 470 height 42
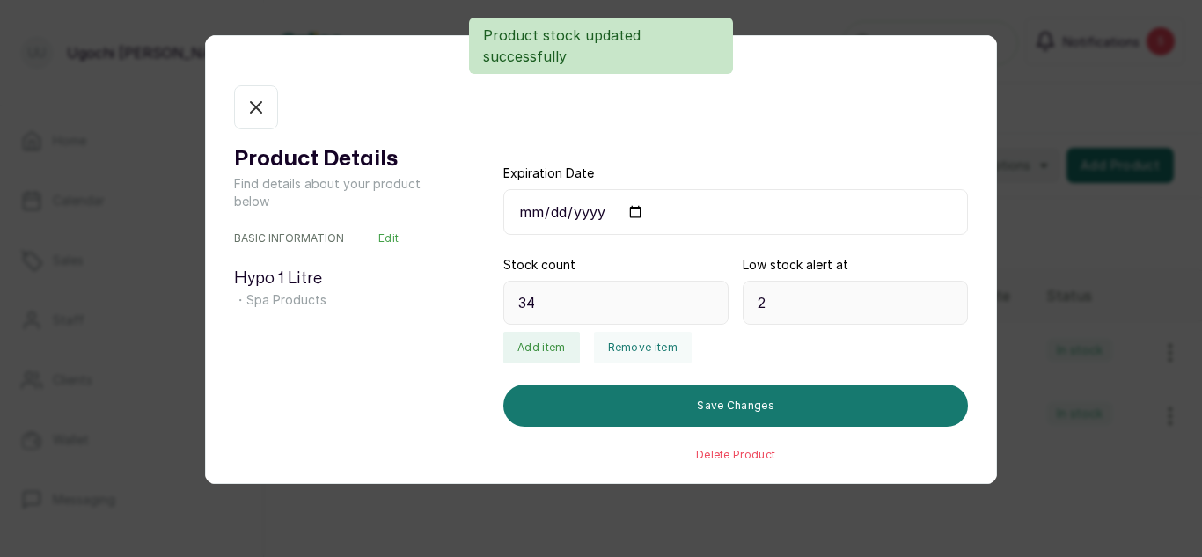
type input "28"
click at [254, 110] on icon "button" at bounding box center [256, 107] width 11 height 11
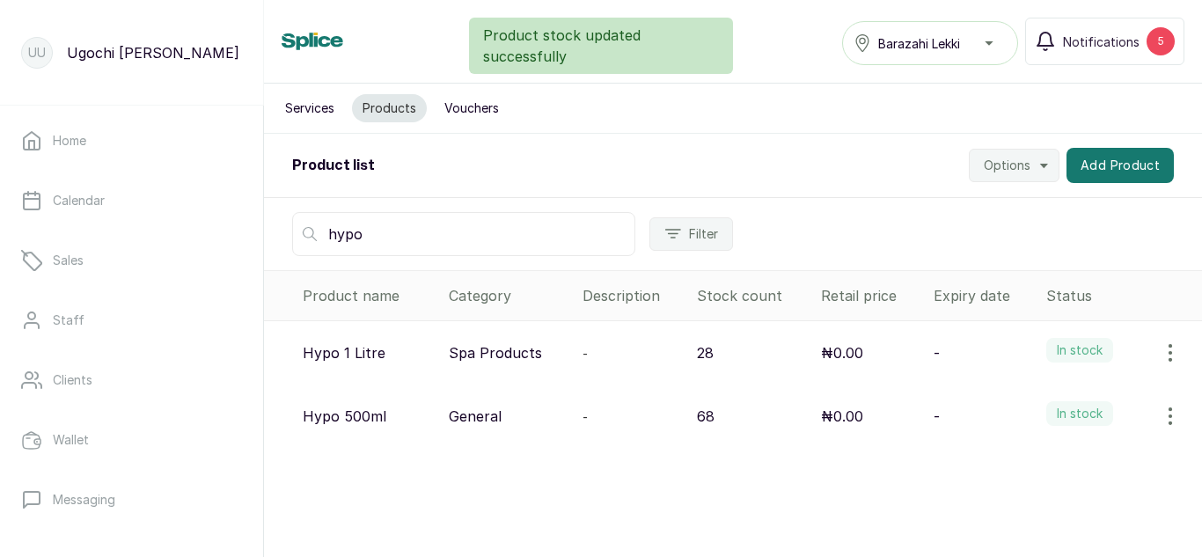
click at [377, 229] on input "hypo" at bounding box center [463, 234] width 343 height 44
type input "h"
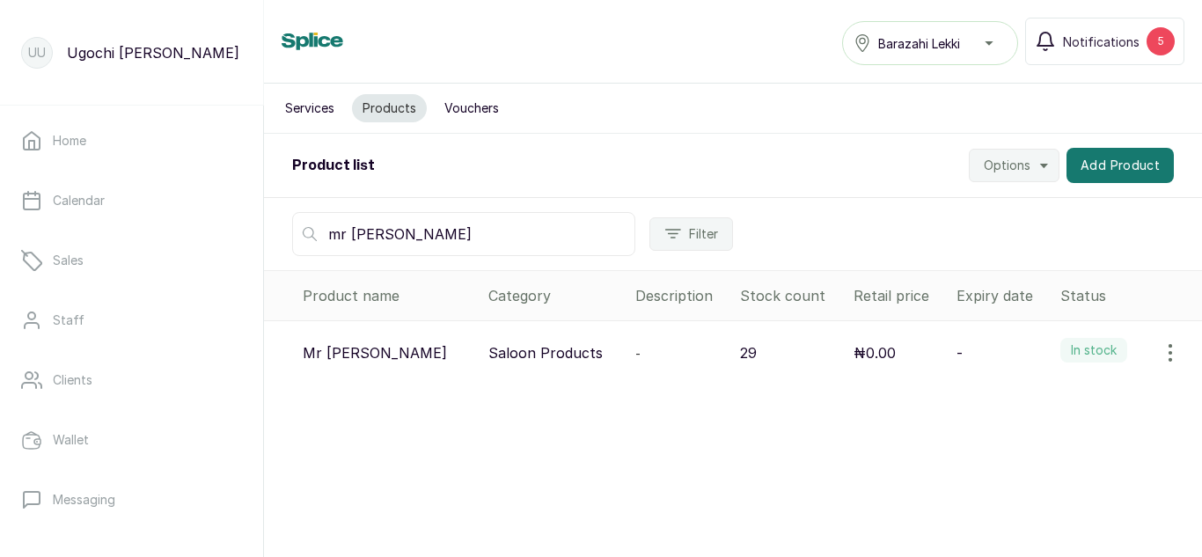
type input "mr [PERSON_NAME]"
click at [1160, 352] on icon "button" at bounding box center [1170, 352] width 21 height 21
click at [1040, 409] on span "View" at bounding box center [1056, 402] width 32 height 21
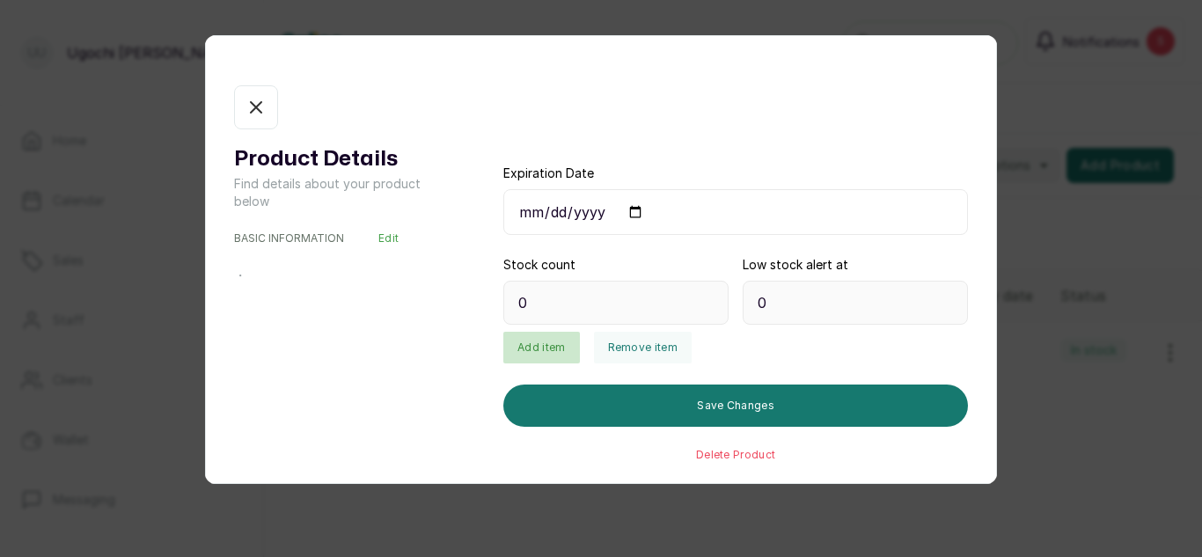
type input "29"
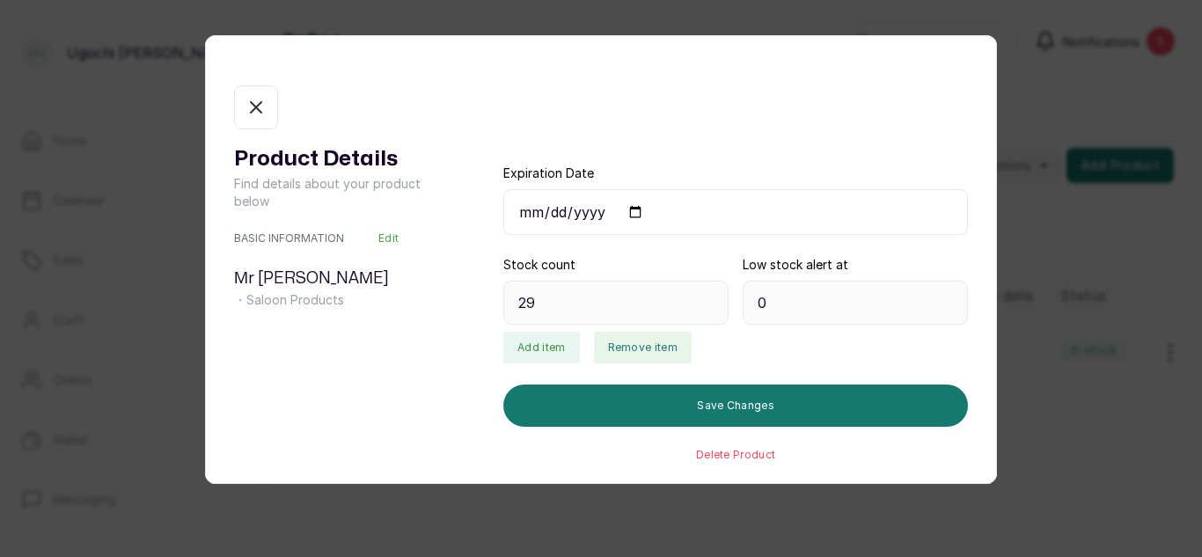
click at [626, 337] on button "Remove item" at bounding box center [643, 348] width 98 height 32
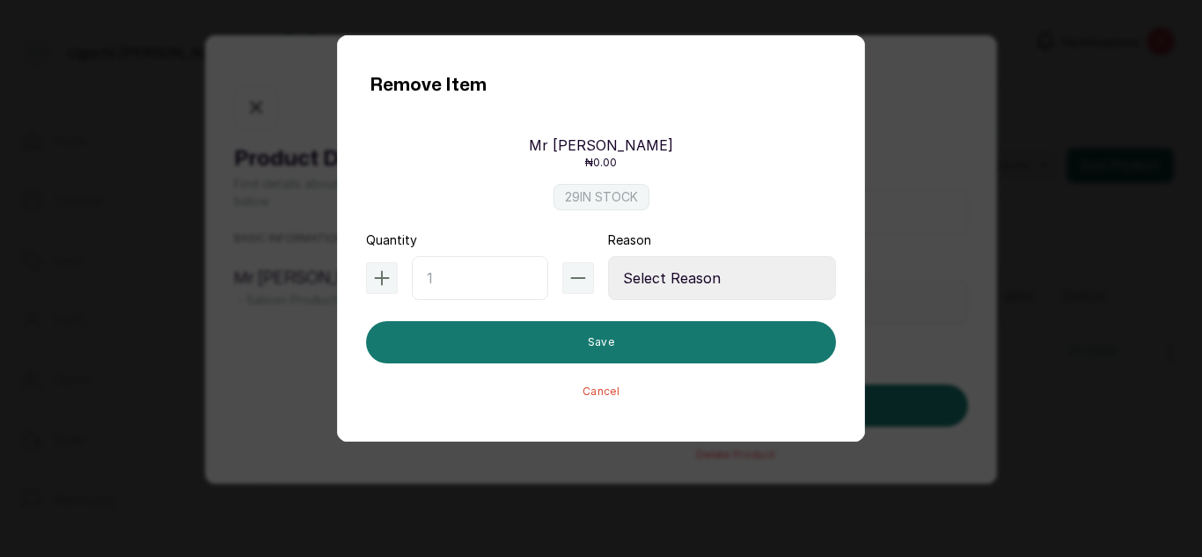
click at [426, 262] on input "text" at bounding box center [480, 278] width 136 height 44
type input "6"
click at [681, 271] on select "Select Reason Internal Use New Stock Damaged Adjustment Transfer Return Other" at bounding box center [722, 278] width 228 height 44
select select "internal_use"
click at [608, 256] on select "Select Reason Internal Use New Stock Damaged Adjustment Transfer Return Other" at bounding box center [722, 278] width 228 height 44
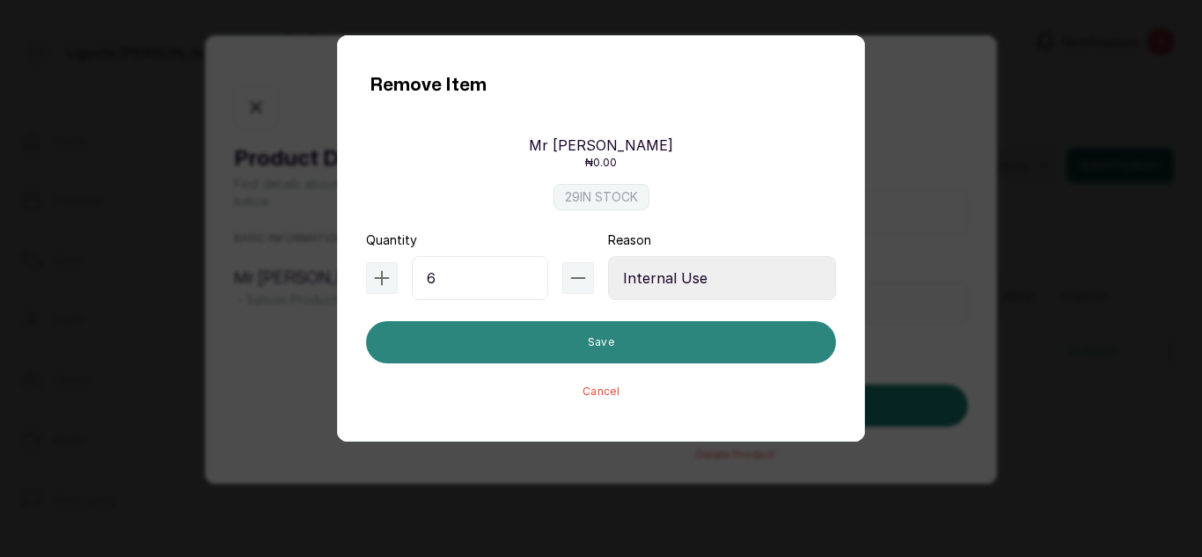
click at [680, 338] on button "Save" at bounding box center [601, 342] width 470 height 42
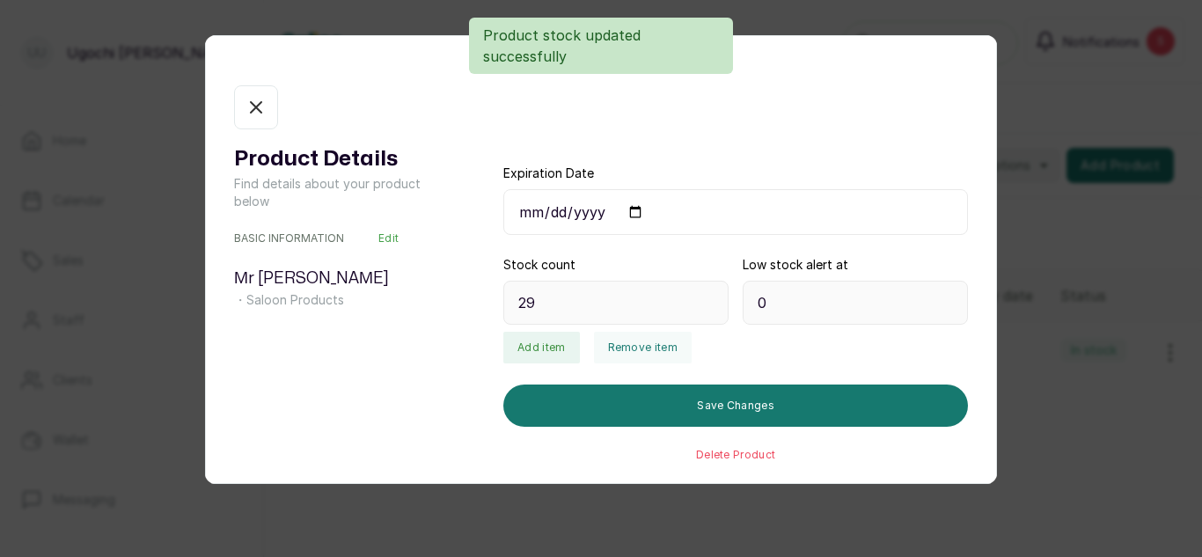
type input "17"
click at [319, 141] on div "Product Details Find details about your product below BASIC INFORMATION Edit Mr…" at bounding box center [601, 273] width 734 height 377
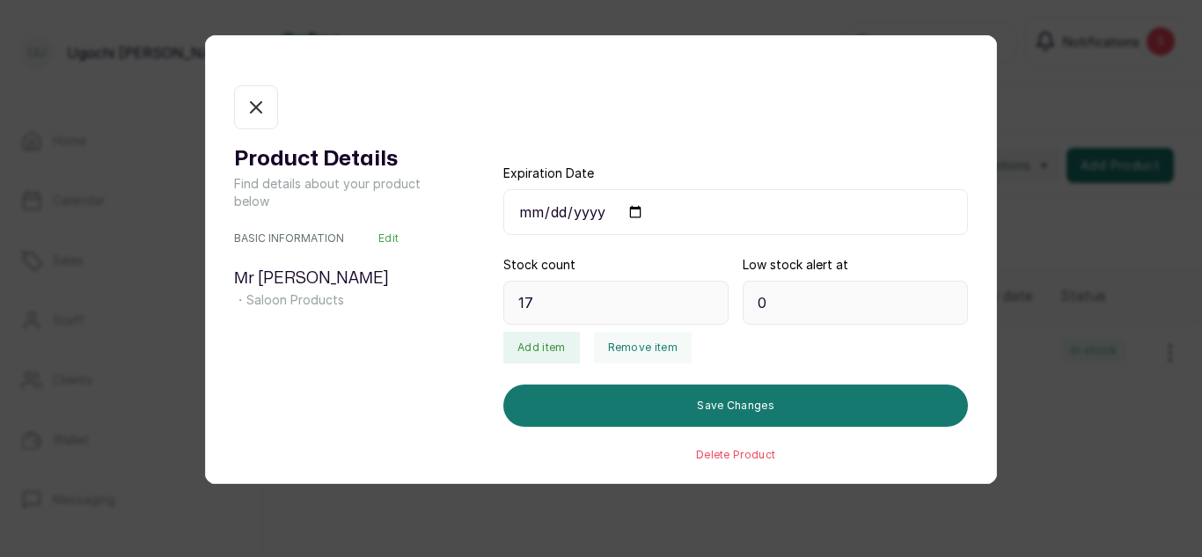
click at [259, 121] on button "In stock" at bounding box center [256, 107] width 44 height 44
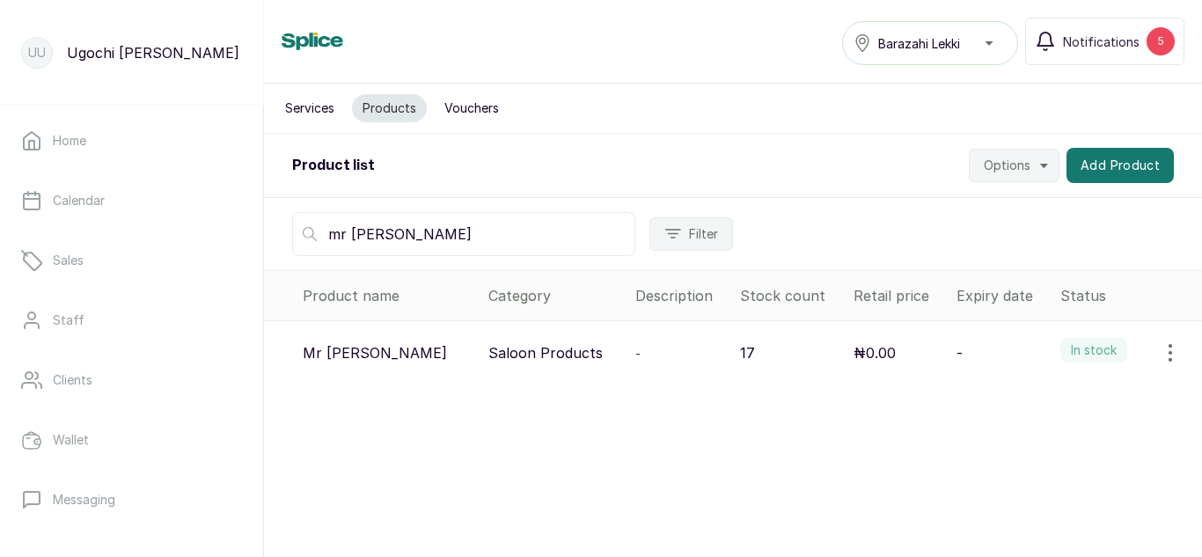
click at [409, 225] on input "mr [PERSON_NAME]" at bounding box center [463, 234] width 343 height 44
type input "m"
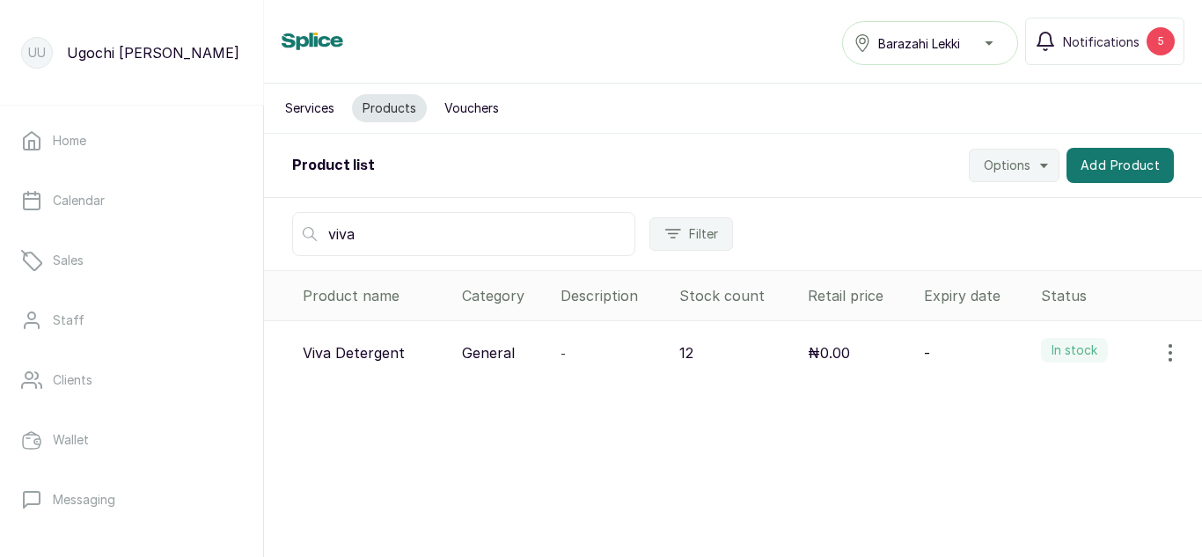
type input "viva"
click at [1160, 351] on icon "button" at bounding box center [1170, 352] width 21 height 21
click at [1018, 405] on icon at bounding box center [1022, 402] width 21 height 21
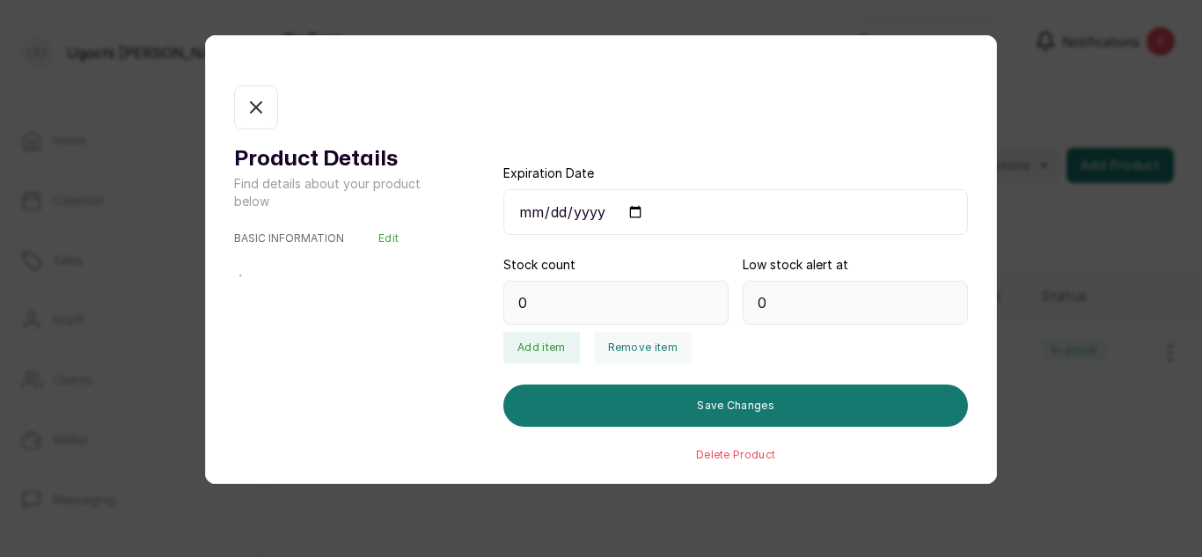
type input "12"
type input "3"
click at [639, 357] on button "Remove item" at bounding box center [643, 348] width 98 height 32
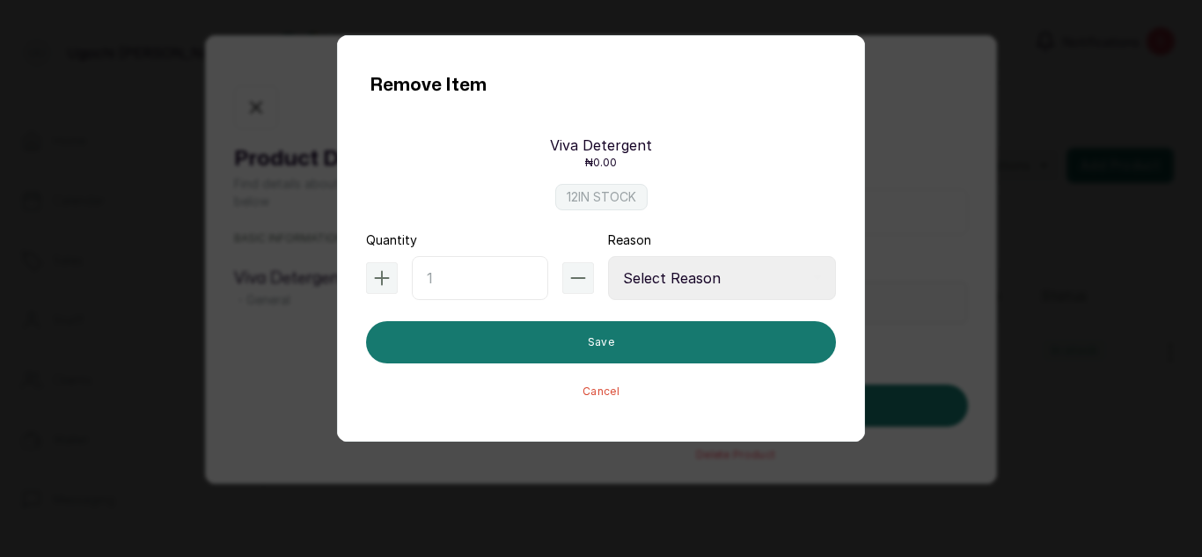
click at [487, 294] on input "text" at bounding box center [480, 278] width 136 height 44
type input "1"
click at [698, 279] on select "Select Reason Internal Use New Stock Damaged Adjustment Transfer Return Other" at bounding box center [722, 278] width 228 height 44
select select "internal_use"
click at [608, 256] on select "Select Reason Internal Use New Stock Damaged Adjustment Transfer Return Other" at bounding box center [722, 278] width 228 height 44
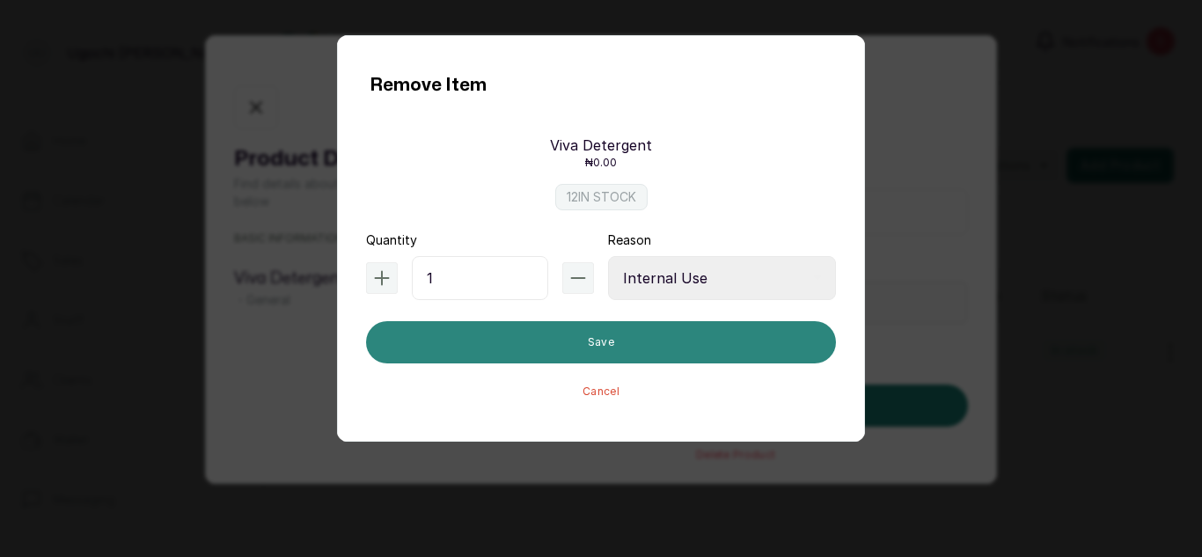
click at [623, 360] on button "Save" at bounding box center [601, 342] width 470 height 42
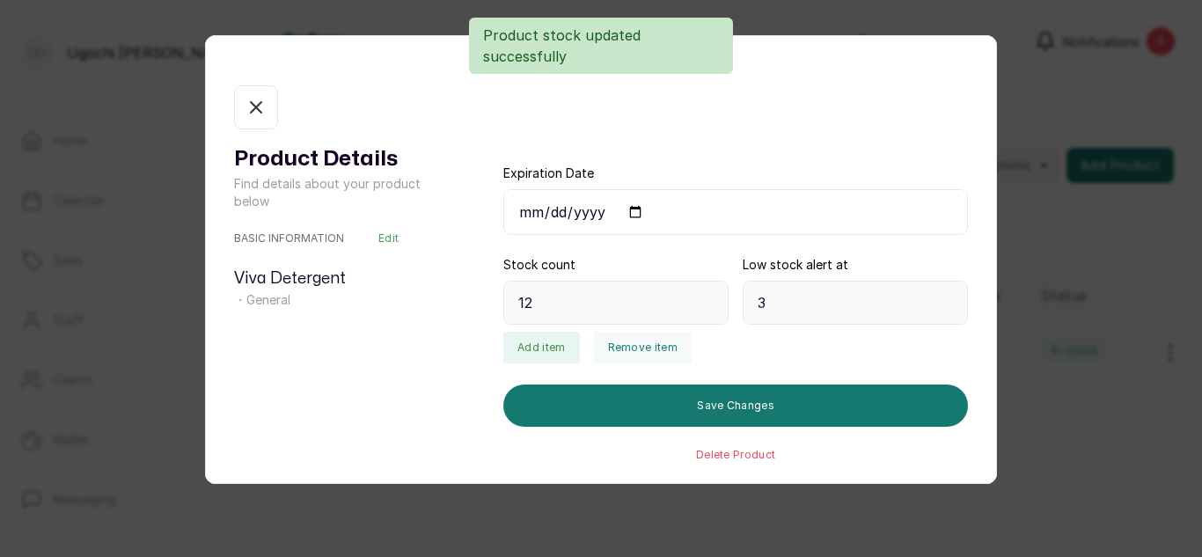
type input "11"
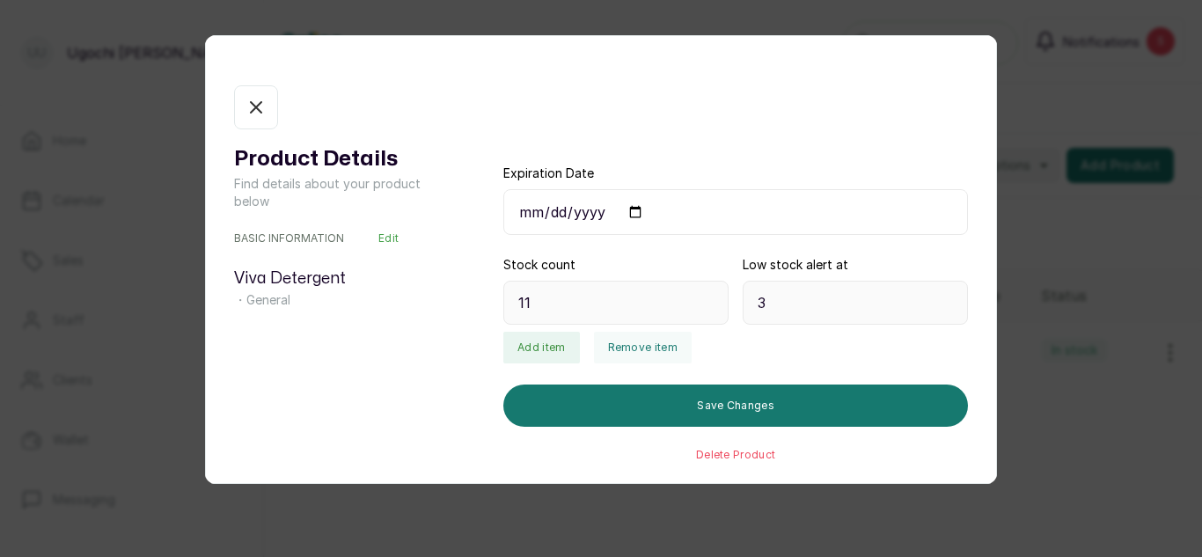
click at [270, 94] on button "In stock" at bounding box center [256, 107] width 44 height 44
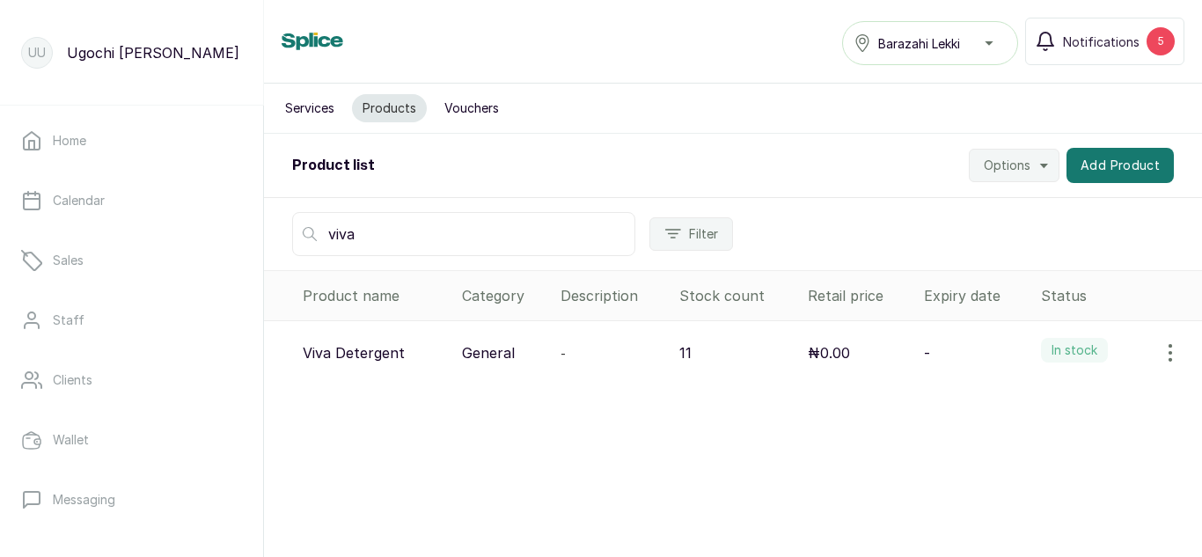
click at [458, 252] on input "viva" at bounding box center [463, 234] width 343 height 44
type input "v"
type input "klin"
click at [1160, 359] on icon "button" at bounding box center [1170, 352] width 21 height 21
click at [1040, 399] on span "View" at bounding box center [1056, 402] width 32 height 21
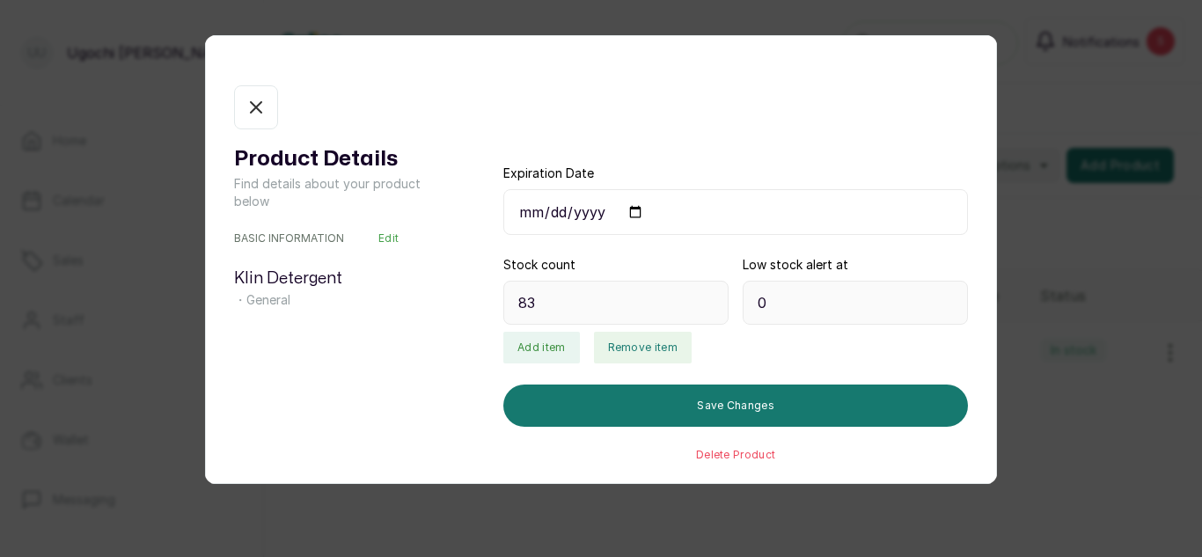
click at [642, 359] on button "Remove item" at bounding box center [643, 348] width 98 height 32
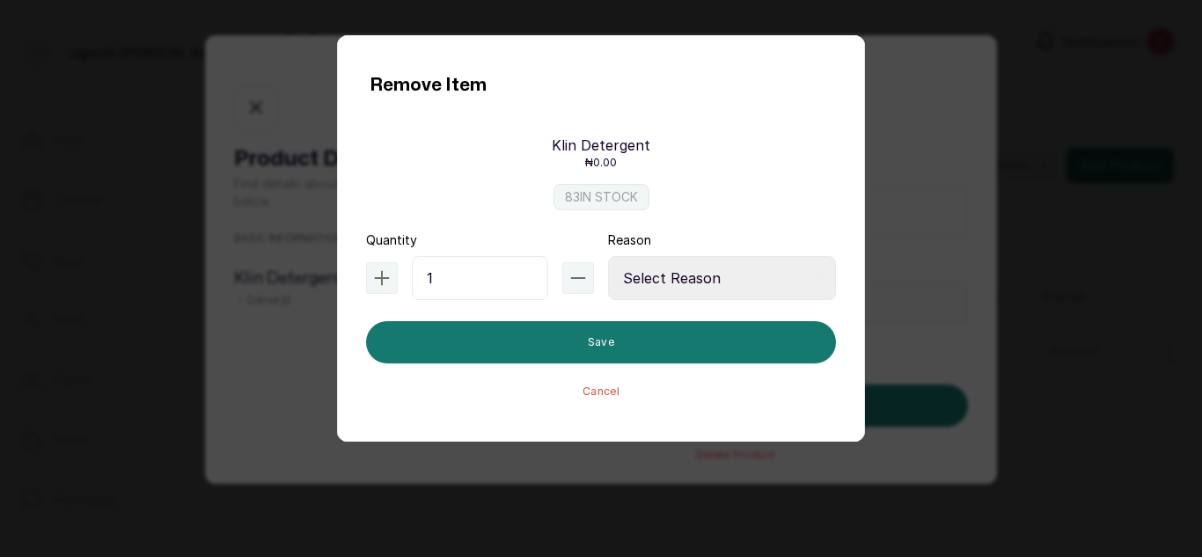
click at [421, 281] on input "1" at bounding box center [480, 278] width 136 height 44
type input "1"
click at [725, 290] on select "Select Reason Internal Use New Stock Damaged Adjustment Transfer Return Other" at bounding box center [722, 278] width 228 height 44
select select "internal_use"
click at [608, 256] on select "Select Reason Internal Use New Stock Damaged Adjustment Transfer Return Other" at bounding box center [722, 278] width 228 height 44
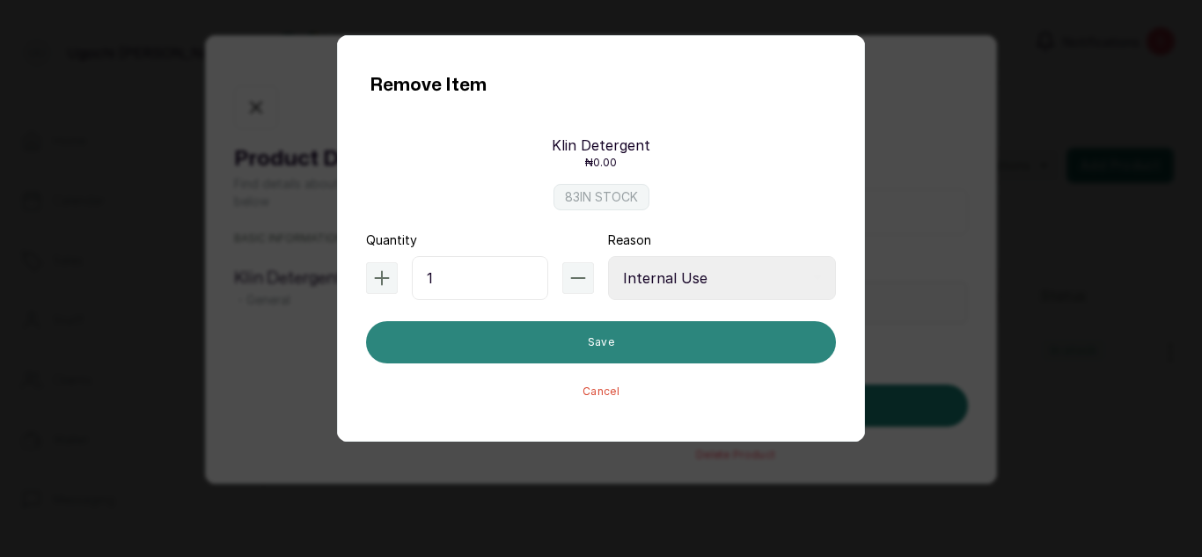
click at [685, 334] on button "Save" at bounding box center [601, 342] width 470 height 42
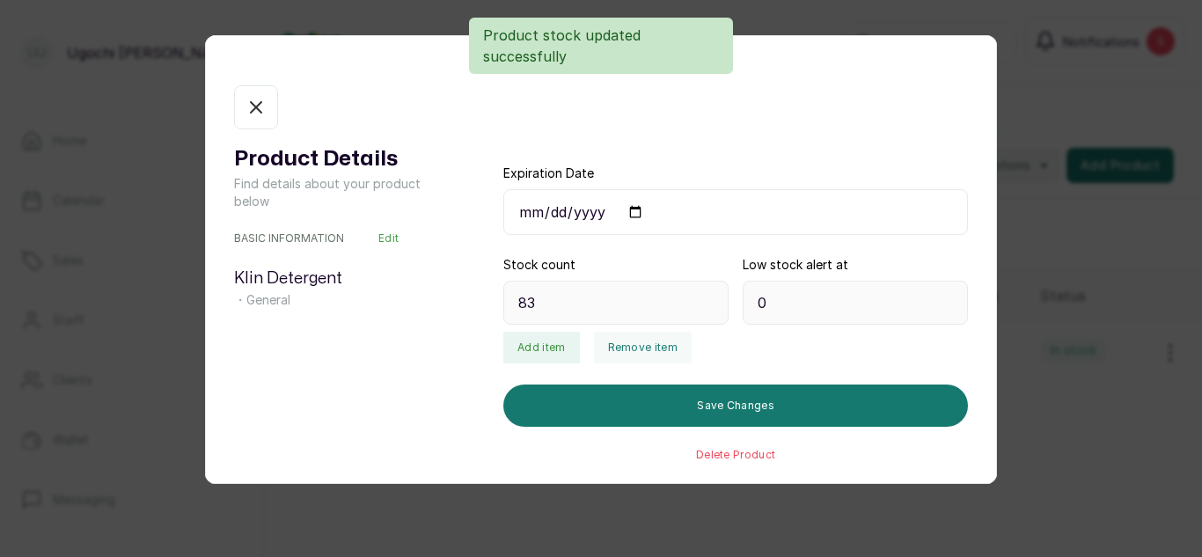
type input "82"
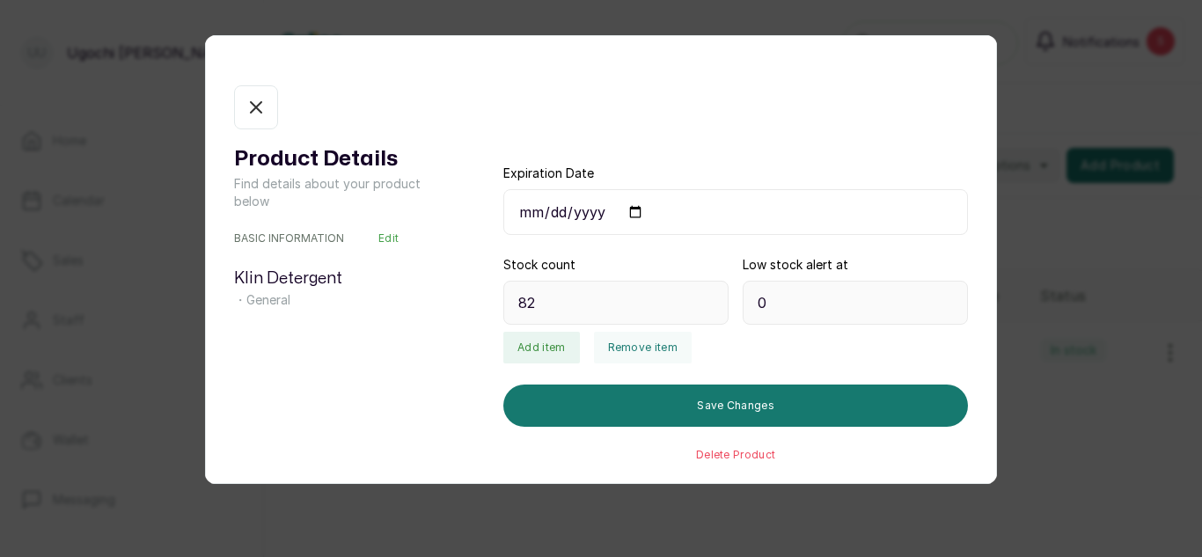
click at [246, 93] on button "In stock" at bounding box center [256, 107] width 44 height 44
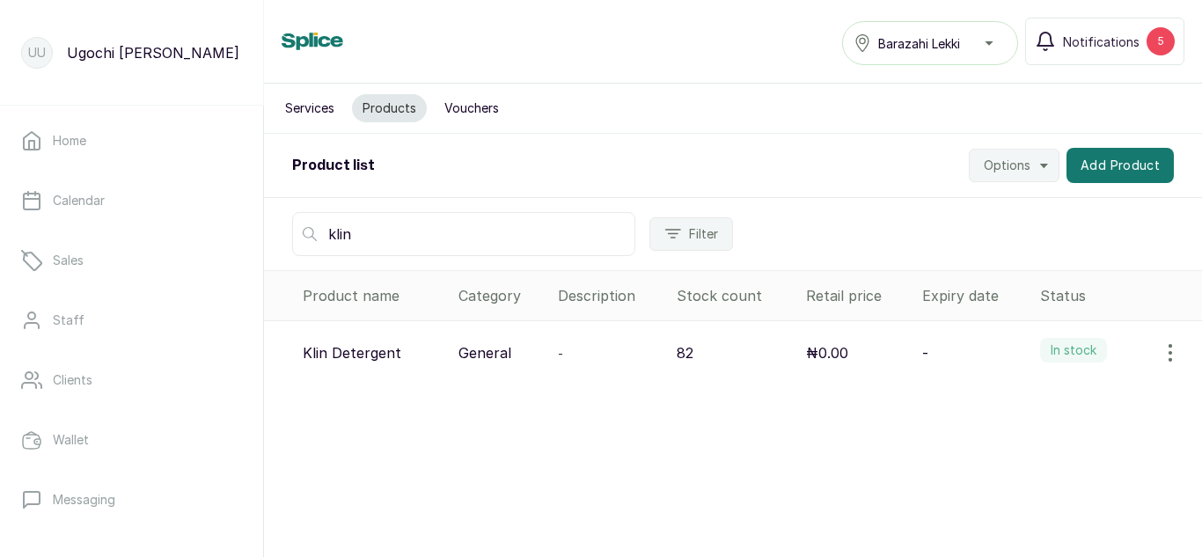
click at [367, 225] on input "klin" at bounding box center [463, 234] width 343 height 44
type input "k"
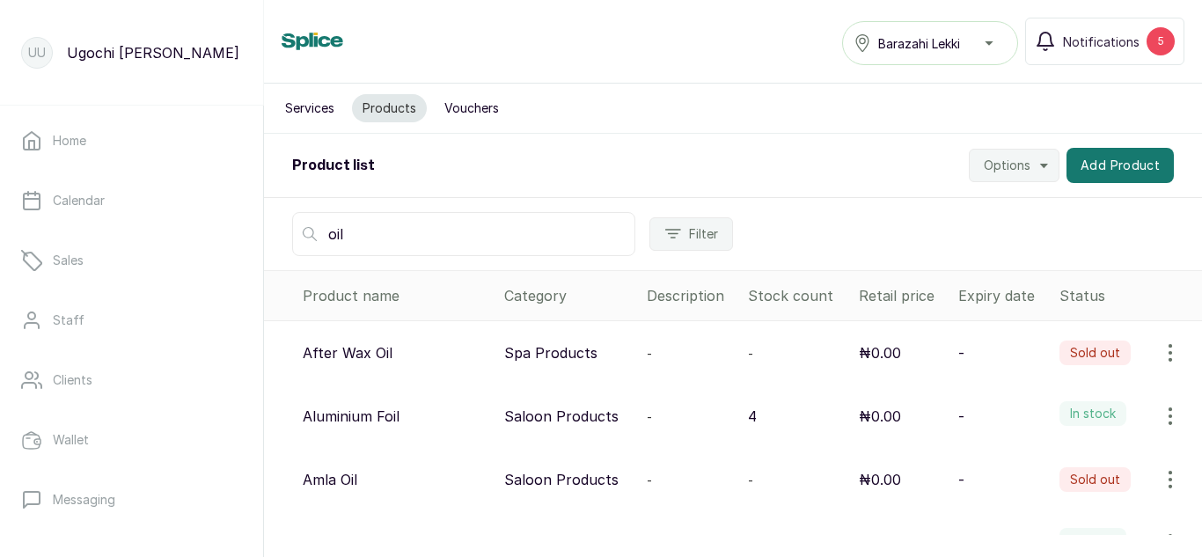
scroll to position [394, 0]
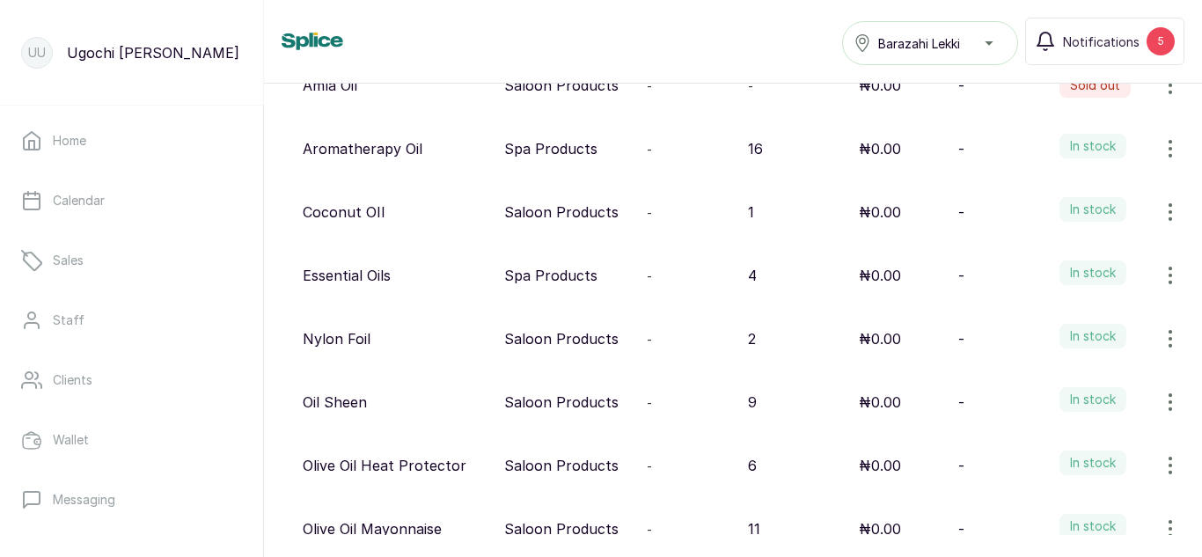
type input "oil"
click at [1169, 397] on icon "button" at bounding box center [1170, 402] width 2 height 16
click at [1040, 454] on span "View" at bounding box center [1056, 451] width 32 height 21
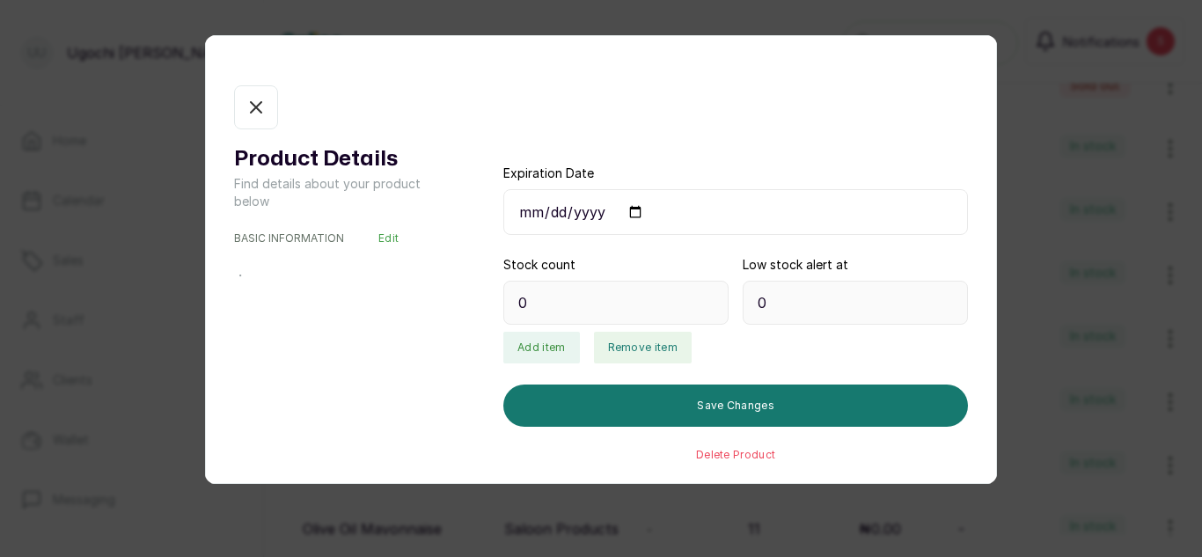
type input "9"
type input "3"
click at [651, 345] on button "Remove item" at bounding box center [643, 348] width 98 height 32
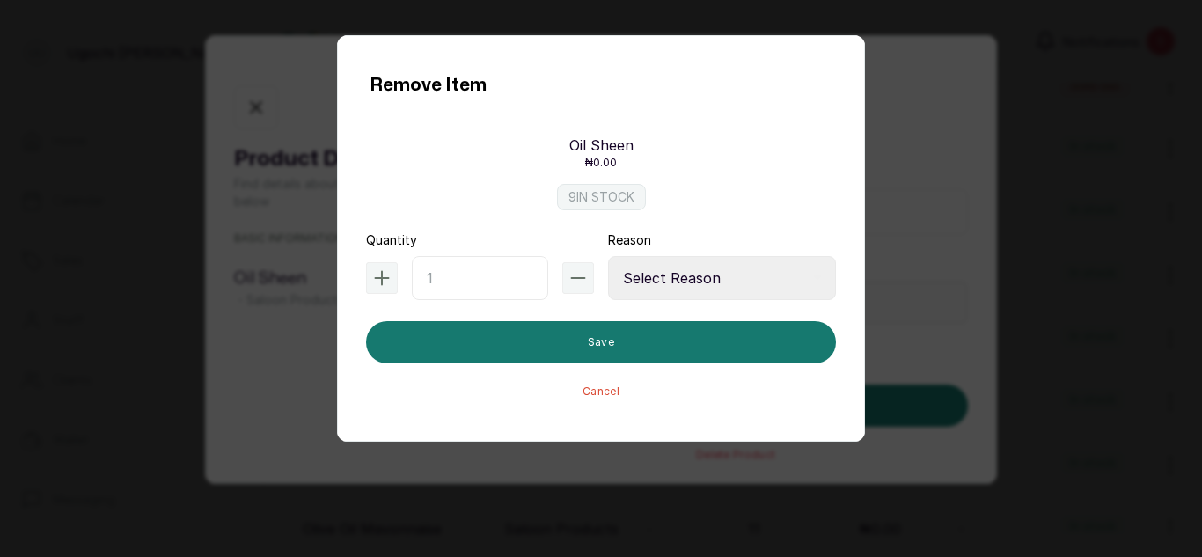
click at [481, 287] on input "text" at bounding box center [480, 278] width 136 height 44
type input "1"
click at [701, 283] on select "Select Reason Internal Use New Stock Damaged Adjustment Transfer Return Other" at bounding box center [722, 278] width 228 height 44
select select "internal_use"
click at [608, 256] on select "Select Reason Internal Use New Stock Damaged Adjustment Transfer Return Other" at bounding box center [722, 278] width 228 height 44
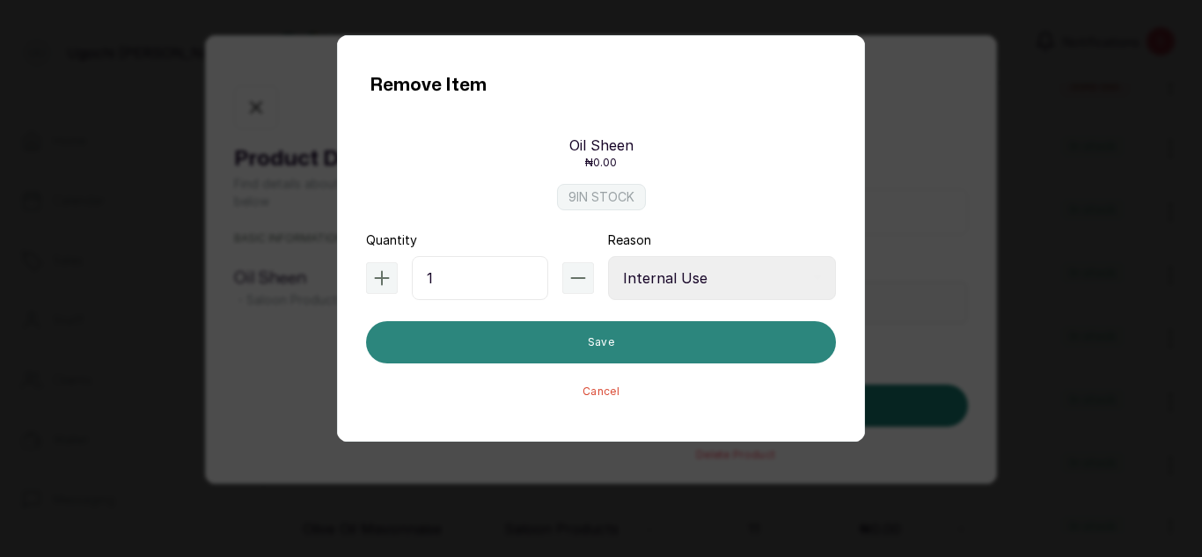
click at [656, 339] on button "Save" at bounding box center [601, 342] width 470 height 42
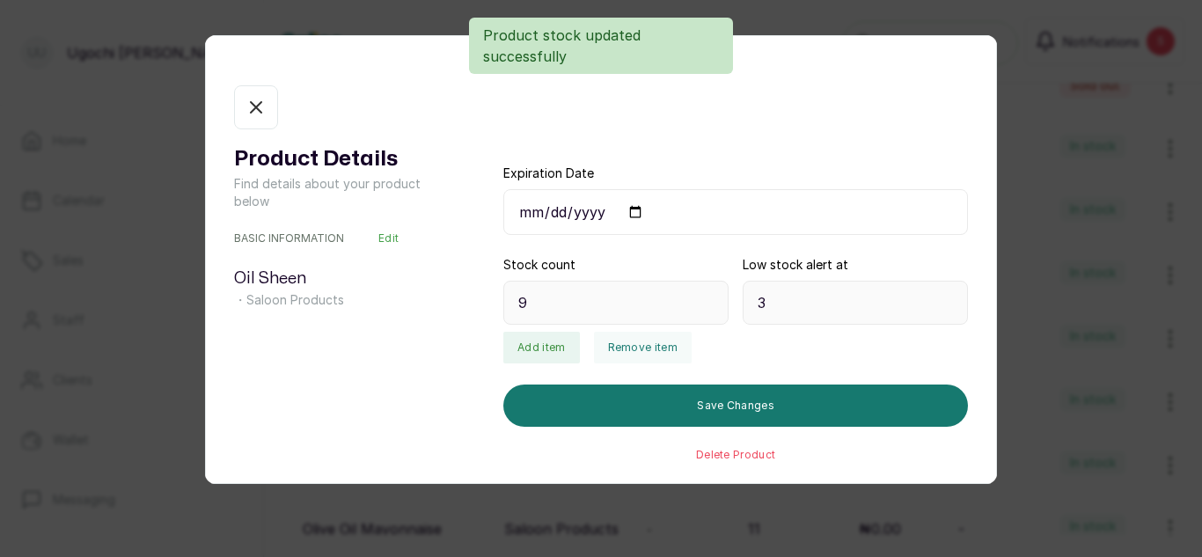
type input "8"
click at [250, 114] on icon "button" at bounding box center [255, 107] width 21 height 21
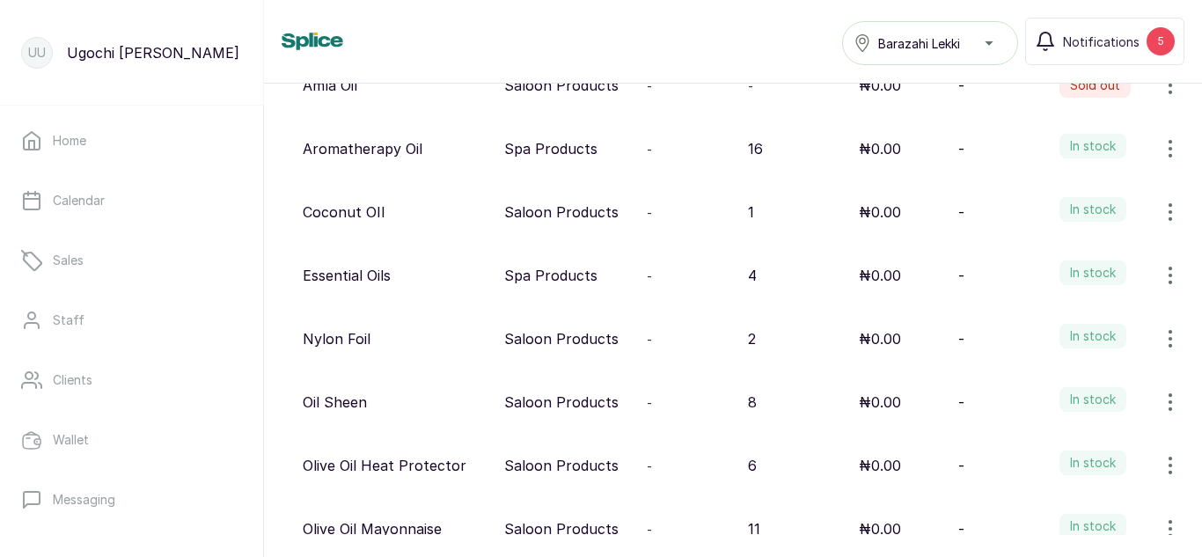
click at [483, 154] on div "Aromatherapy Oil" at bounding box center [396, 148] width 187 height 21
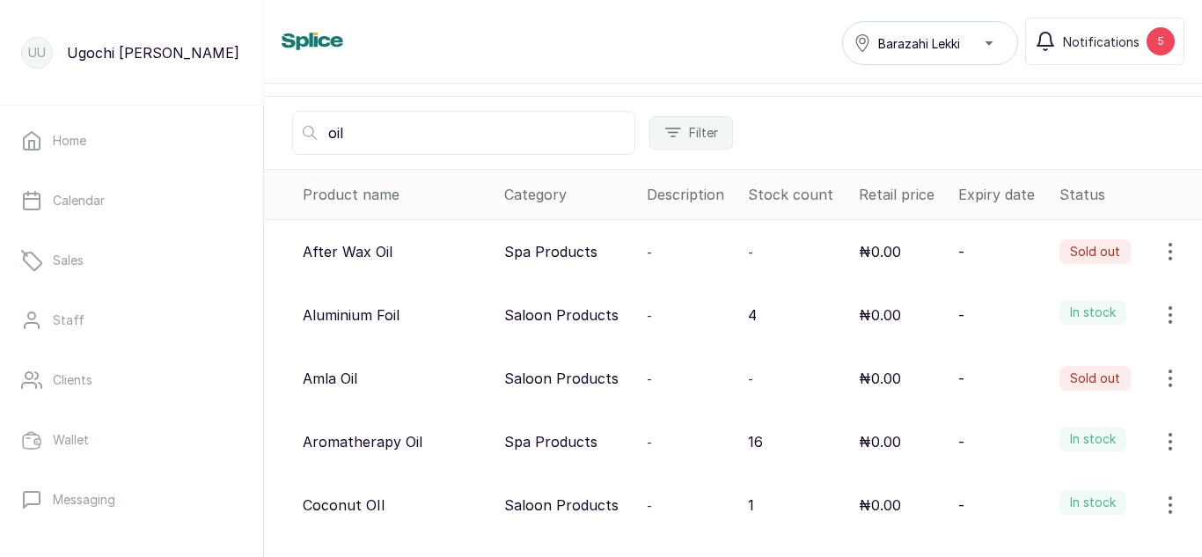
scroll to position [0, 0]
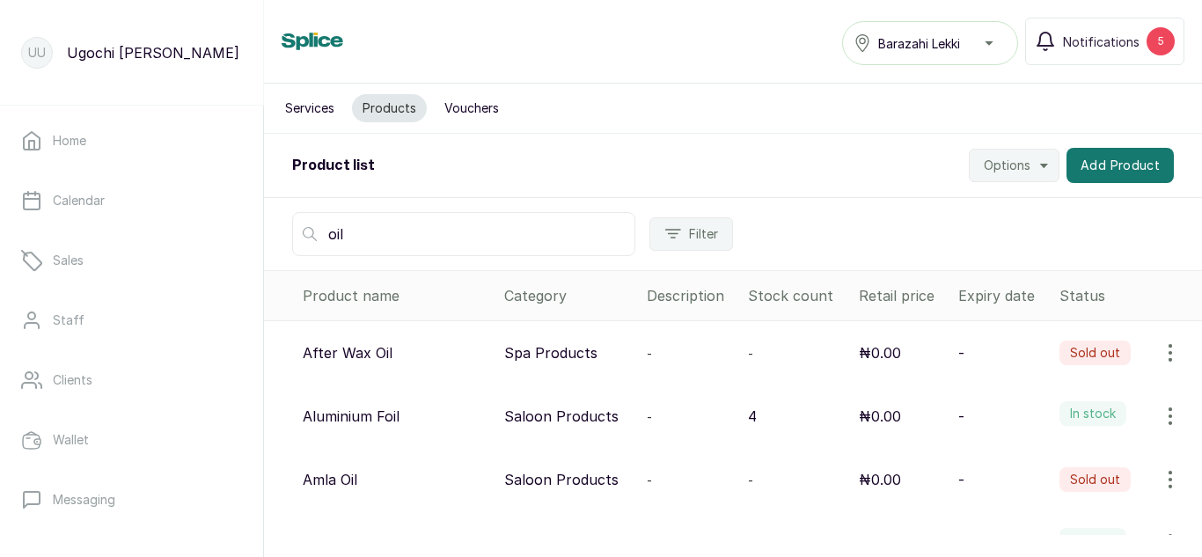
click at [437, 253] on input "oil" at bounding box center [463, 234] width 343 height 44
type input "o"
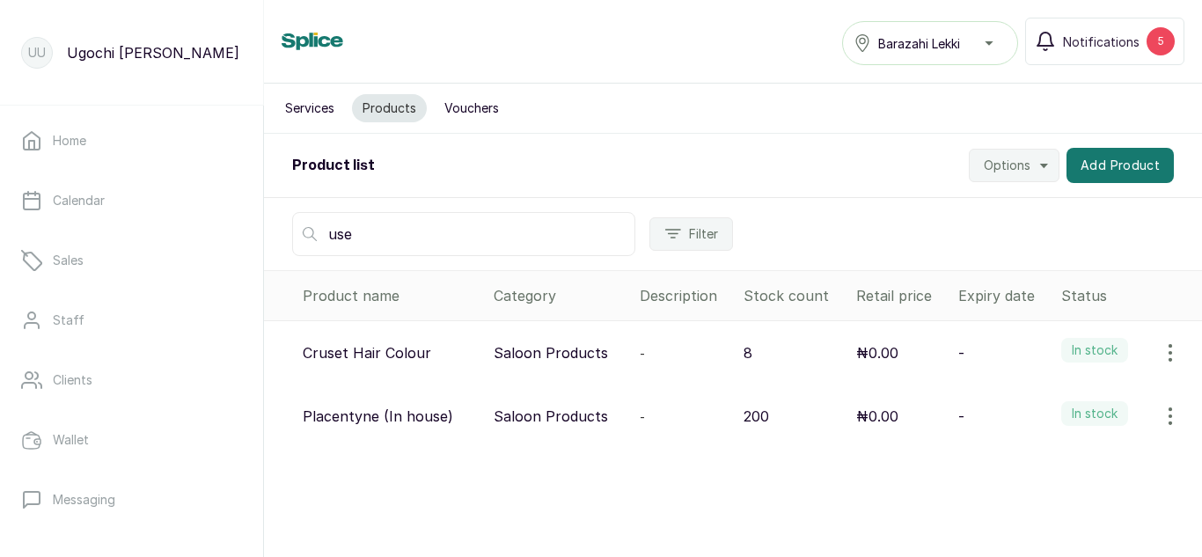
click at [450, 233] on input "use" at bounding box center [463, 234] width 343 height 44
type input "u"
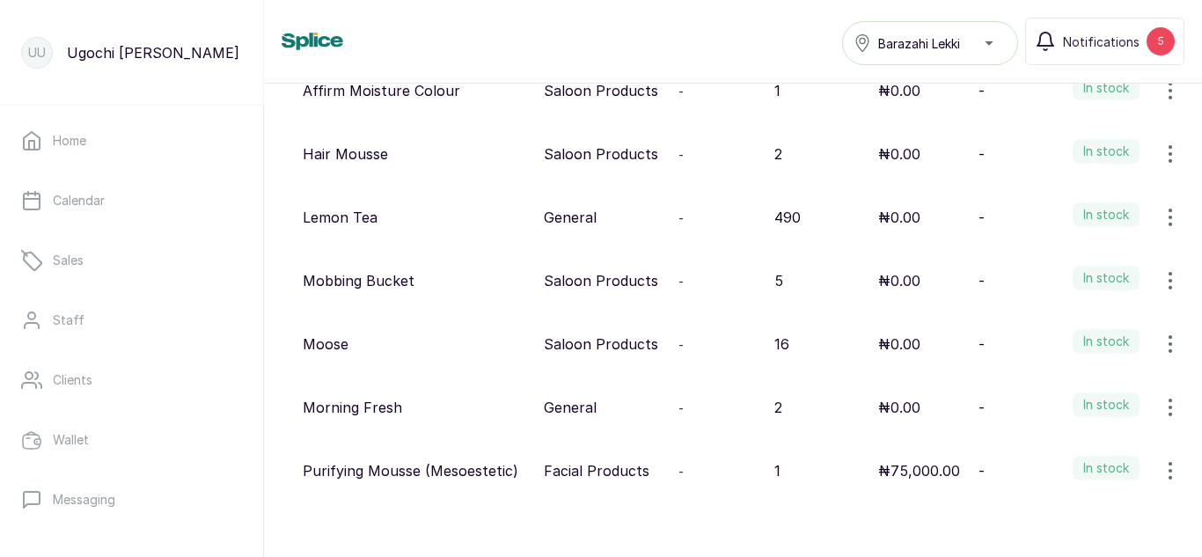
scroll to position [368, 0]
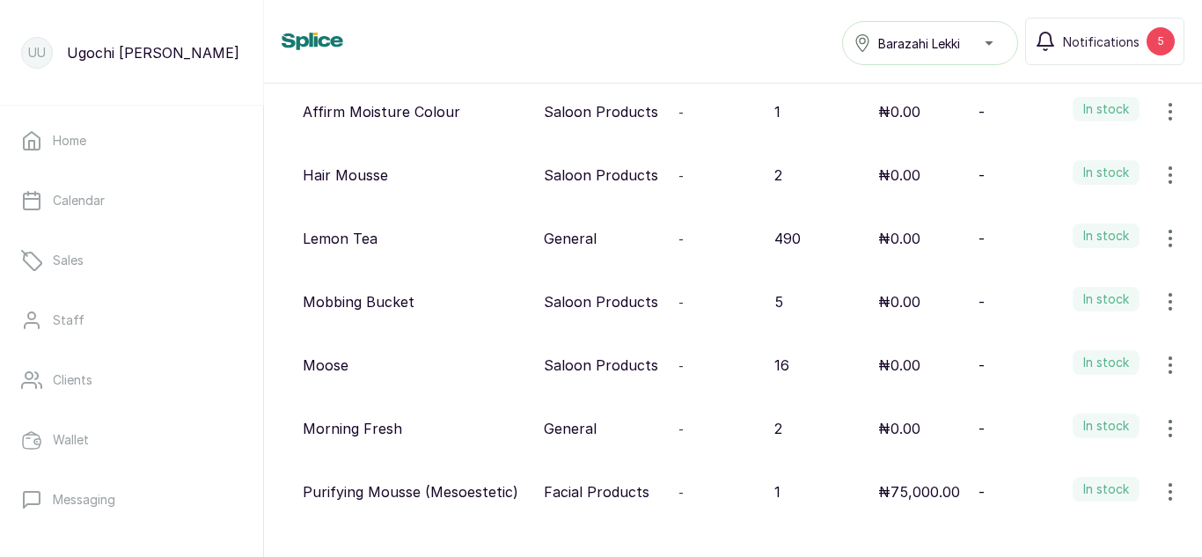
type input "mo"
click at [1160, 177] on icon "button" at bounding box center [1170, 175] width 21 height 21
click at [1040, 216] on span "View" at bounding box center [1056, 224] width 32 height 21
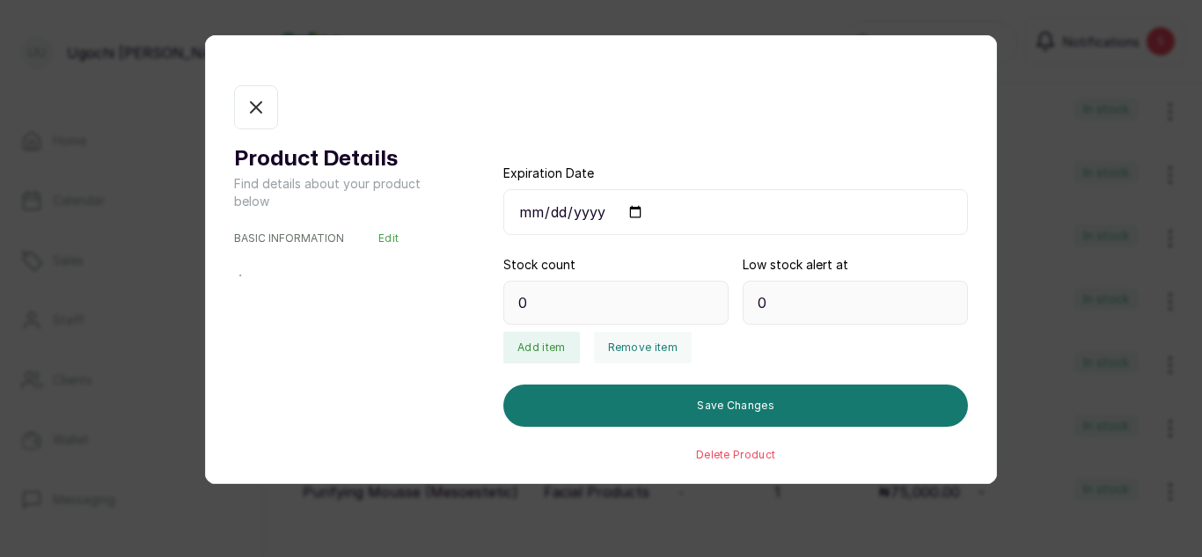
type input "2"
click at [1152, 303] on div "Product Details Find details about your product below BASIC INFORMATION Edit Ha…" at bounding box center [601, 278] width 1202 height 557
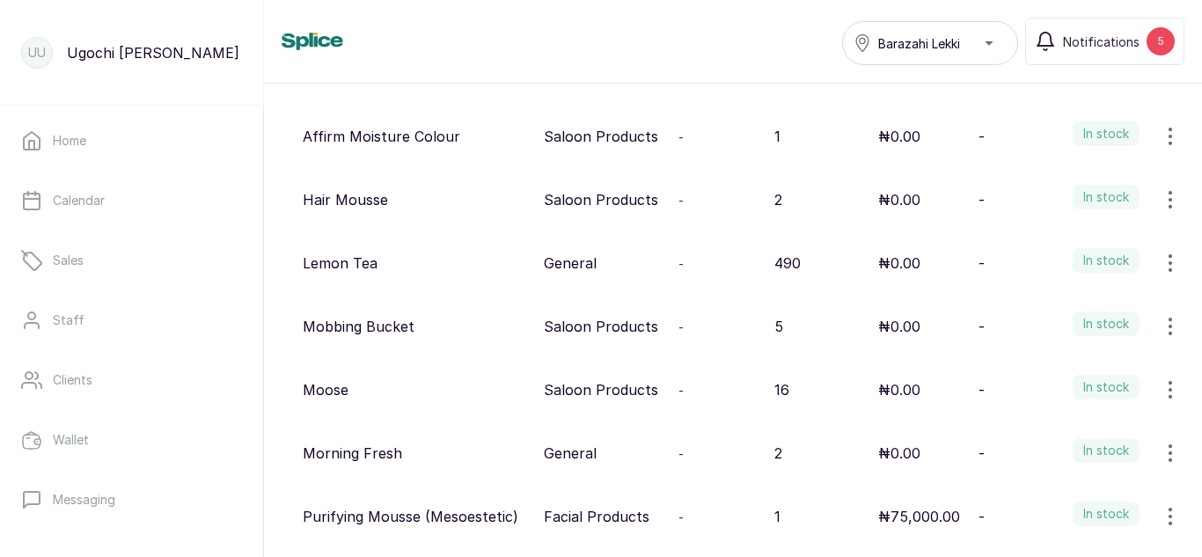
scroll to position [336, 0]
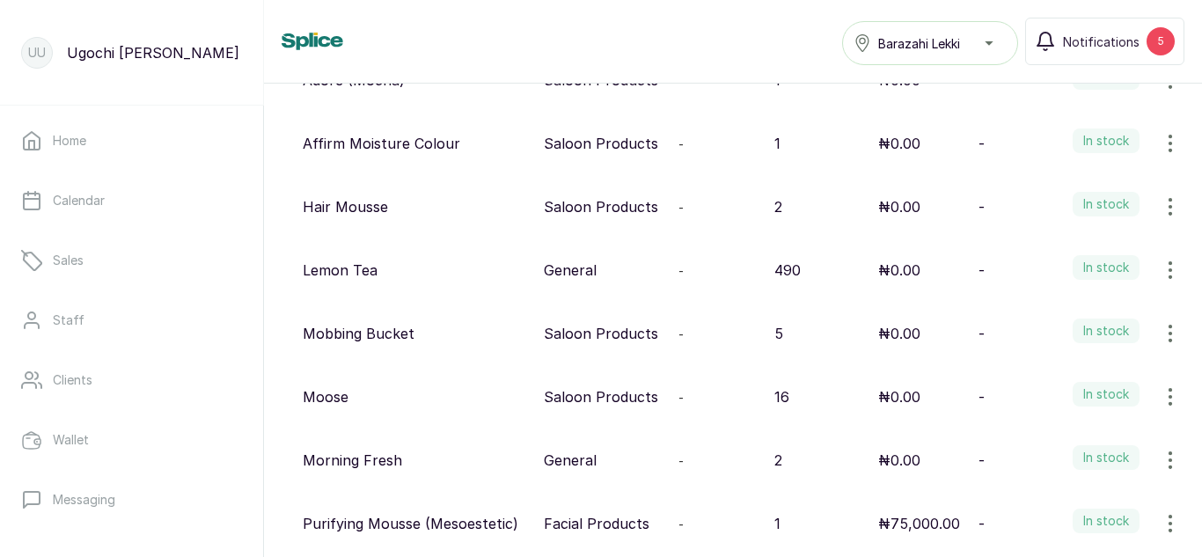
click at [1160, 207] on icon "button" at bounding box center [1170, 206] width 21 height 21
click at [1053, 257] on span "View" at bounding box center [1056, 255] width 32 height 21
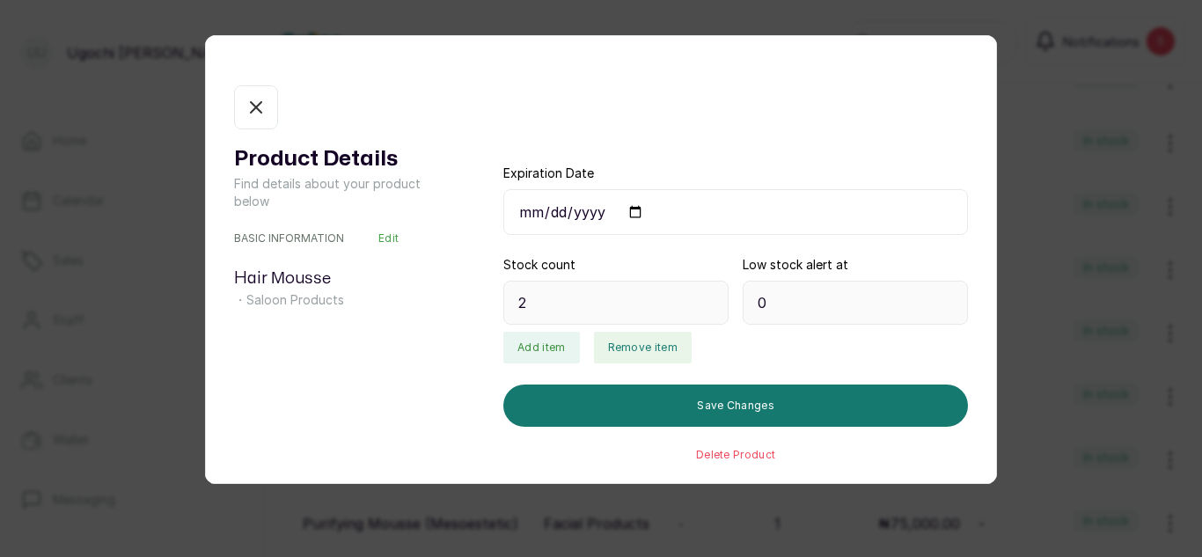
click at [634, 356] on button "Remove item" at bounding box center [643, 348] width 98 height 32
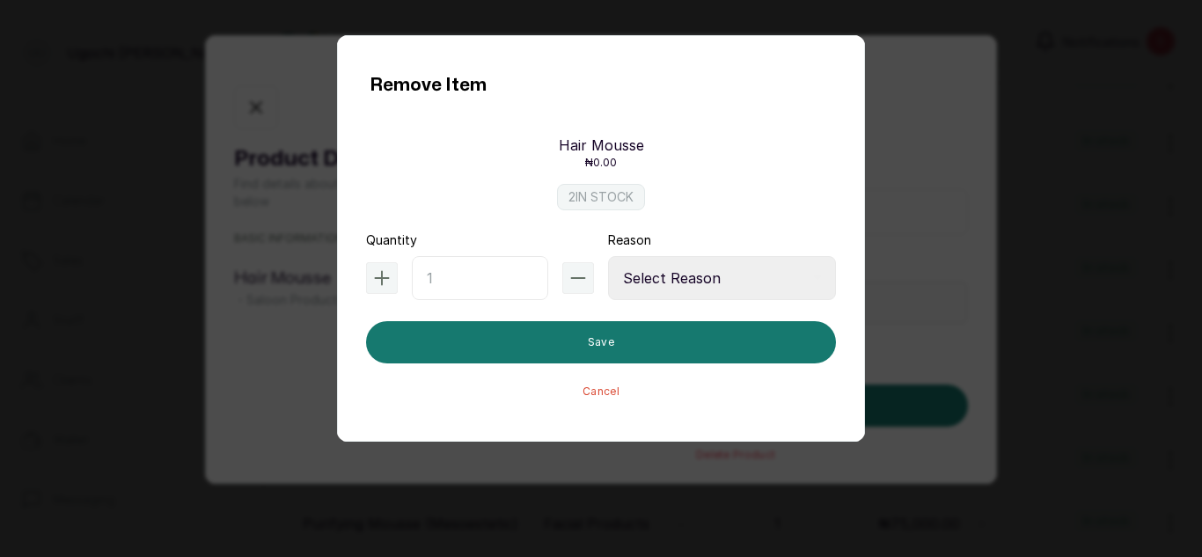
click at [482, 271] on input "text" at bounding box center [480, 278] width 136 height 44
type input "1"
click at [709, 284] on select "Select Reason Internal Use New Stock Damaged Adjustment Transfer Return Other" at bounding box center [722, 278] width 228 height 44
select select "internal_use"
click at [608, 256] on select "Select Reason Internal Use New Stock Damaged Adjustment Transfer Return Other" at bounding box center [722, 278] width 228 height 44
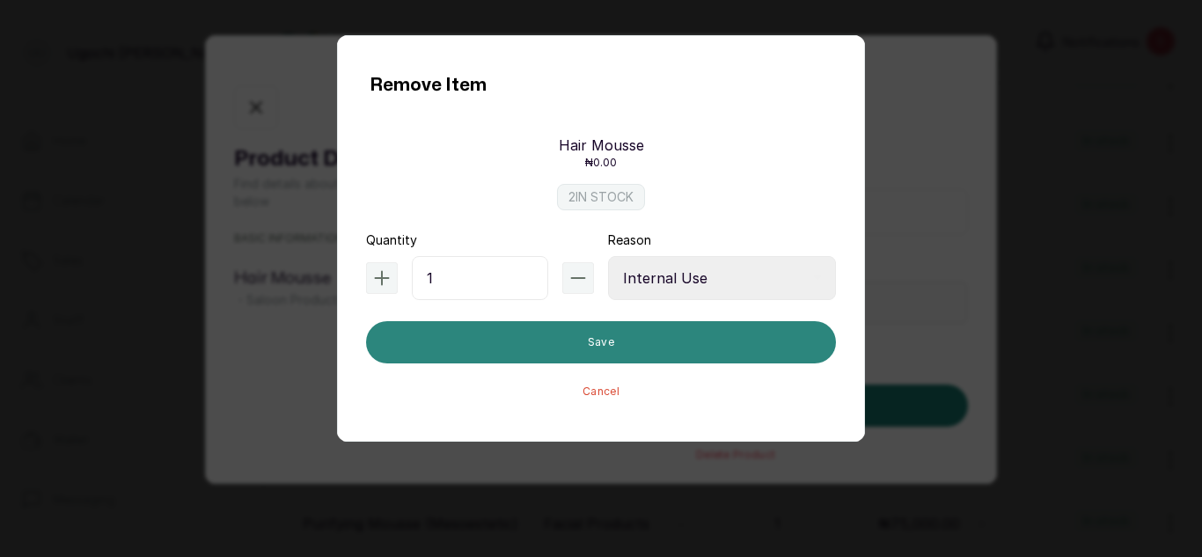
click at [666, 355] on button "Save" at bounding box center [601, 342] width 470 height 42
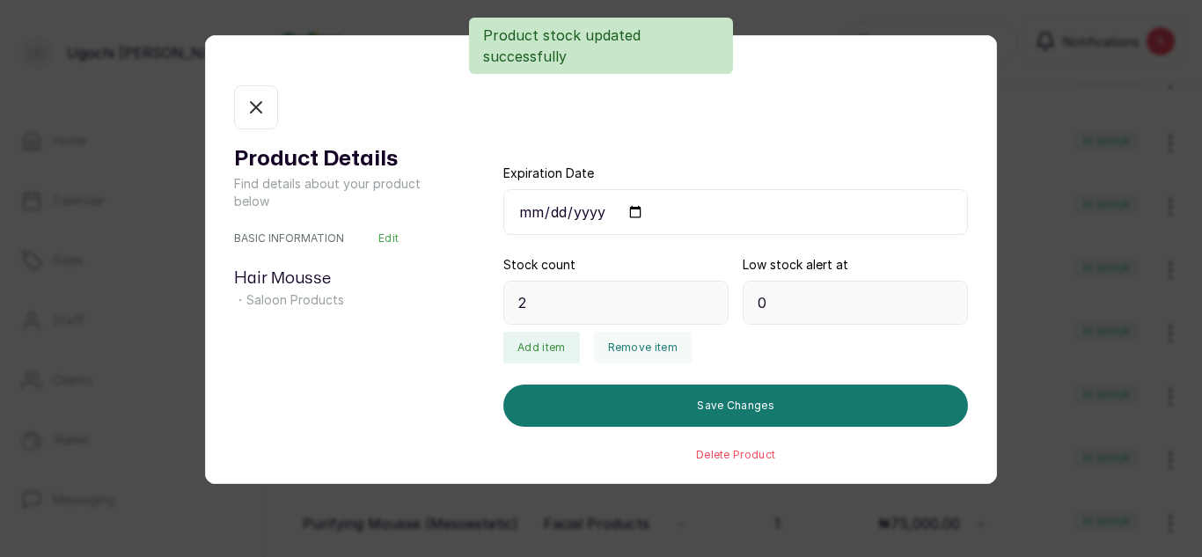
type input "1"
